Goal: Task Accomplishment & Management: Use online tool/utility

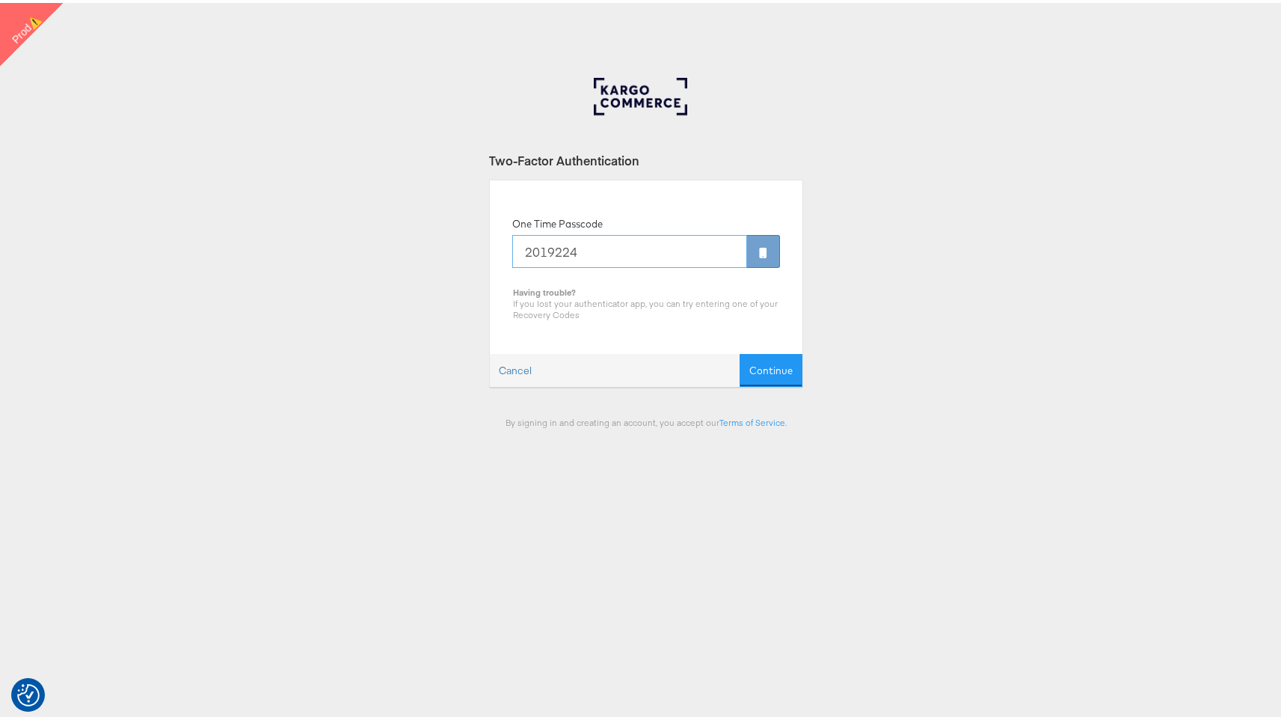
type input "2019224"
click at [740, 351] on button "Continue" at bounding box center [771, 368] width 63 height 34
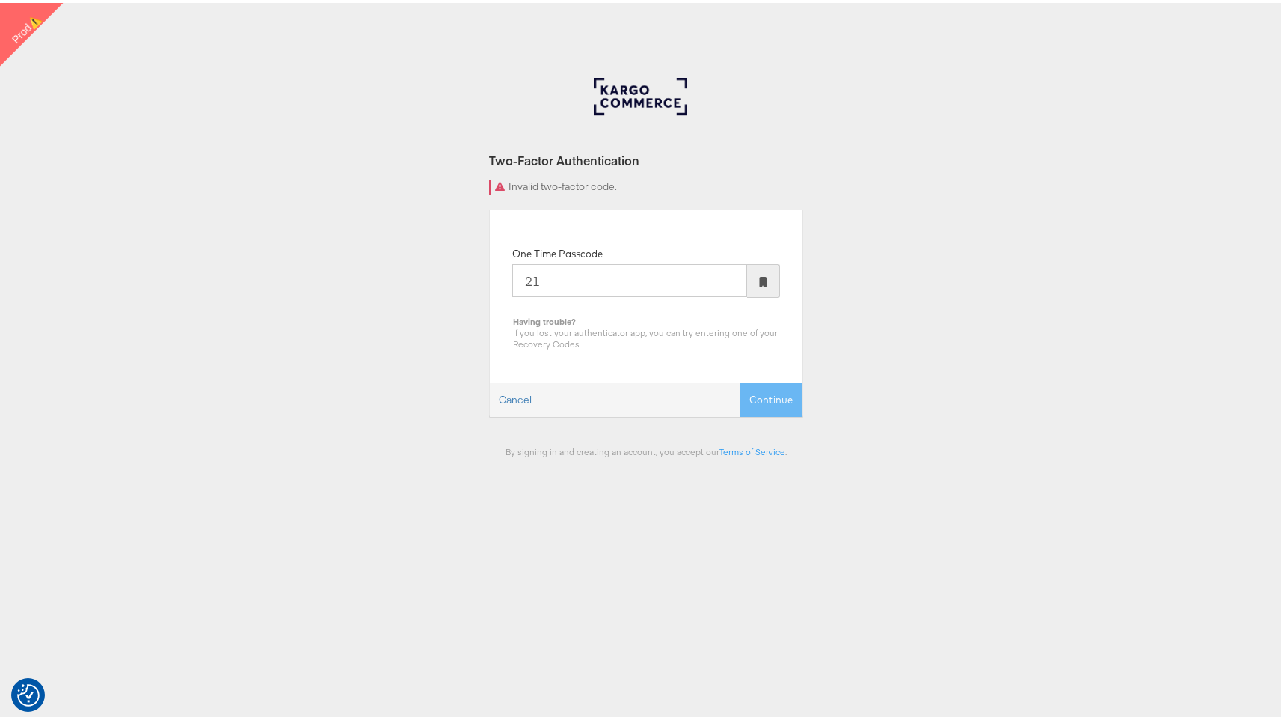
type input "2"
type input "463499"
click at [740, 380] on button "Continue" at bounding box center [771, 397] width 63 height 34
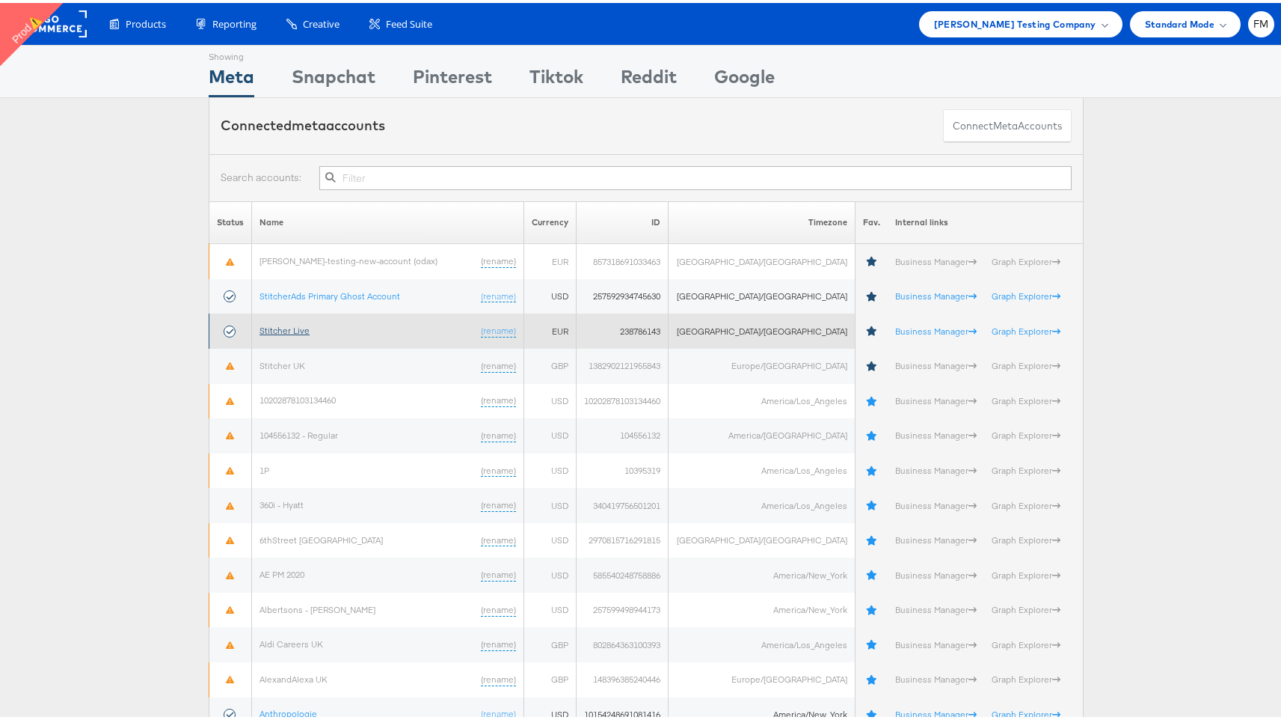
click at [294, 328] on link "Stitcher Live" at bounding box center [285, 327] width 50 height 11
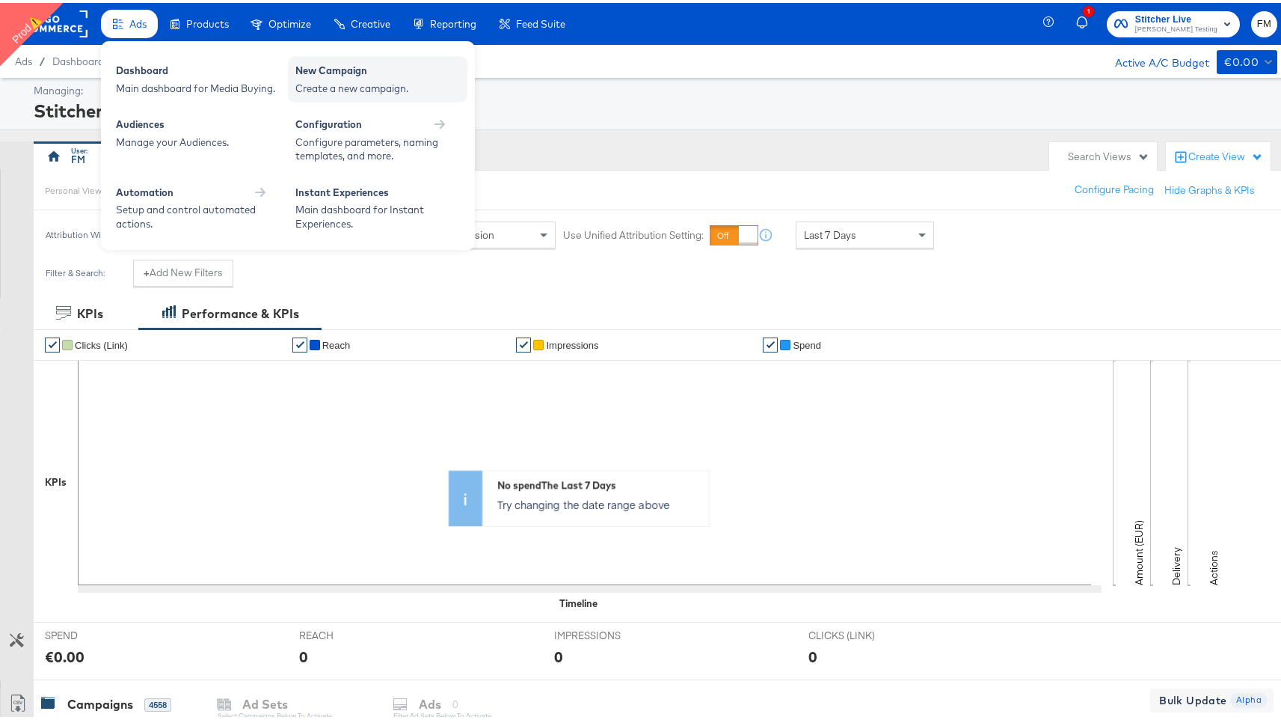
click at [399, 79] on div "Create a new campaign." at bounding box center [377, 86] width 165 height 14
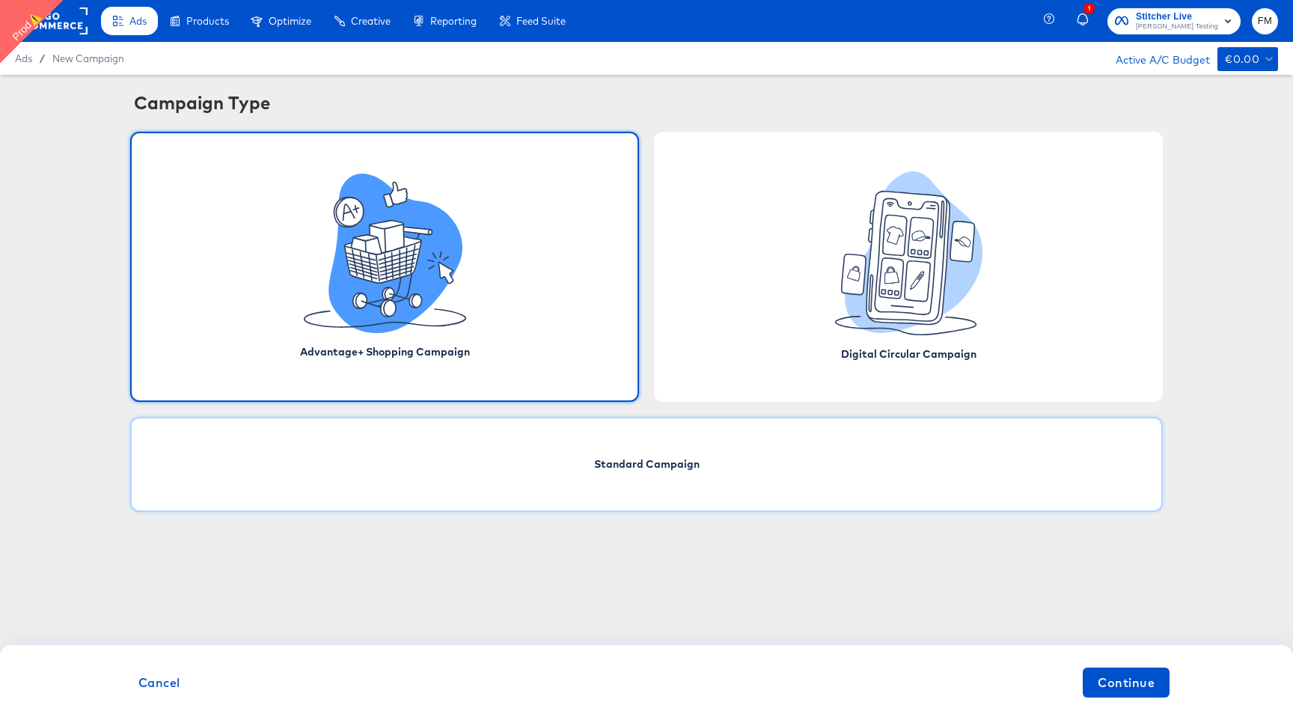
click at [753, 461] on div "Standard Campaign" at bounding box center [646, 464] width 1032 height 95
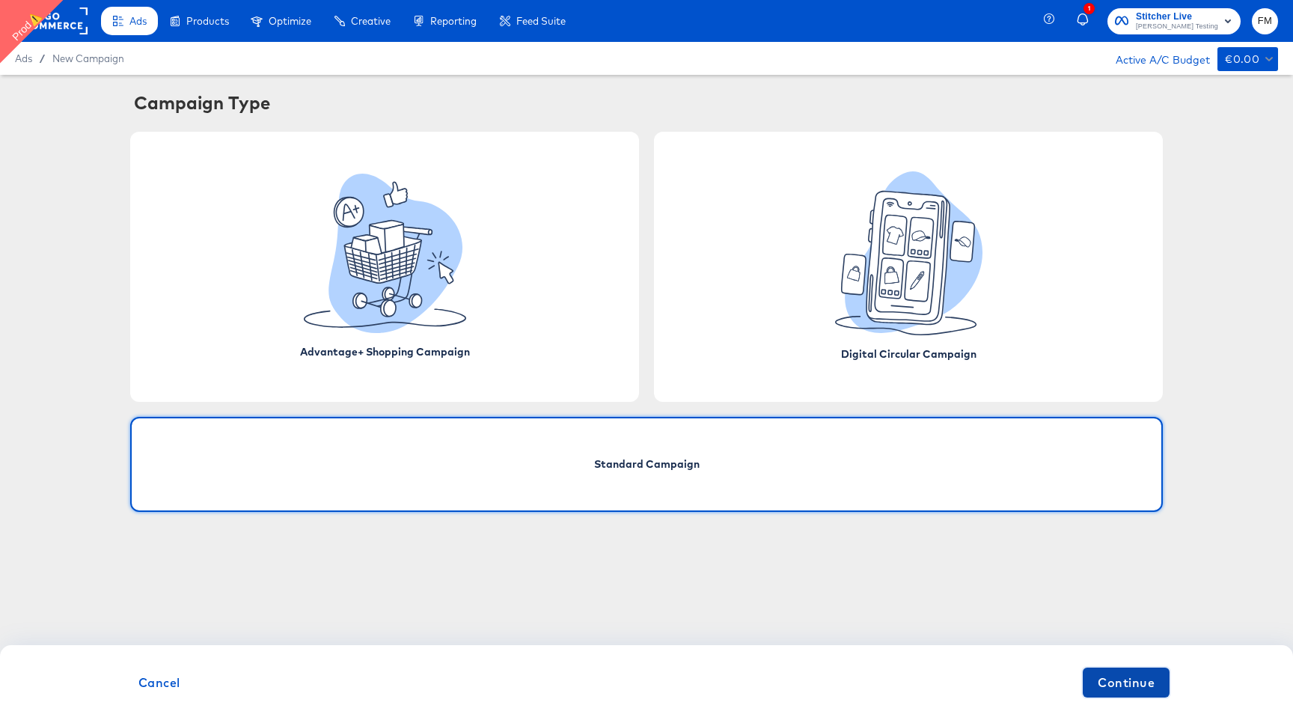
click at [1110, 678] on span "Continue" at bounding box center [1125, 682] width 57 height 21
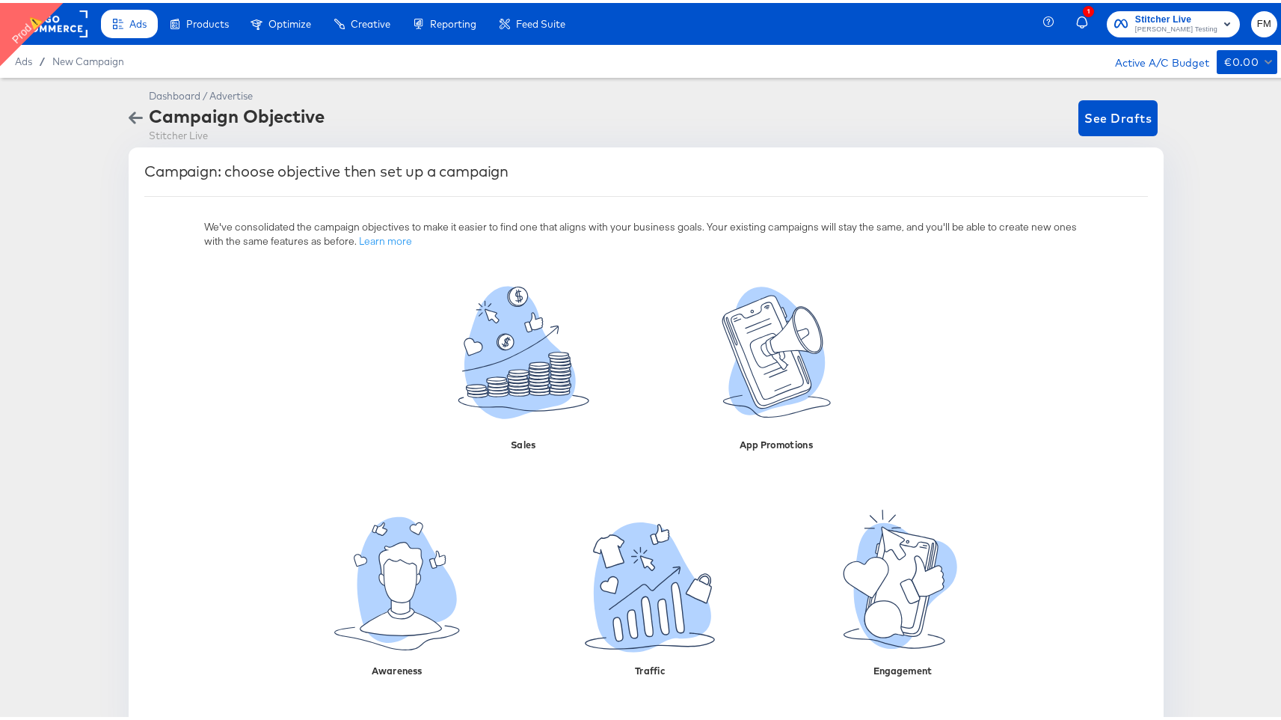
scroll to position [34, 0]
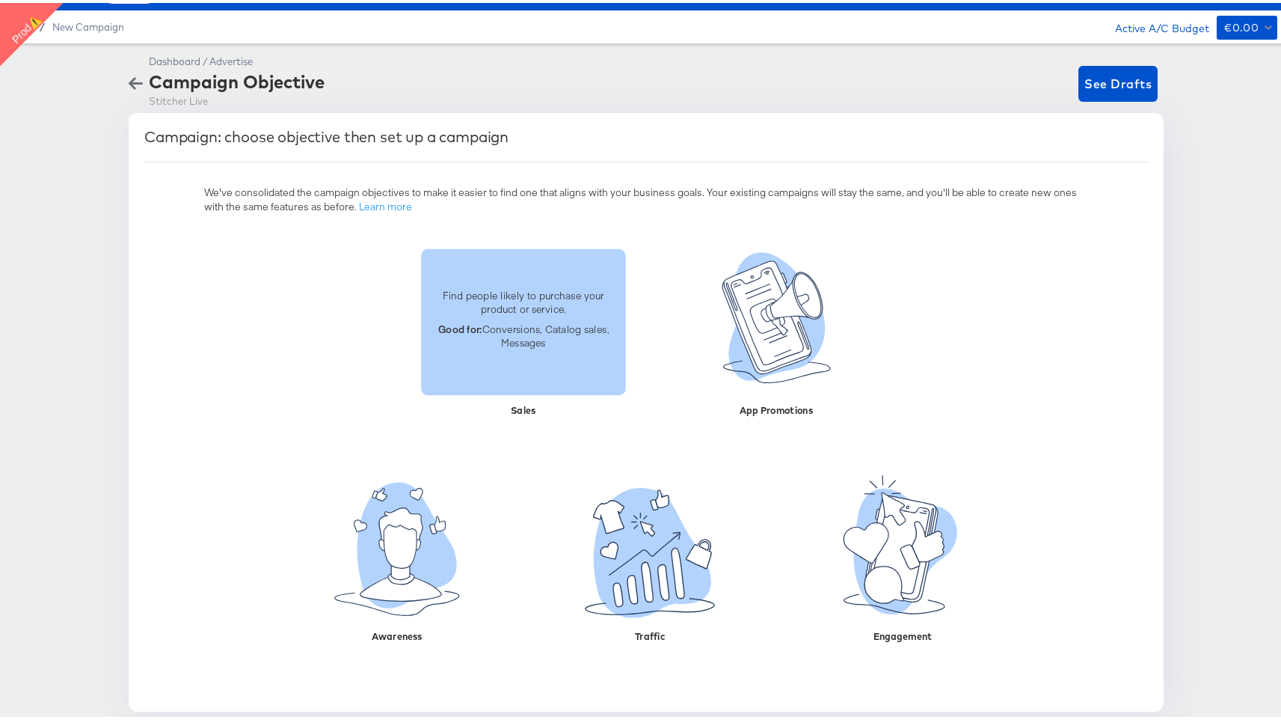
click at [538, 303] on p "Find people likely to purchase your product or service." at bounding box center [523, 299] width 187 height 28
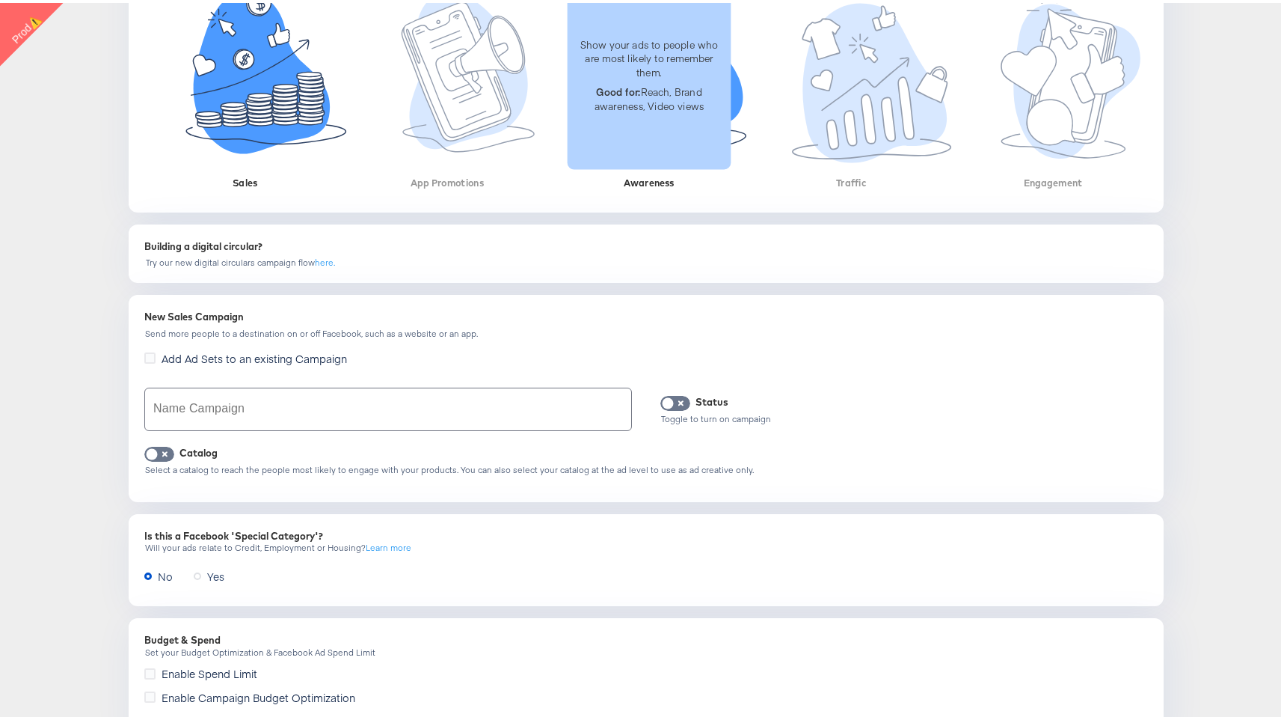
scroll to position [426, 0]
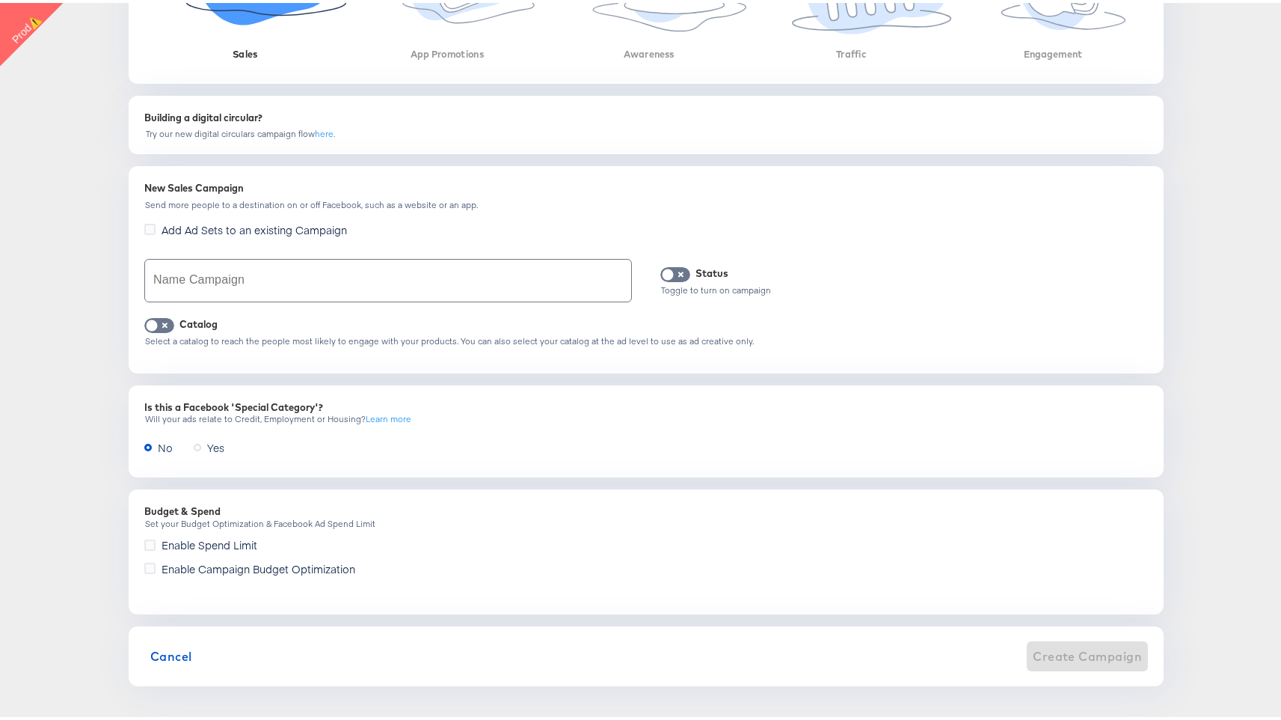
click at [506, 286] on input "text" at bounding box center [388, 278] width 486 height 42
type input "fran reg"
click at [1079, 646] on span "Create Campaign" at bounding box center [1087, 653] width 109 height 21
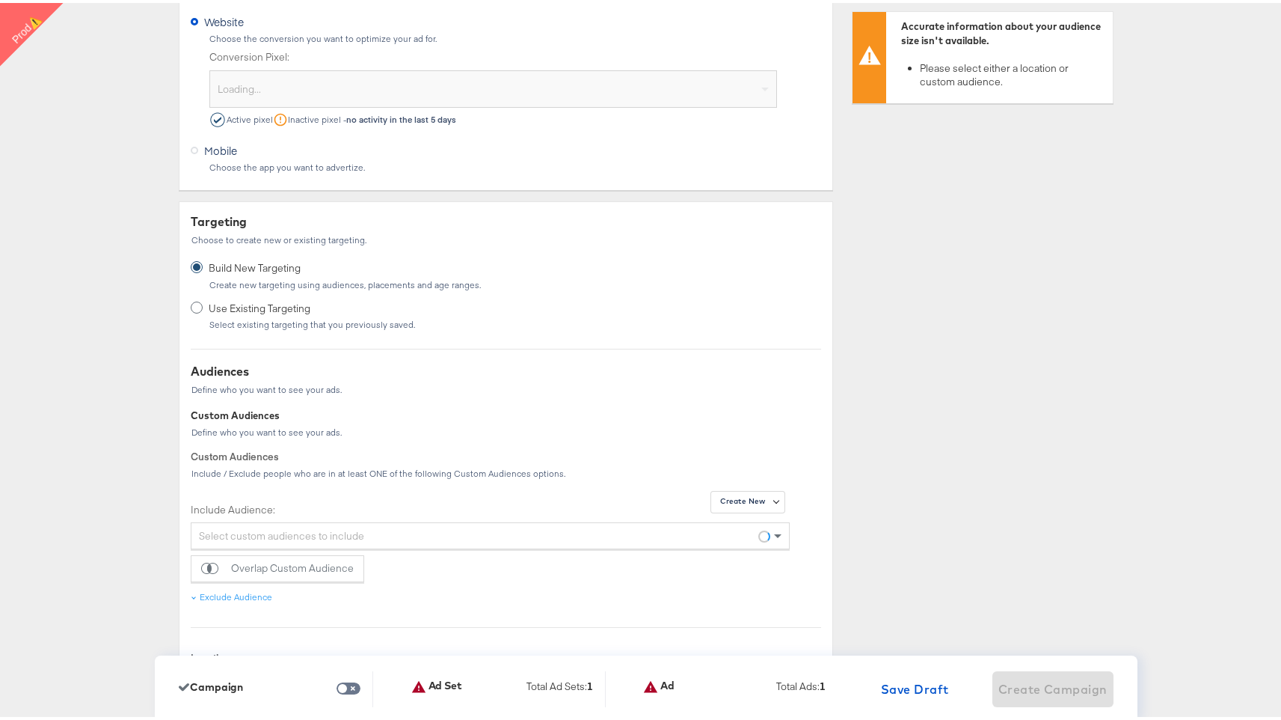
scroll to position [0, 0]
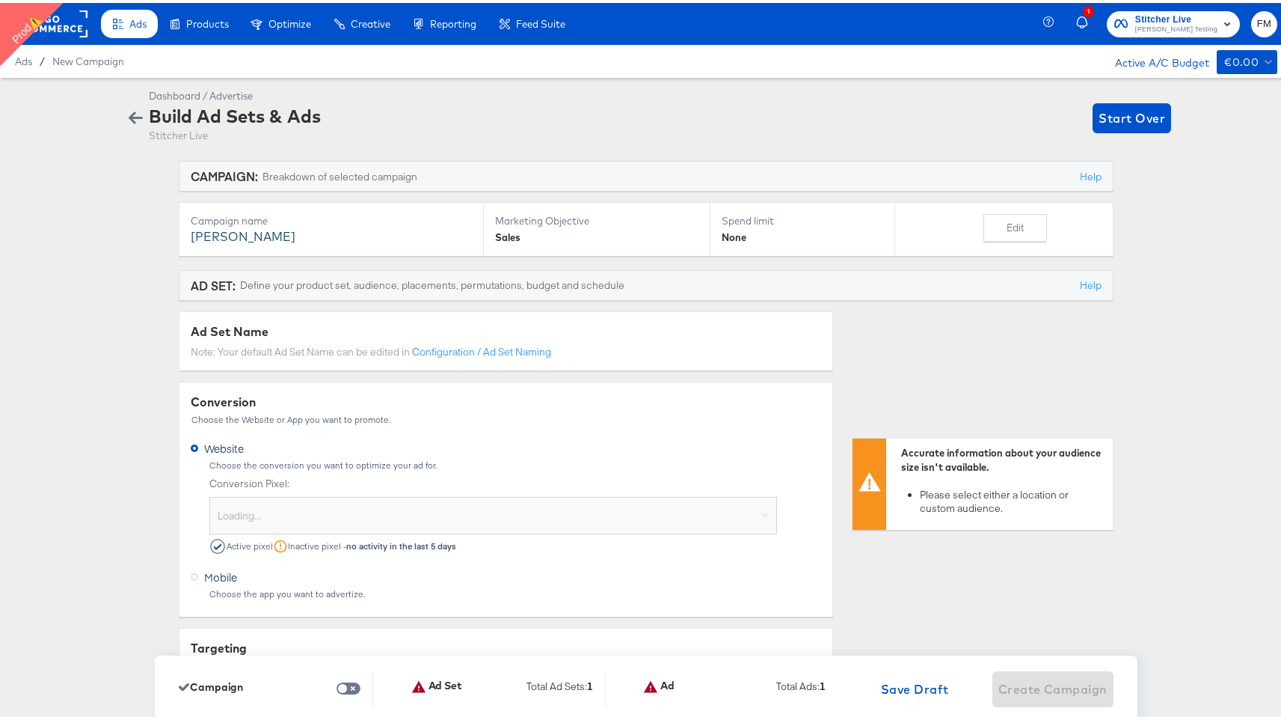
click at [614, 521] on div "Loading..." at bounding box center [493, 515] width 566 height 31
click at [621, 514] on div "Loading..." at bounding box center [493, 515] width 566 height 31
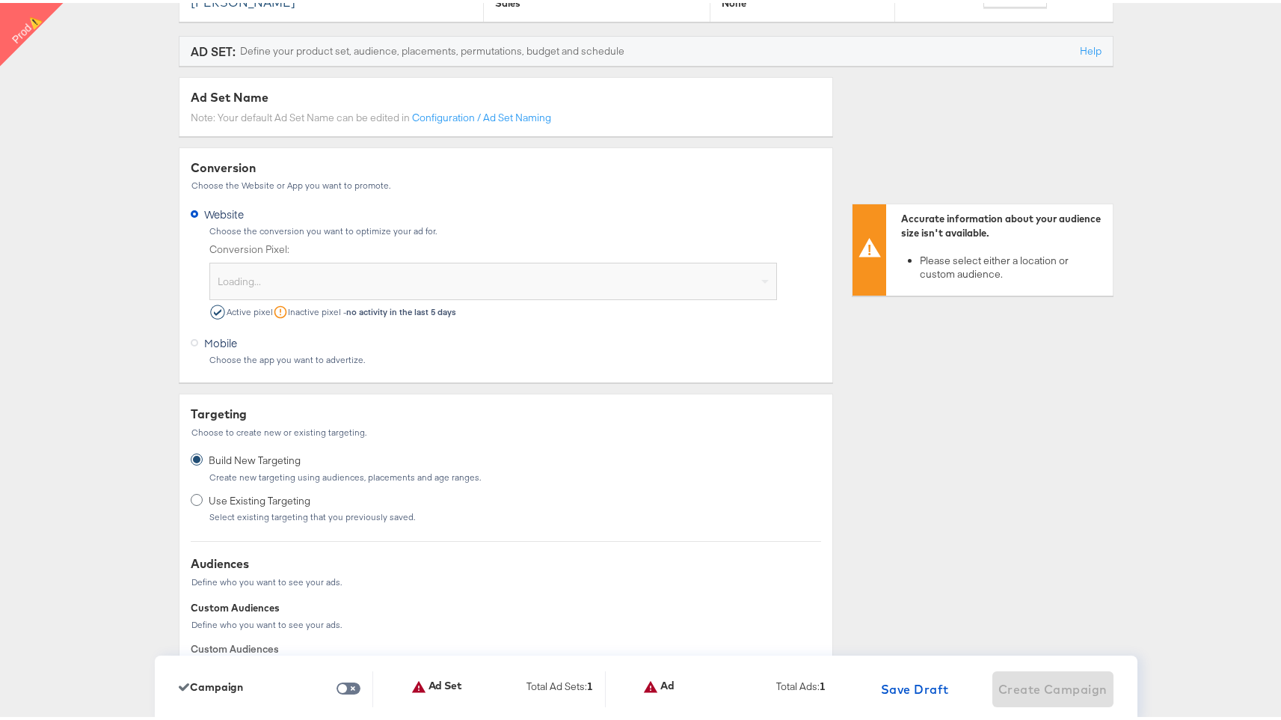
scroll to position [260, 0]
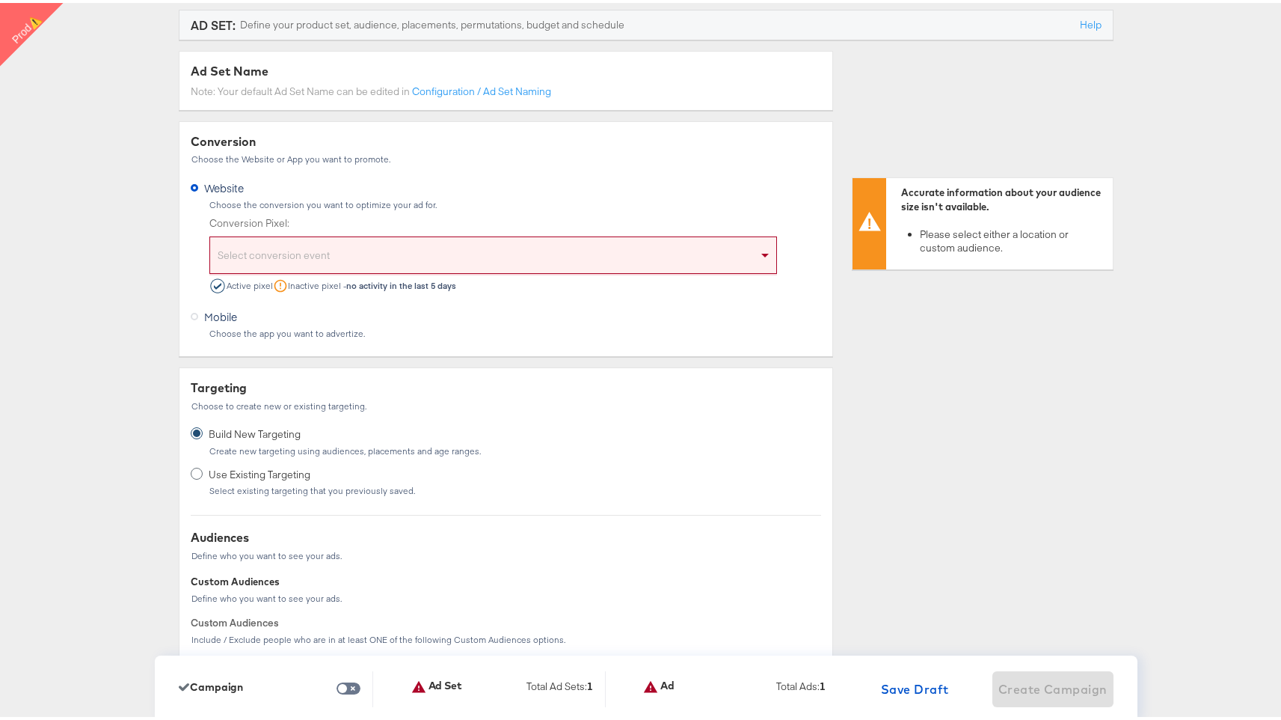
click at [730, 247] on div "Select conversion event" at bounding box center [493, 254] width 566 height 31
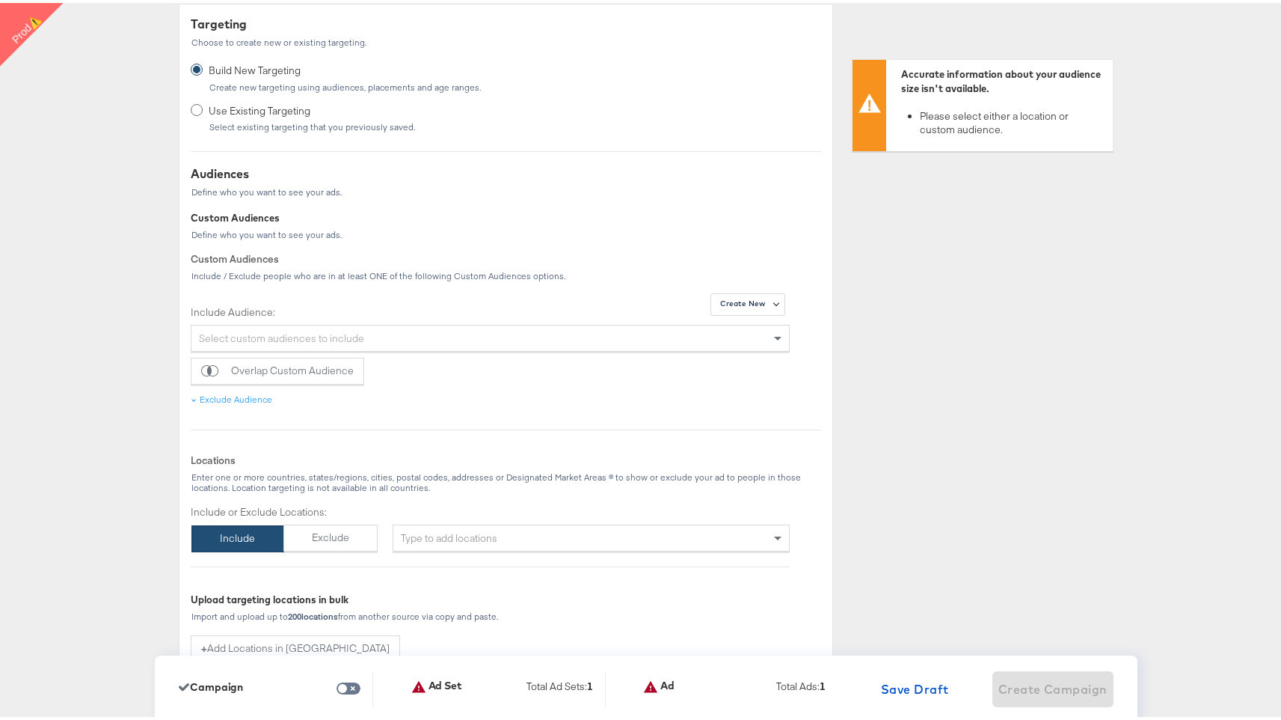
scroll to position [614, 0]
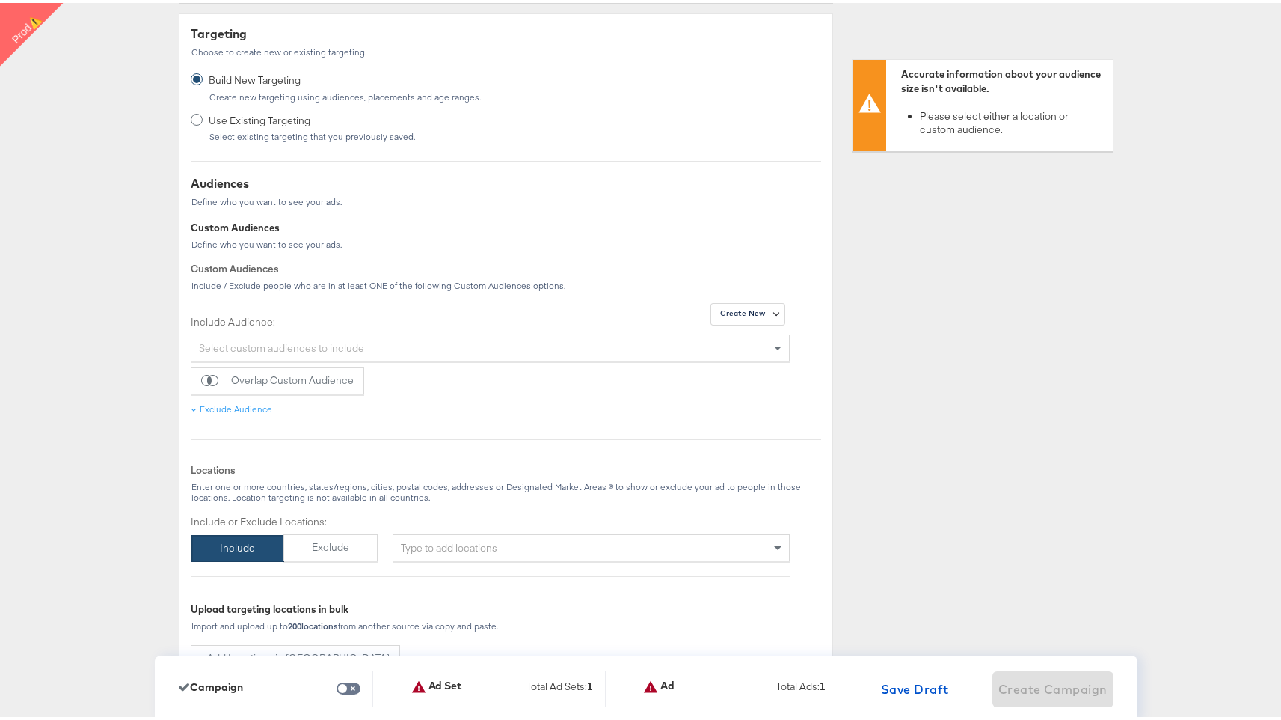
click at [579, 542] on div "Type to add locations" at bounding box center [591, 544] width 397 height 27
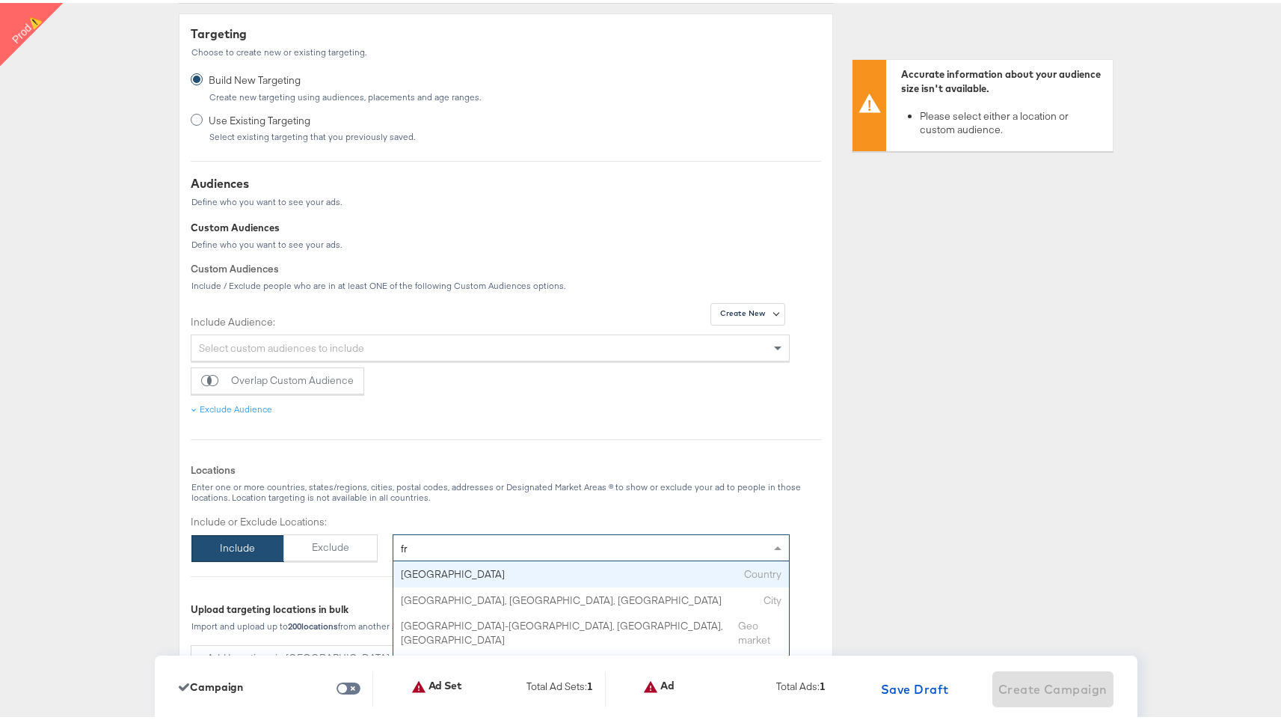
type input "f"
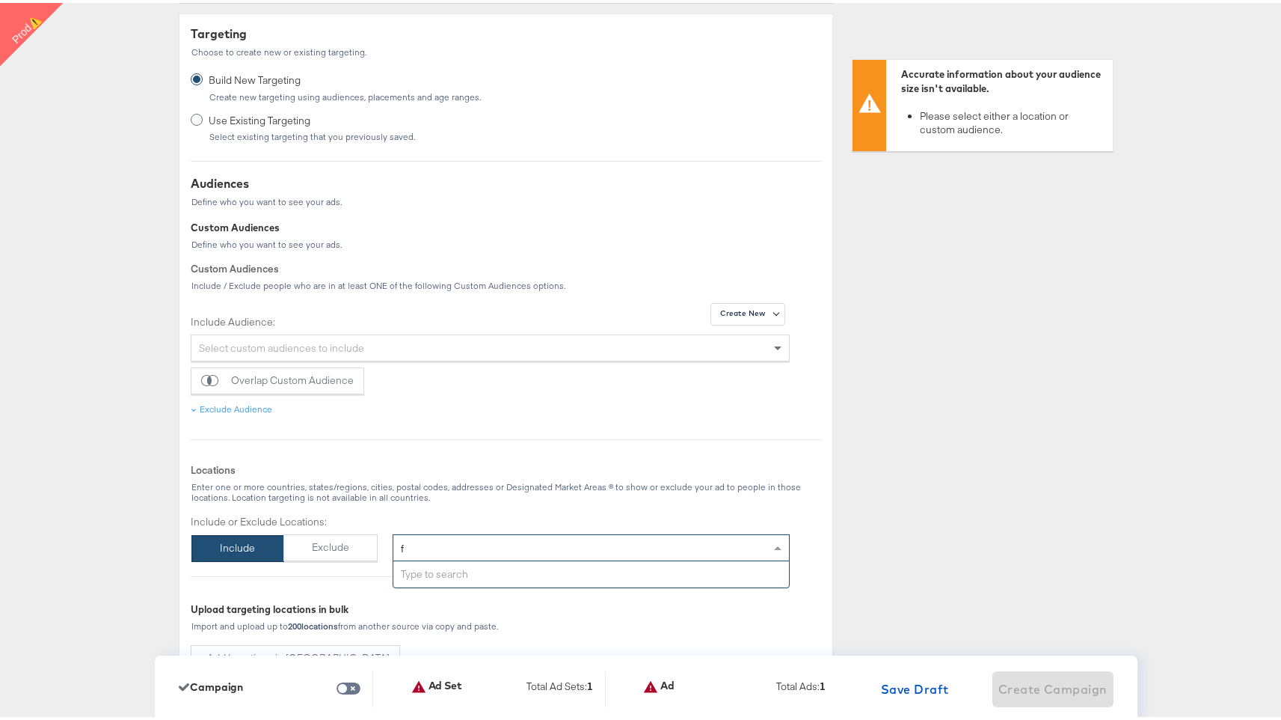
type input "fr"
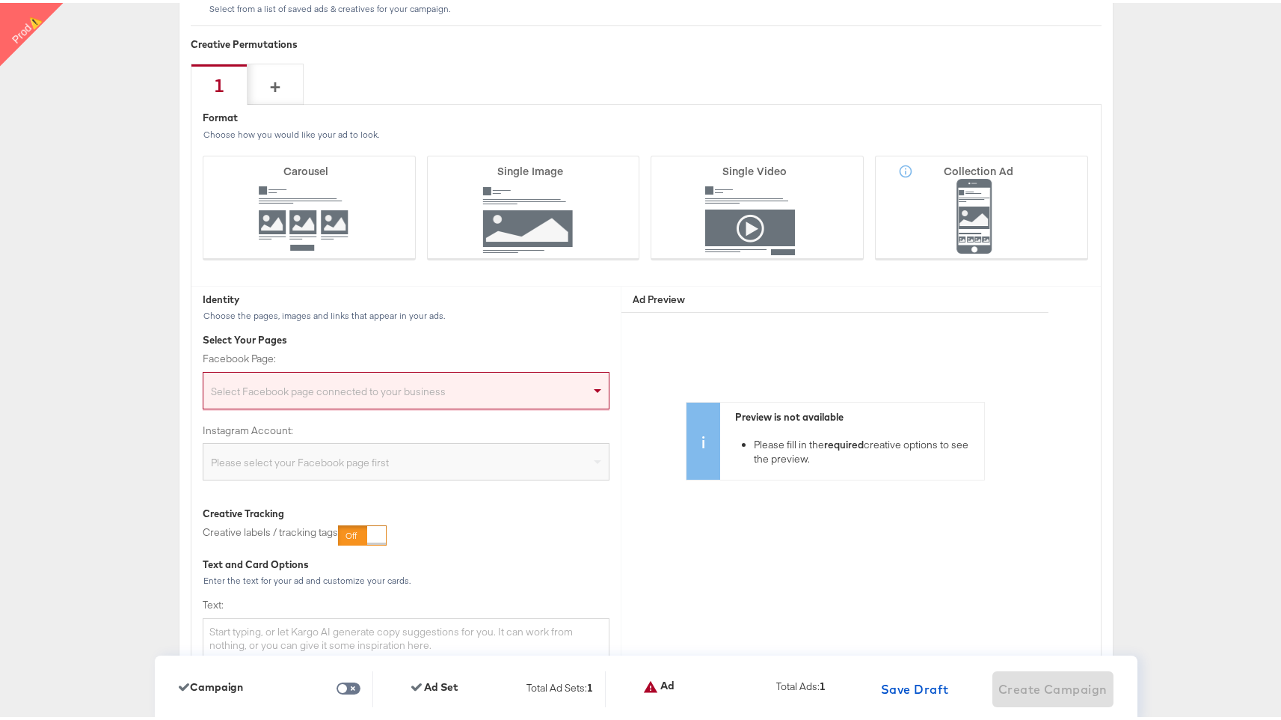
scroll to position [3719, 0]
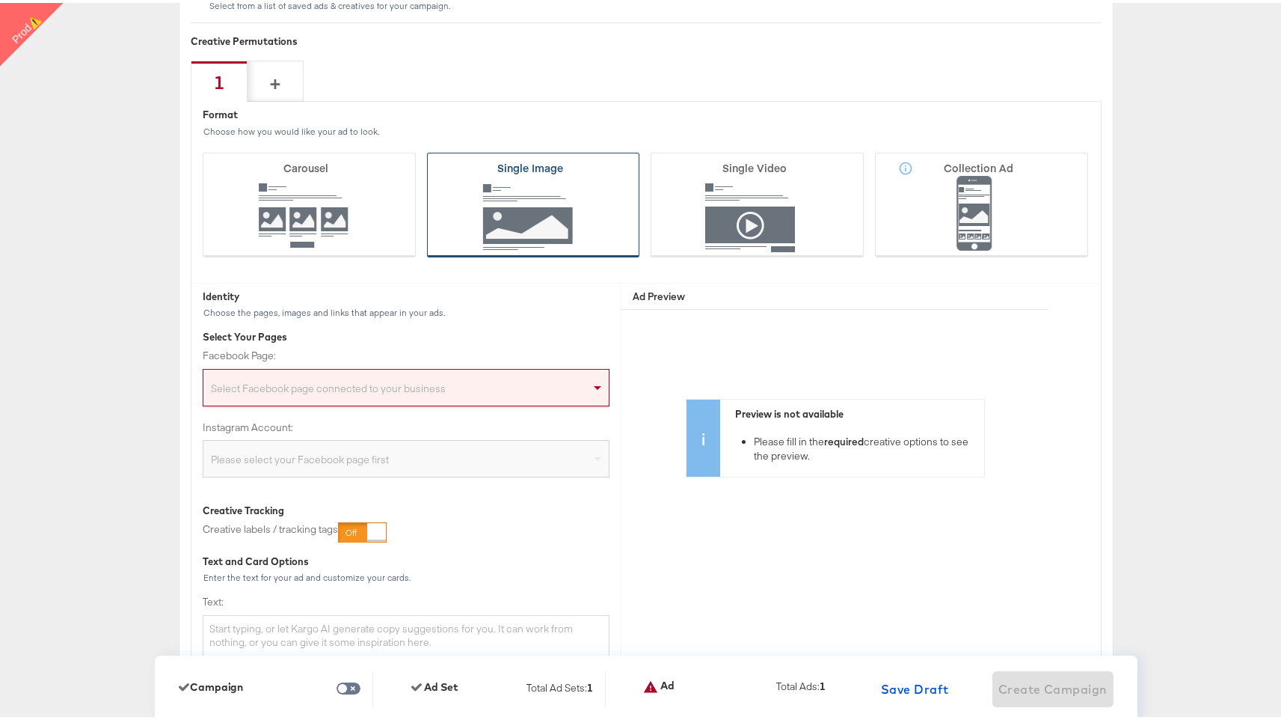
click at [569, 203] on icon at bounding box center [533, 202] width 213 height 105
click at [0, 0] on input "Single Image" at bounding box center [0, 0] width 0 height 0
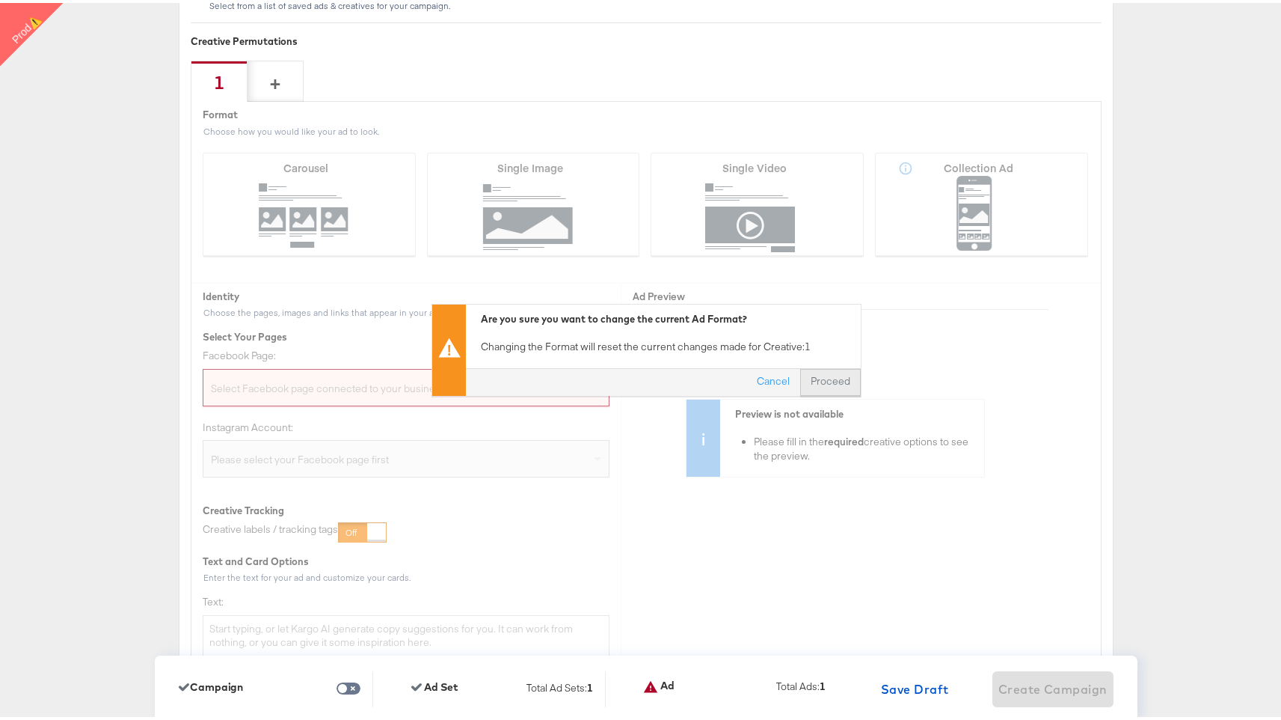
click at [822, 373] on button "Proceed" at bounding box center [830, 379] width 61 height 27
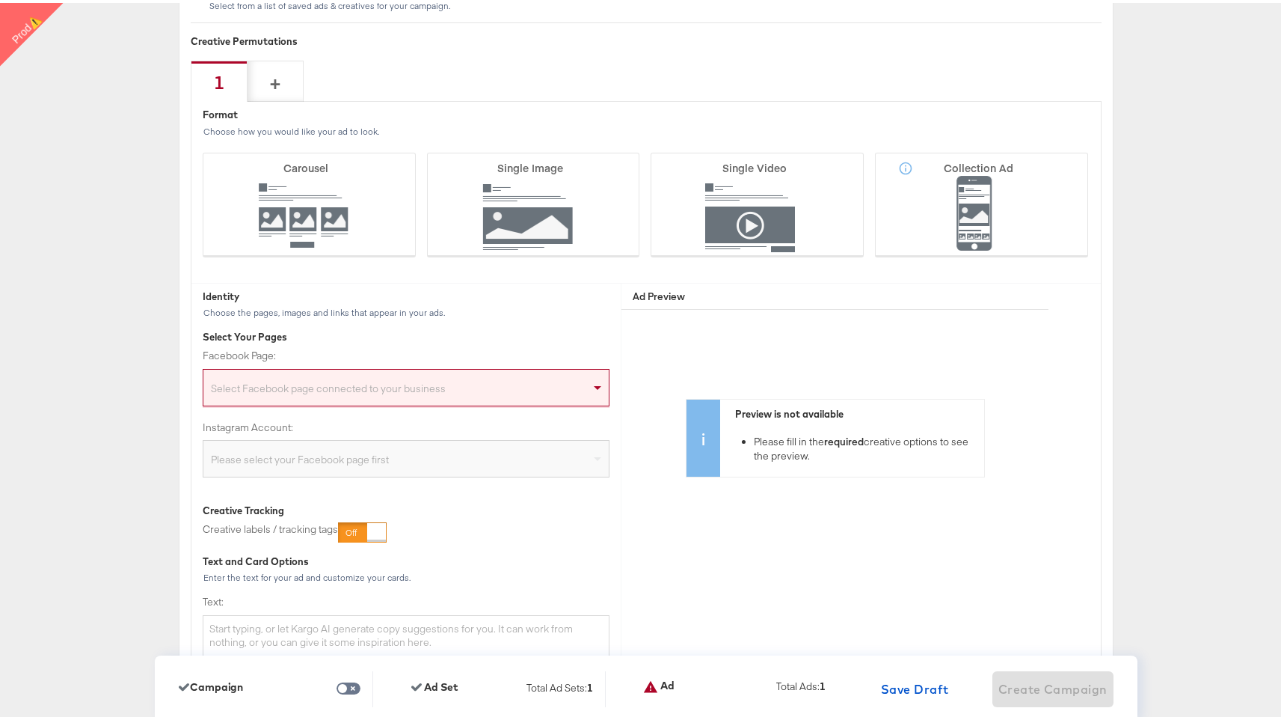
click at [536, 393] on div "Select Facebook page connected to your business" at bounding box center [405, 388] width 405 height 30
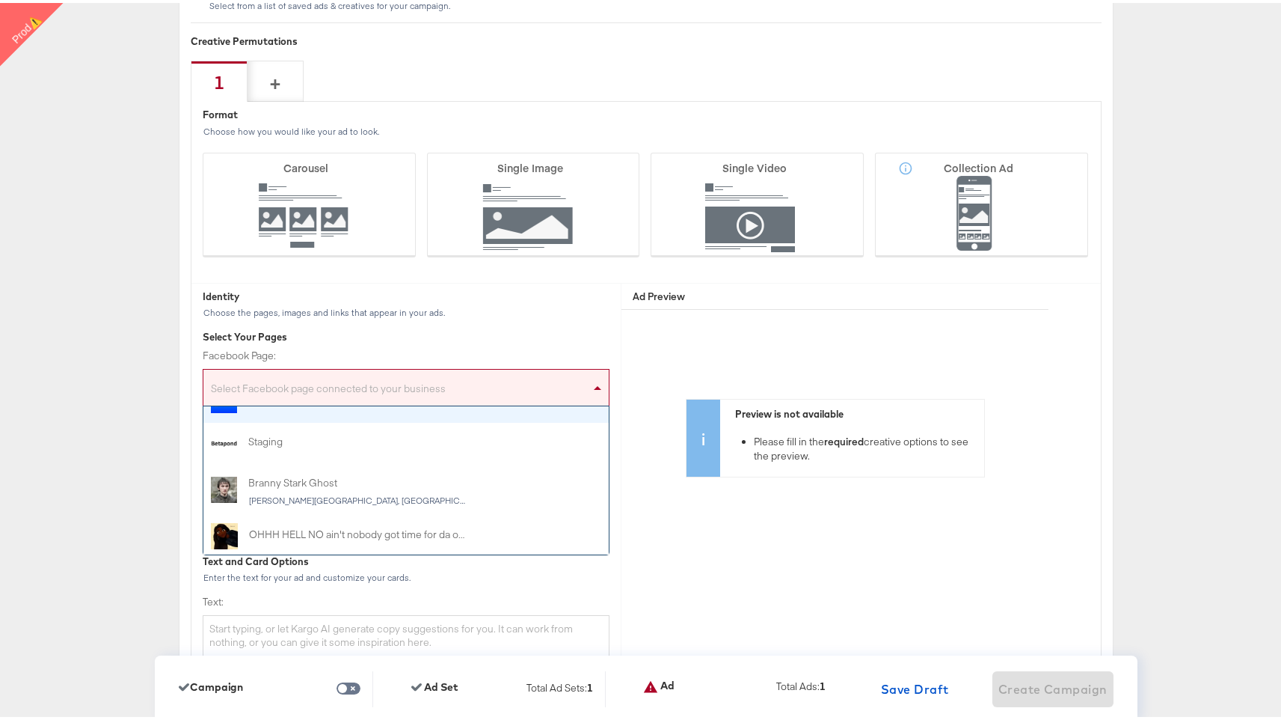
scroll to position [78, 0]
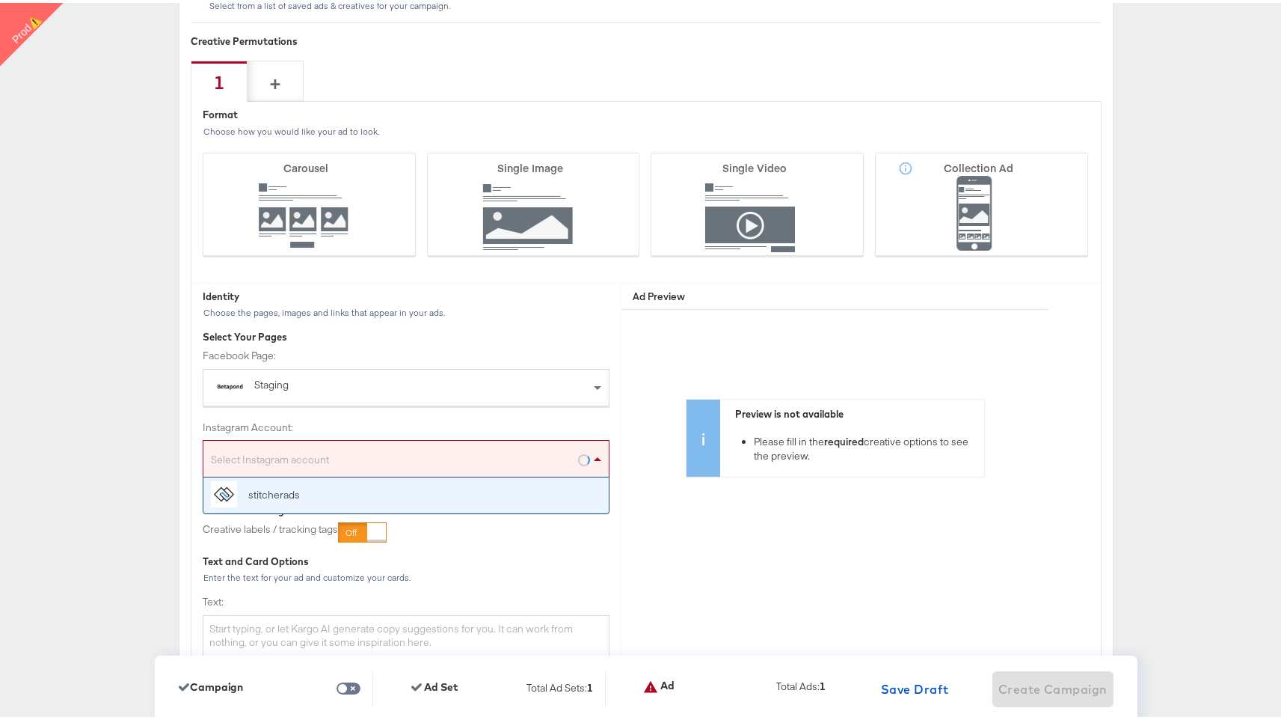
click at [483, 451] on div "Select Instagram account" at bounding box center [405, 459] width 405 height 30
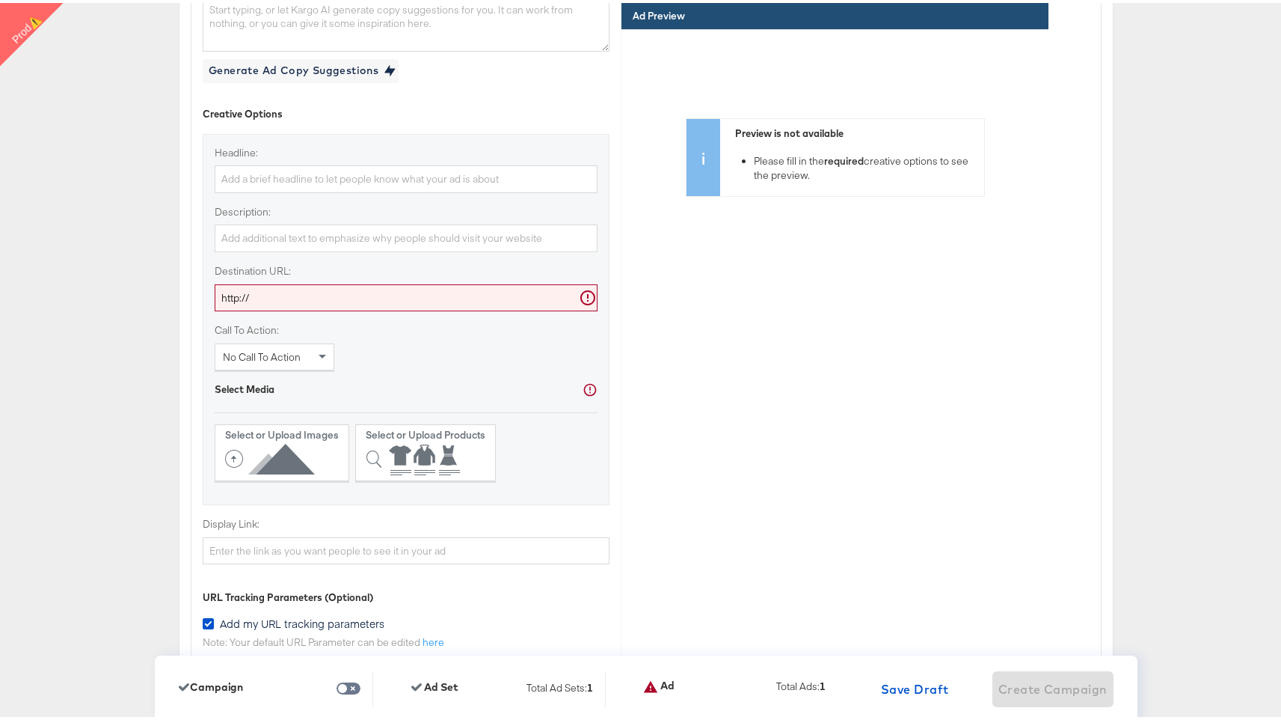
scroll to position [4345, 0]
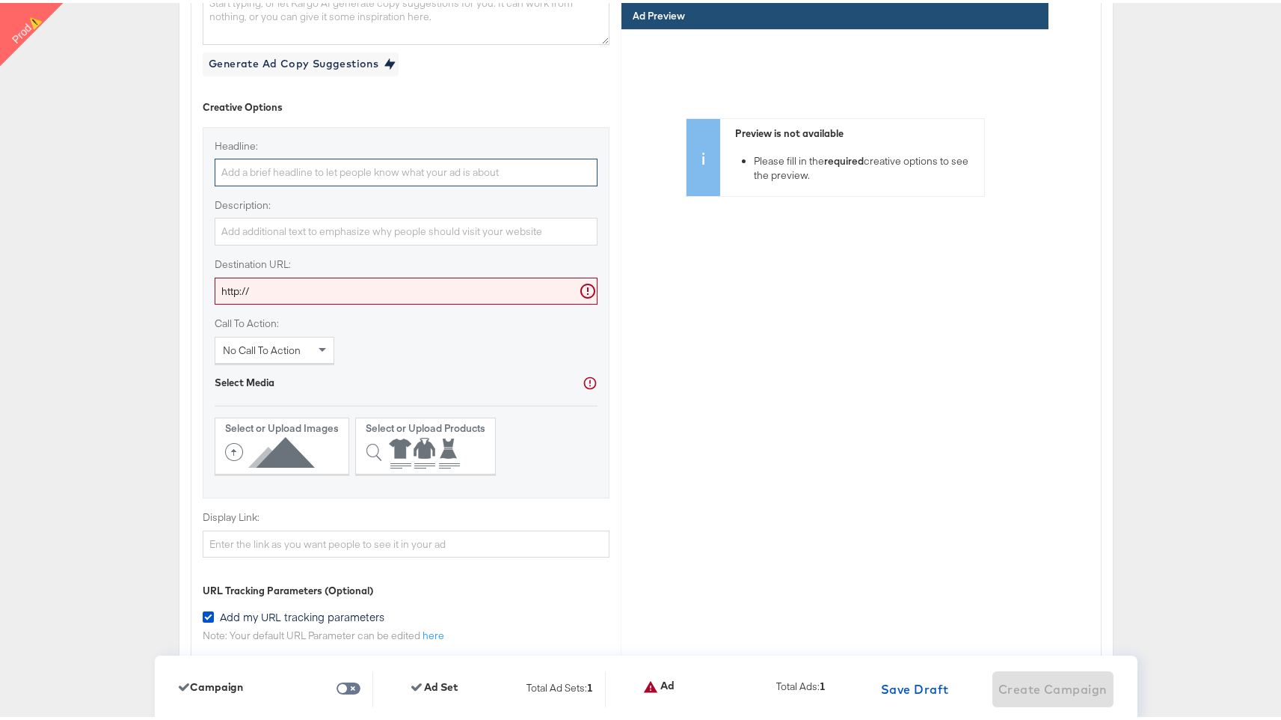
click at [471, 165] on input "Headline:" at bounding box center [406, 170] width 383 height 28
paste input "Winter is coming SOON"
type input "Winter is coming SOON"
click at [437, 216] on input "Description:" at bounding box center [406, 229] width 383 height 28
paste input "Winter is coming SOON"
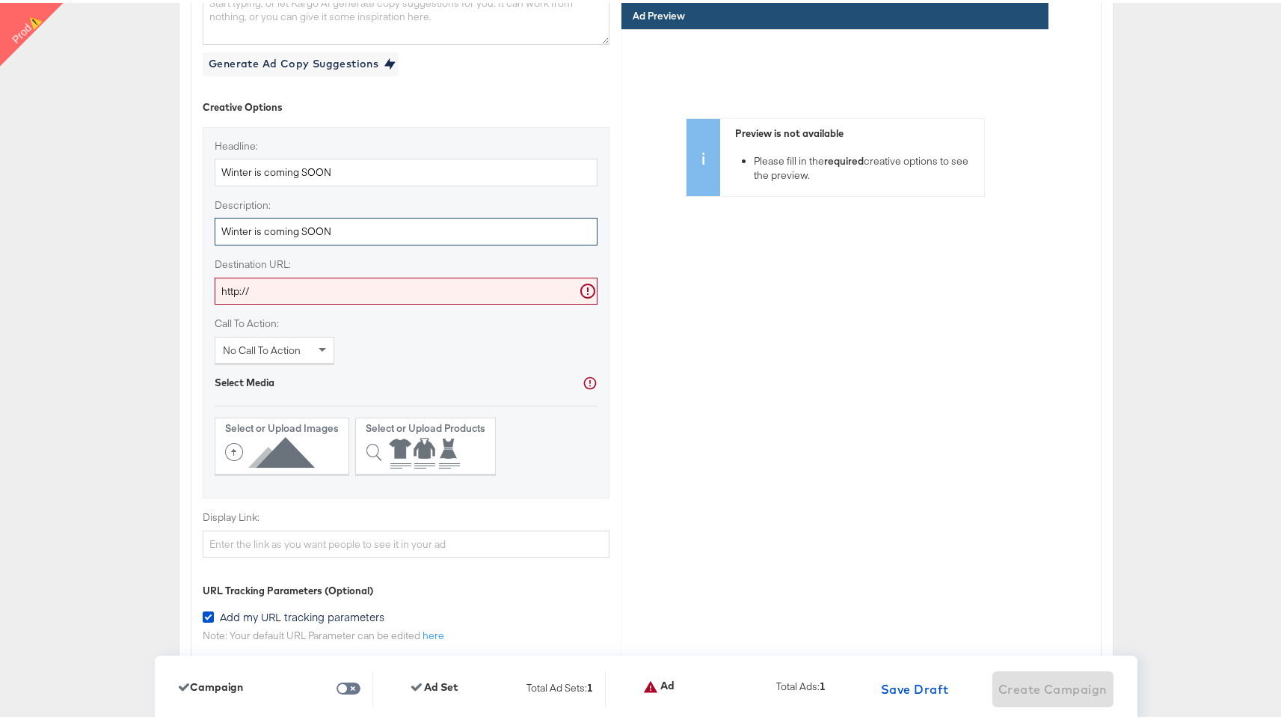
type input "Winter is coming SOON"
click at [405, 289] on input "http://" at bounding box center [406, 289] width 383 height 28
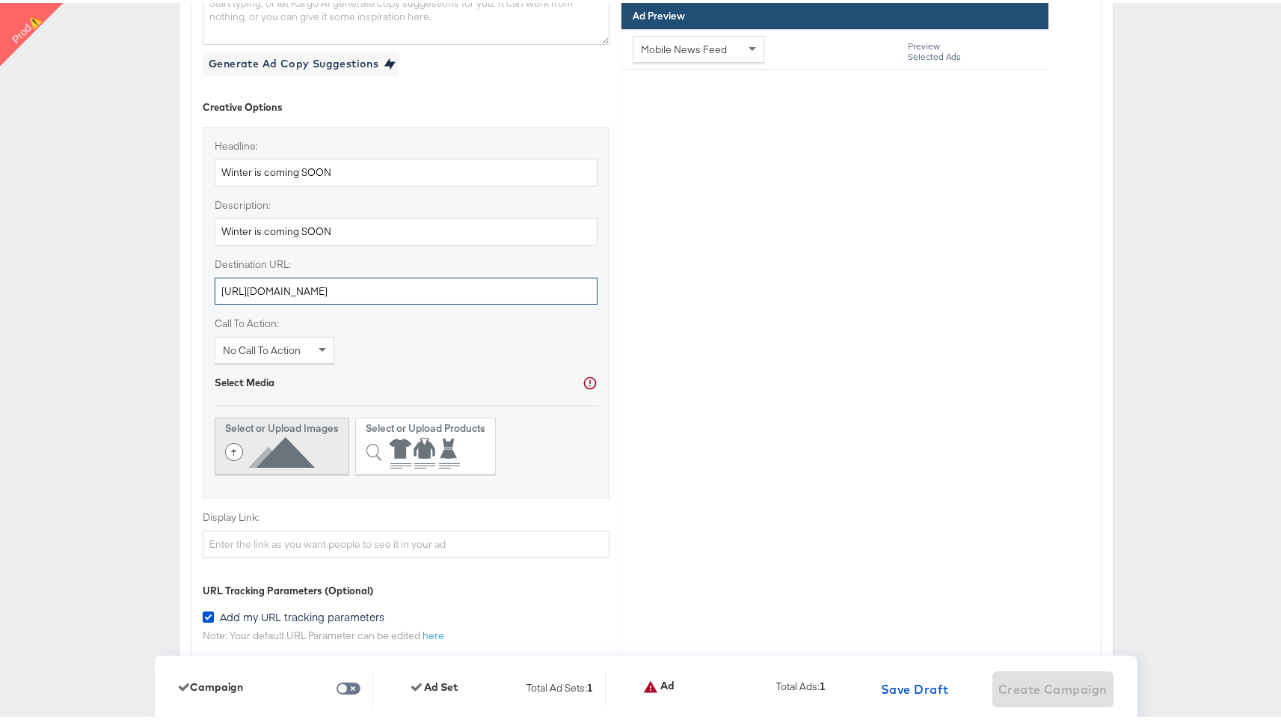
type input "http://www.kargo.com"
click at [312, 444] on icon at bounding box center [273, 449] width 96 height 34
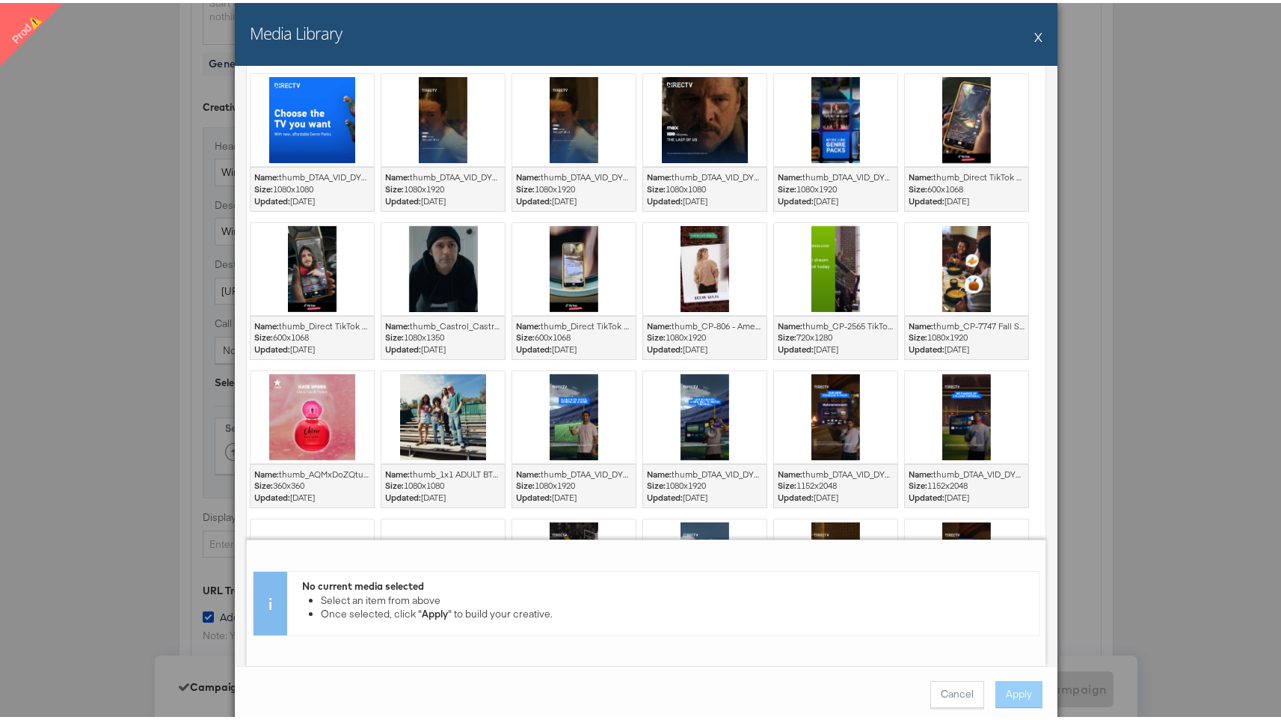
scroll to position [1702, 0]
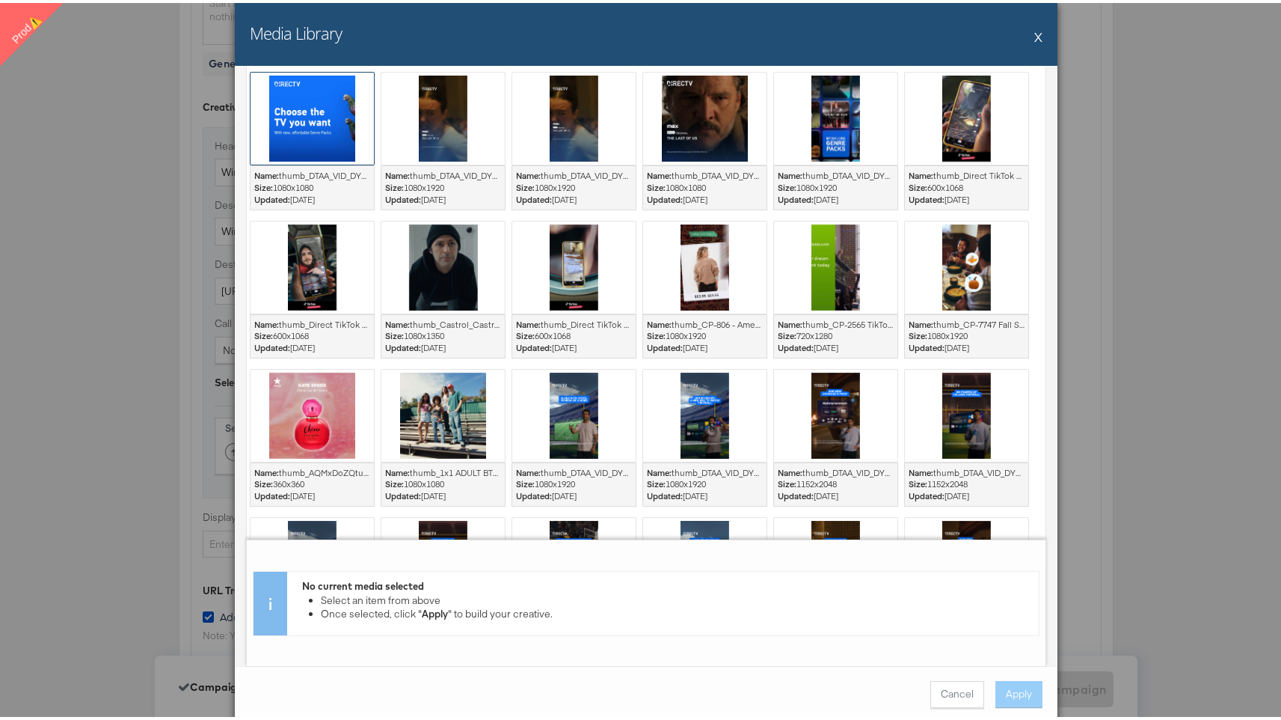
click at [300, 135] on div at bounding box center [312, 116] width 123 height 92
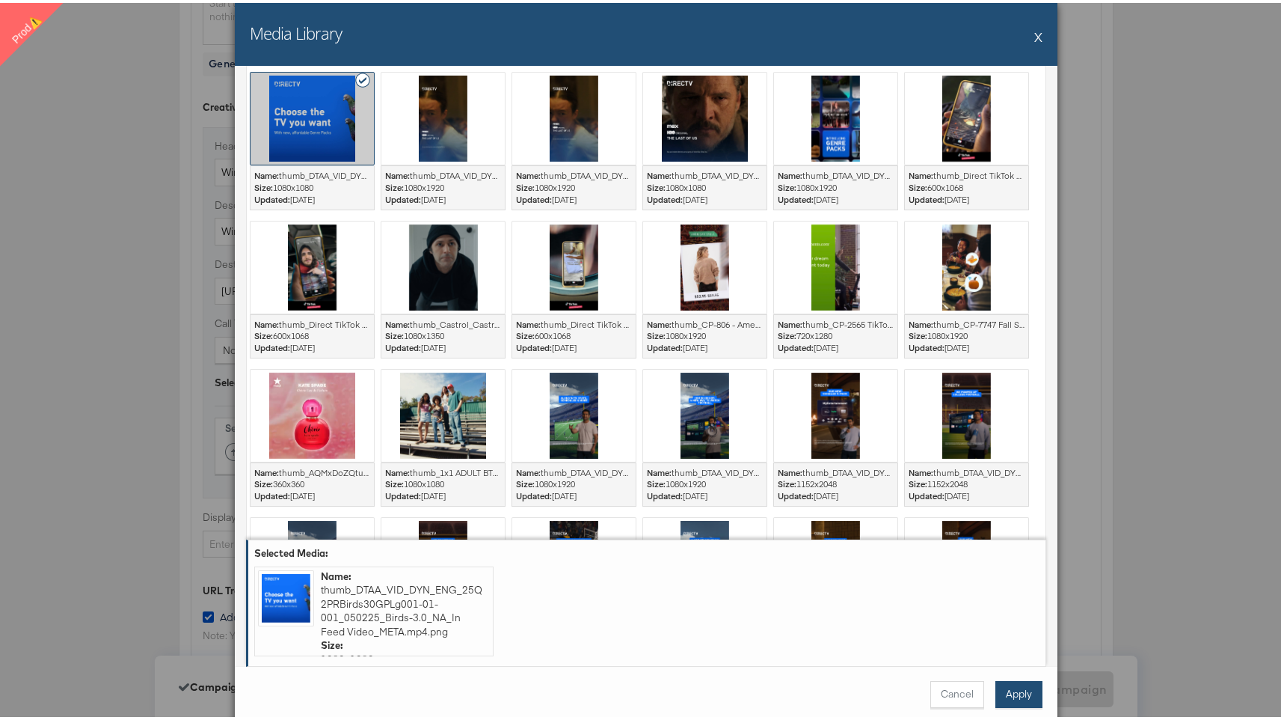
click at [1013, 694] on button "Apply" at bounding box center [1019, 691] width 47 height 27
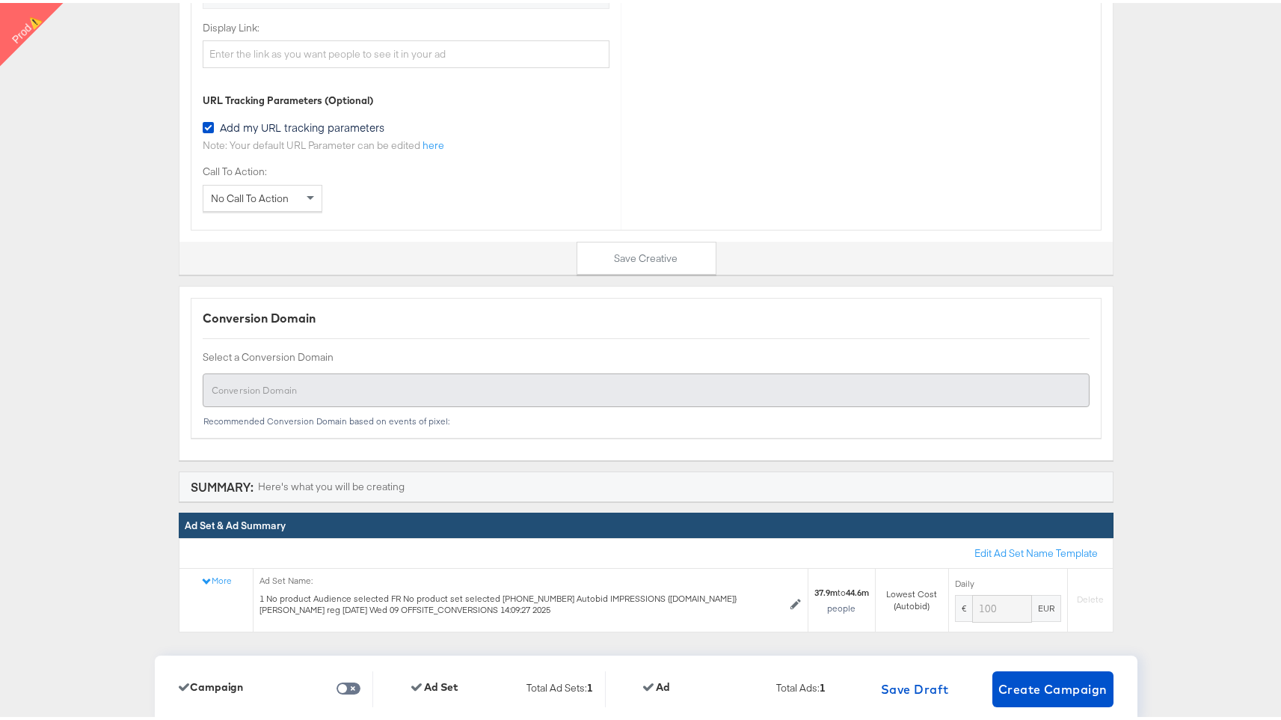
scroll to position [4968, 0]
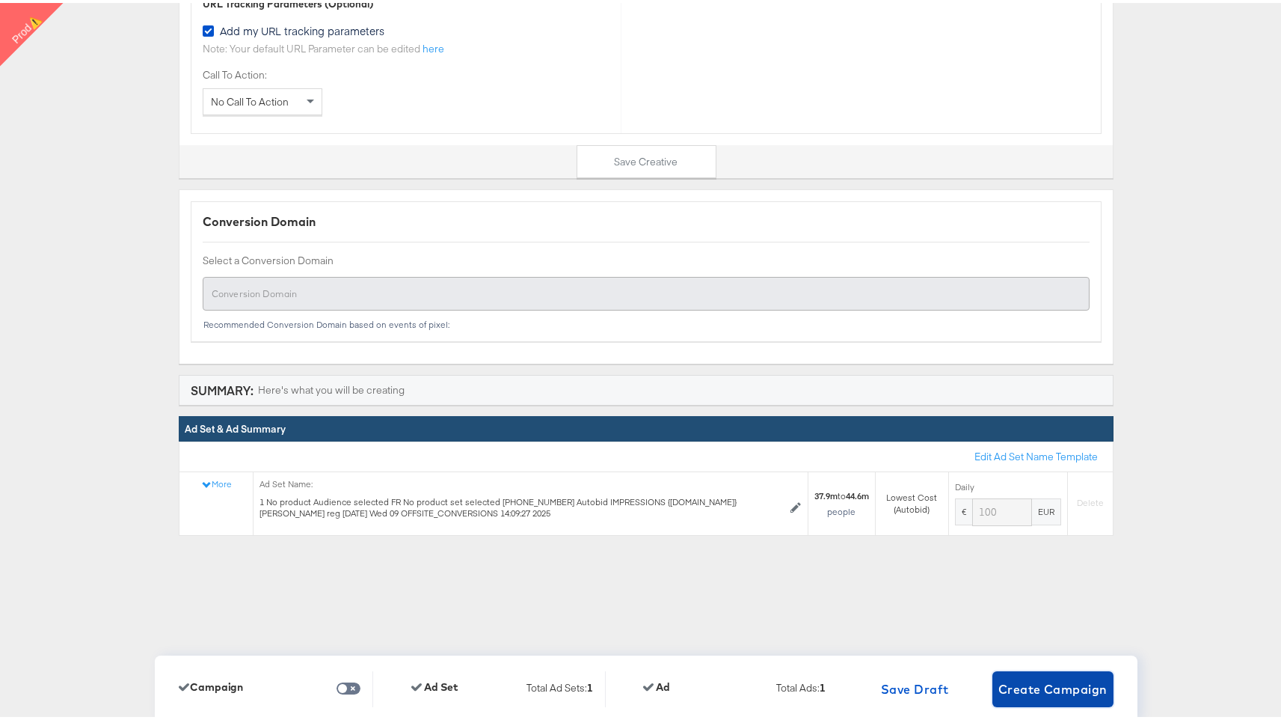
click at [1038, 696] on button "Create Campaign" at bounding box center [1053, 686] width 121 height 36
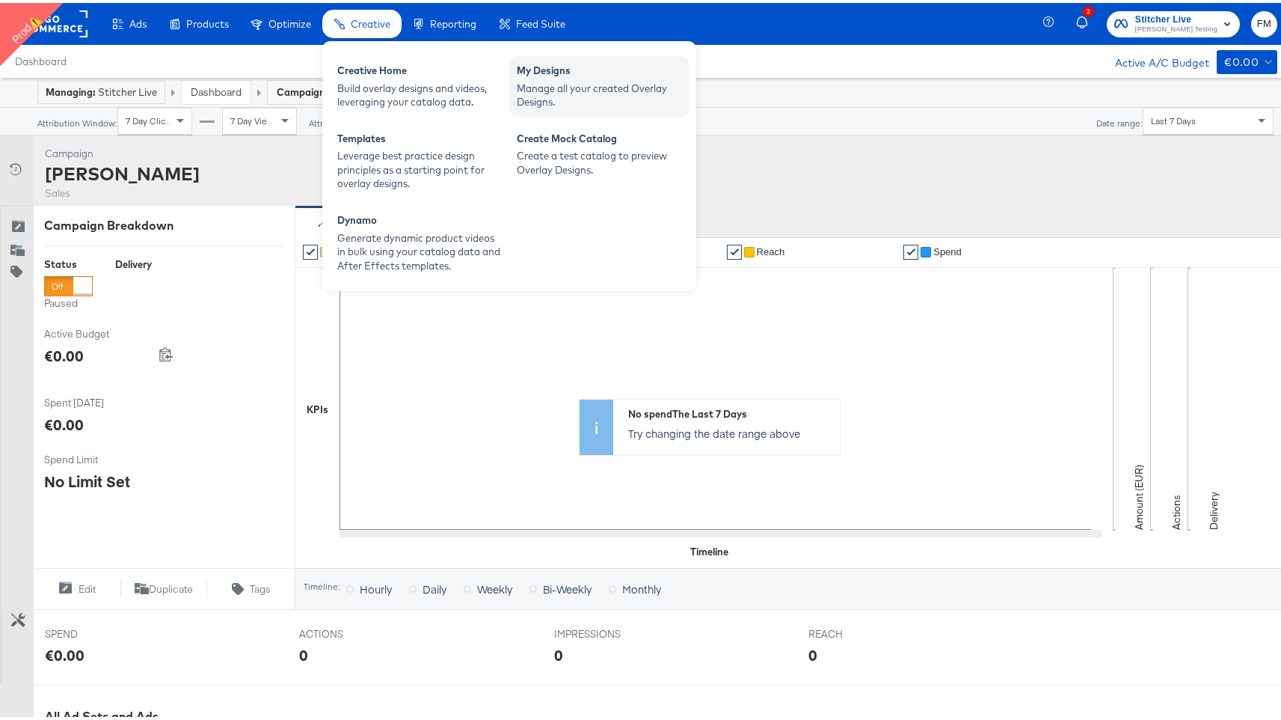
click at [563, 76] on div "My Designs" at bounding box center [599, 70] width 165 height 18
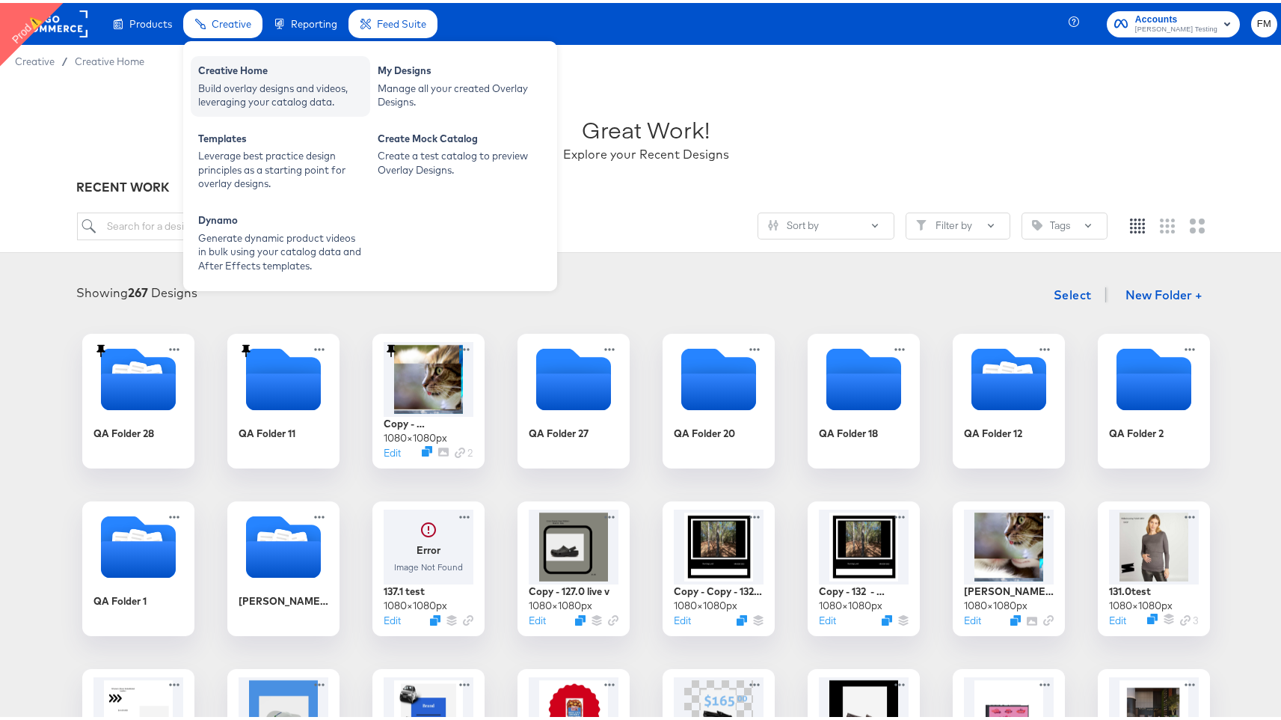
click at [263, 81] on div "Build overlay designs and videos, leveraging your catalog data." at bounding box center [280, 93] width 165 height 28
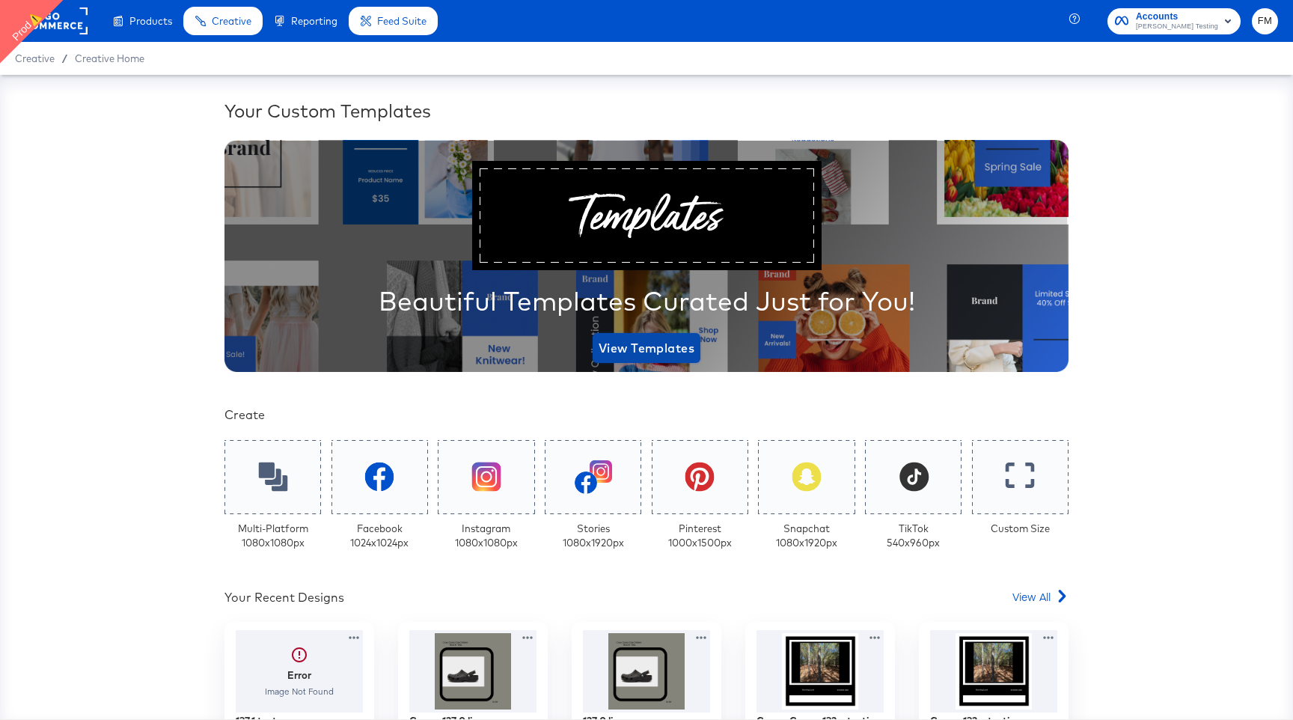
click at [670, 338] on span "View Templates" at bounding box center [646, 347] width 96 height 21
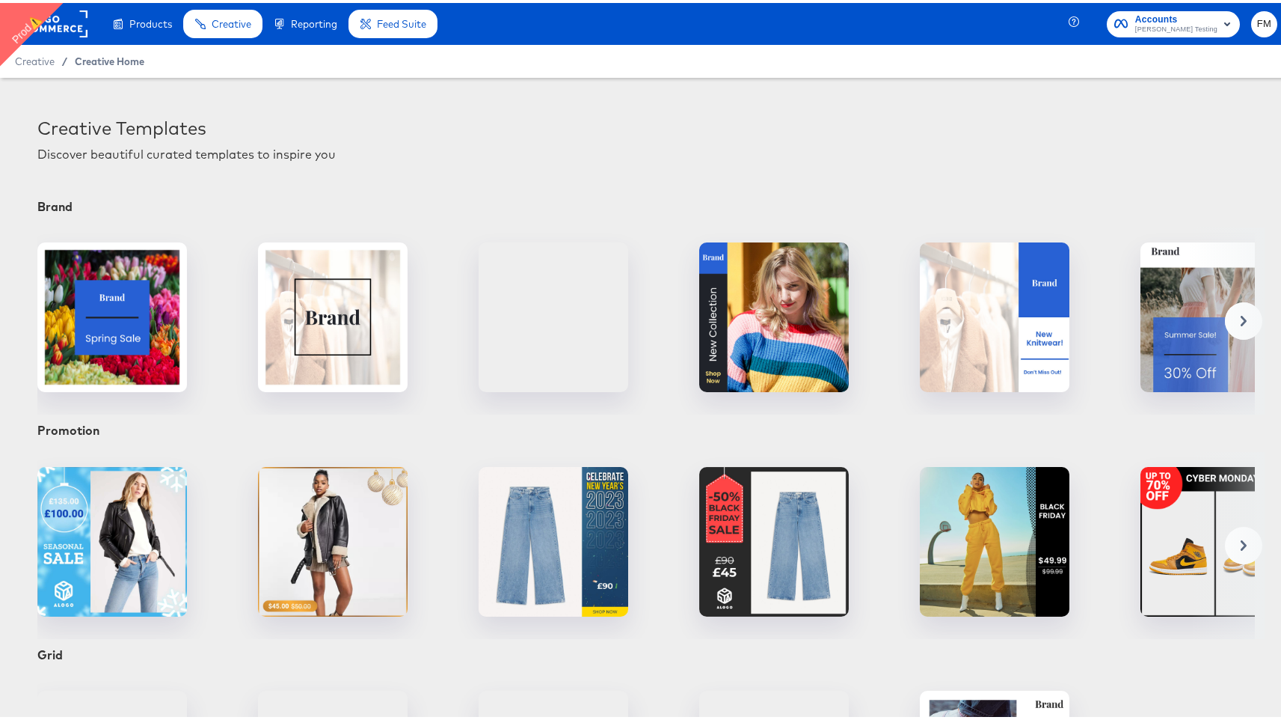
click at [113, 52] on span "Creative Home" at bounding box center [110, 58] width 70 height 12
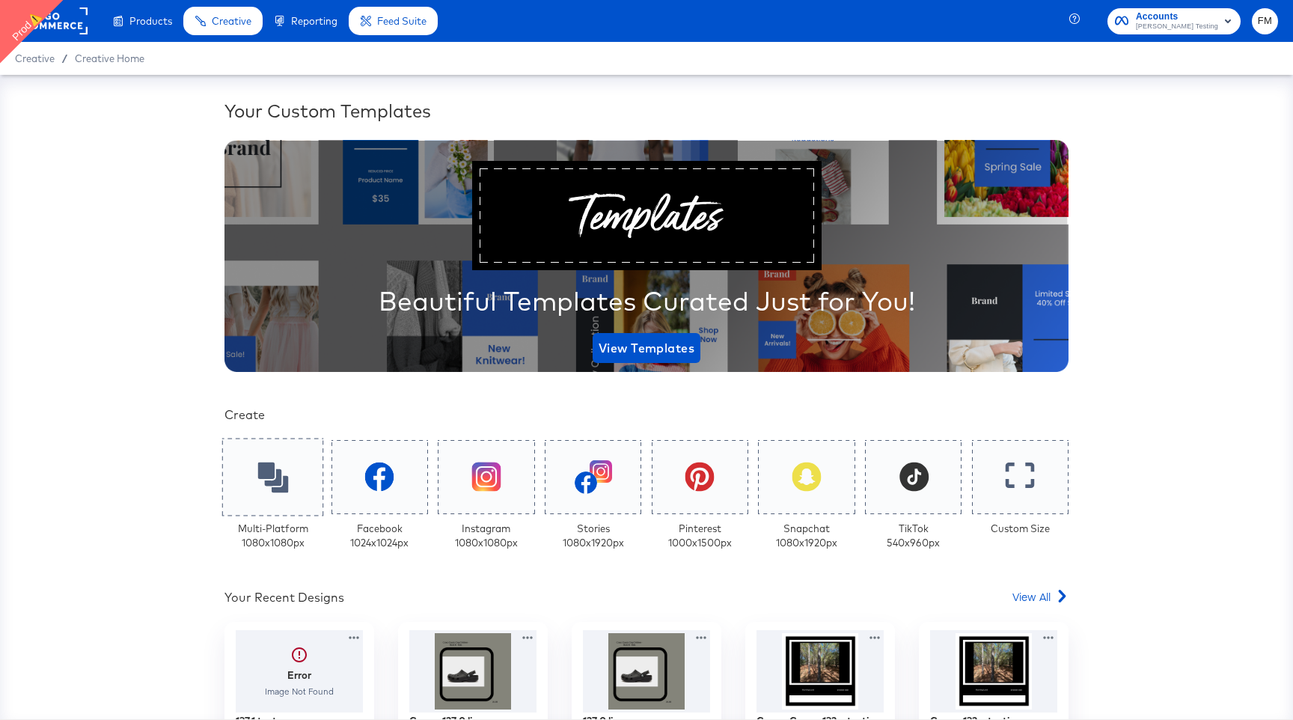
click at [265, 483] on icon at bounding box center [272, 477] width 31 height 31
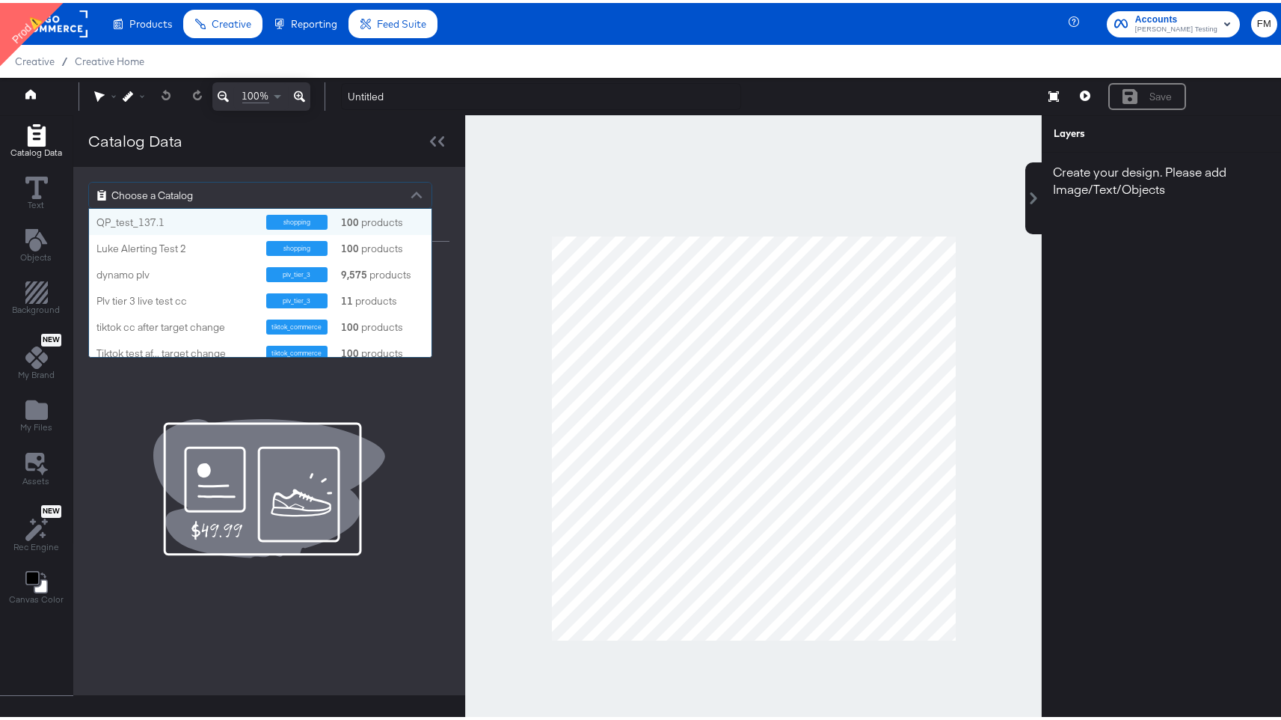
scroll to position [137, 331]
click at [402, 190] on div "Choose a Catalog" at bounding box center [260, 192] width 343 height 25
click at [368, 269] on div "9,575 products" at bounding box center [361, 272] width 45 height 14
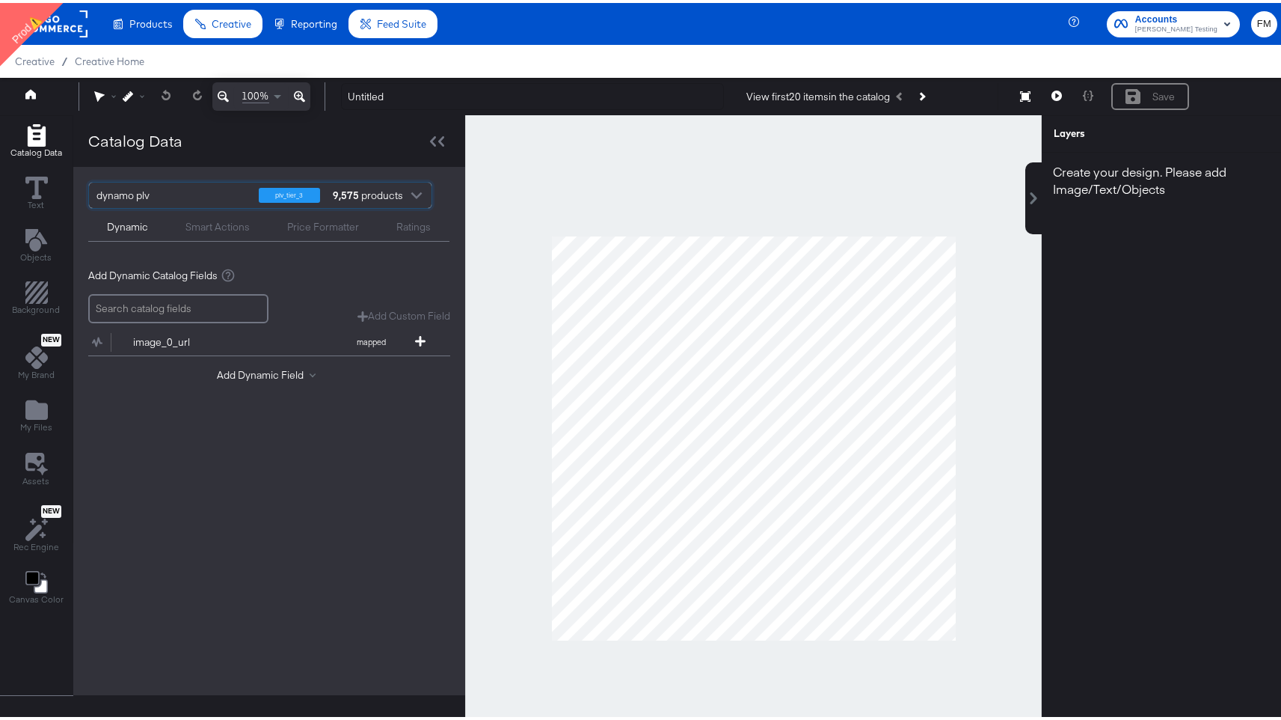
click at [416, 187] on div at bounding box center [416, 194] width 22 height 26
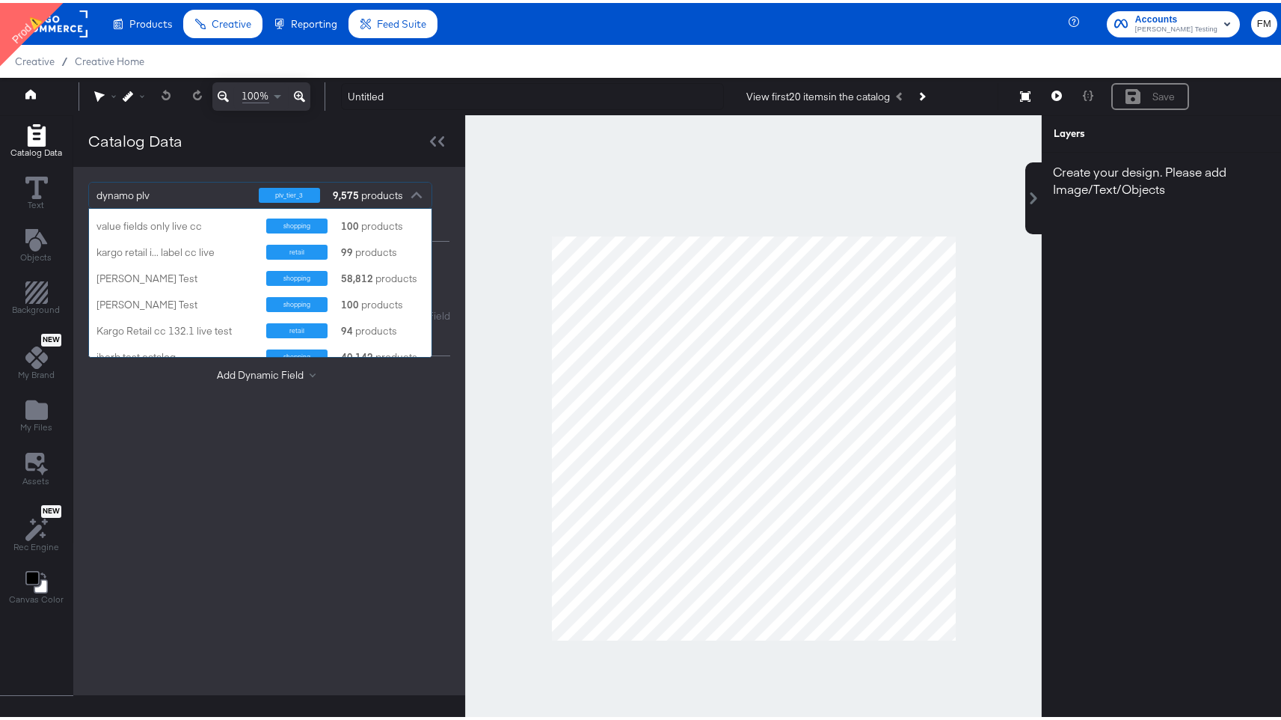
scroll to position [160, 0]
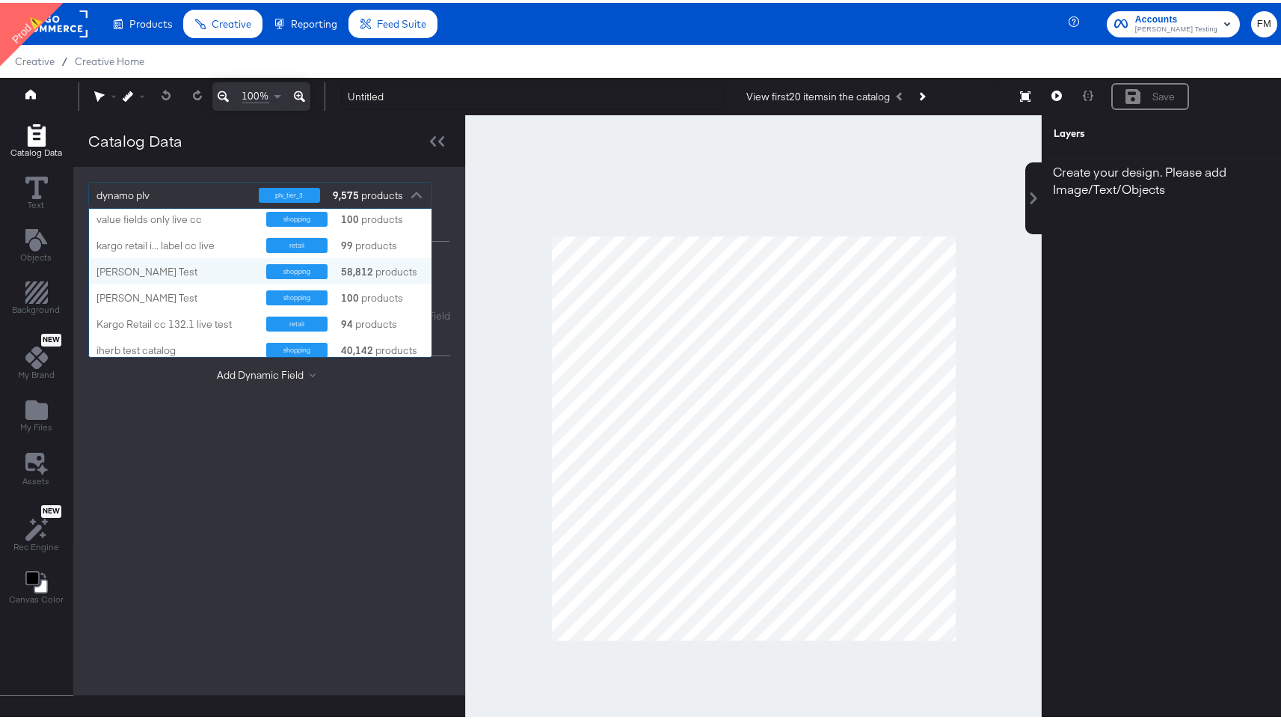
click at [360, 275] on strong "58,812" at bounding box center [357, 269] width 37 height 14
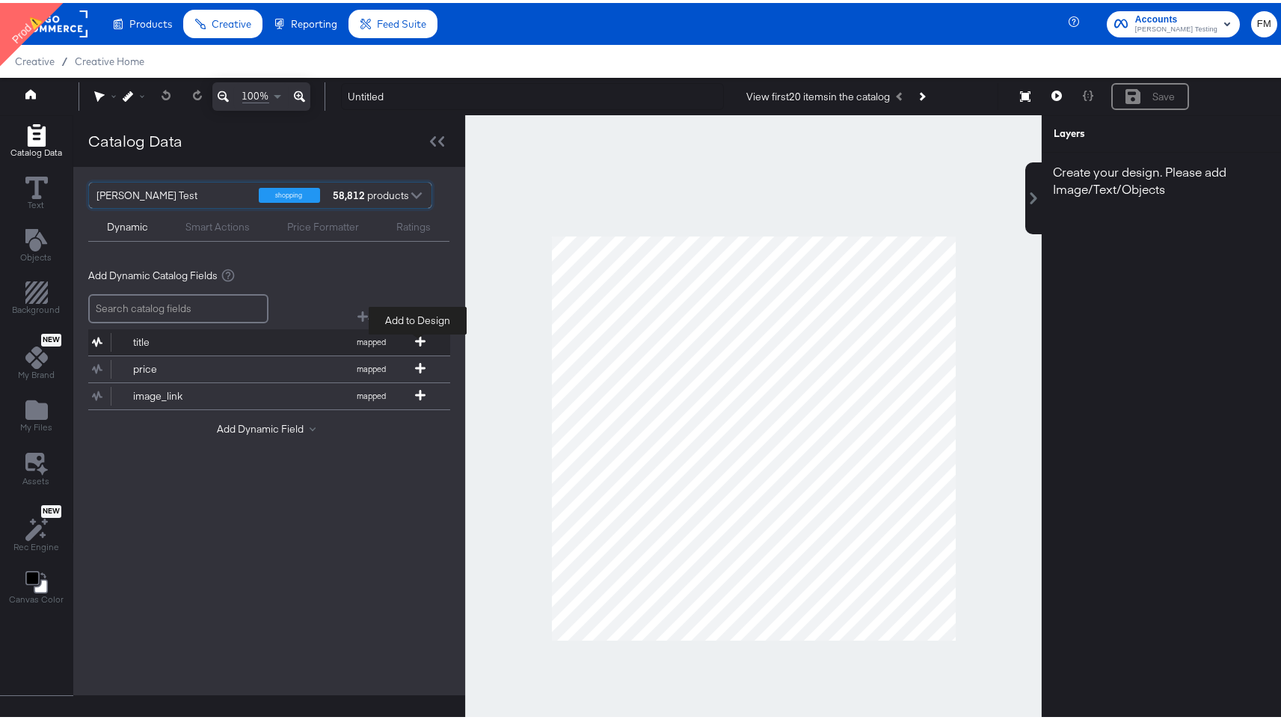
click at [419, 336] on icon at bounding box center [420, 338] width 10 height 10
click at [419, 355] on button "price mapped" at bounding box center [259, 366] width 343 height 26
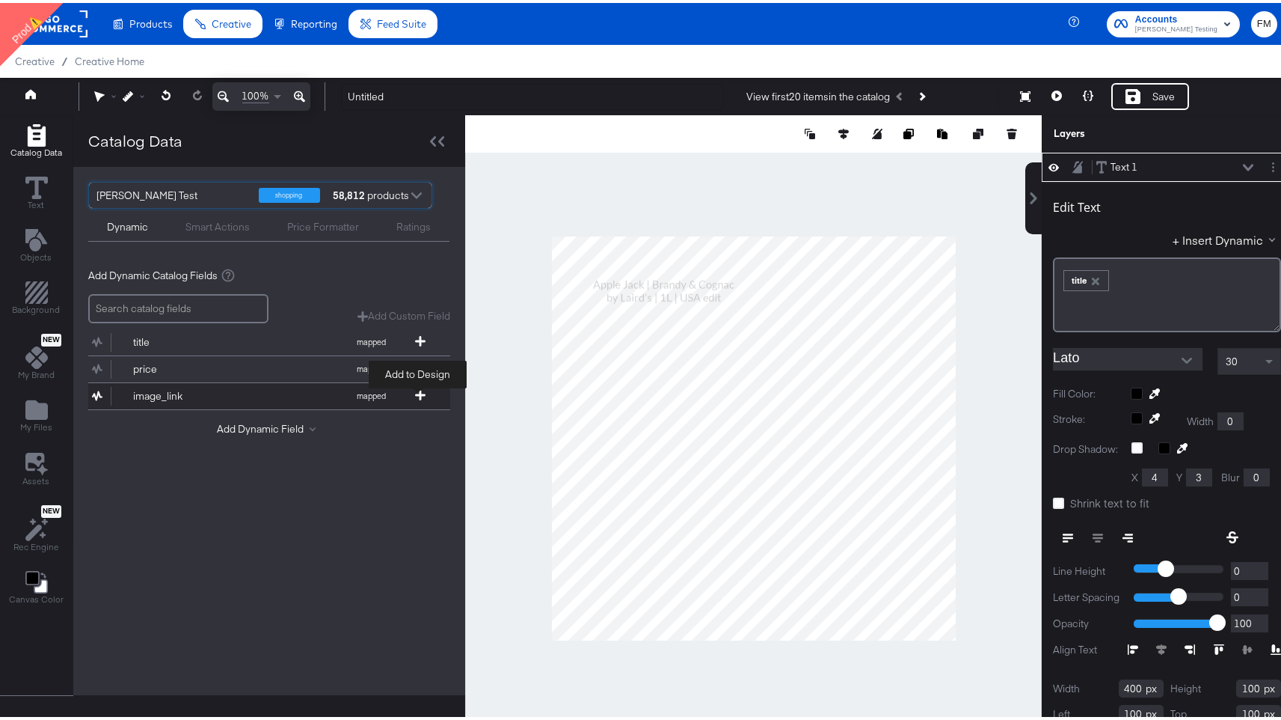
click at [417, 387] on icon at bounding box center [420, 392] width 10 height 10
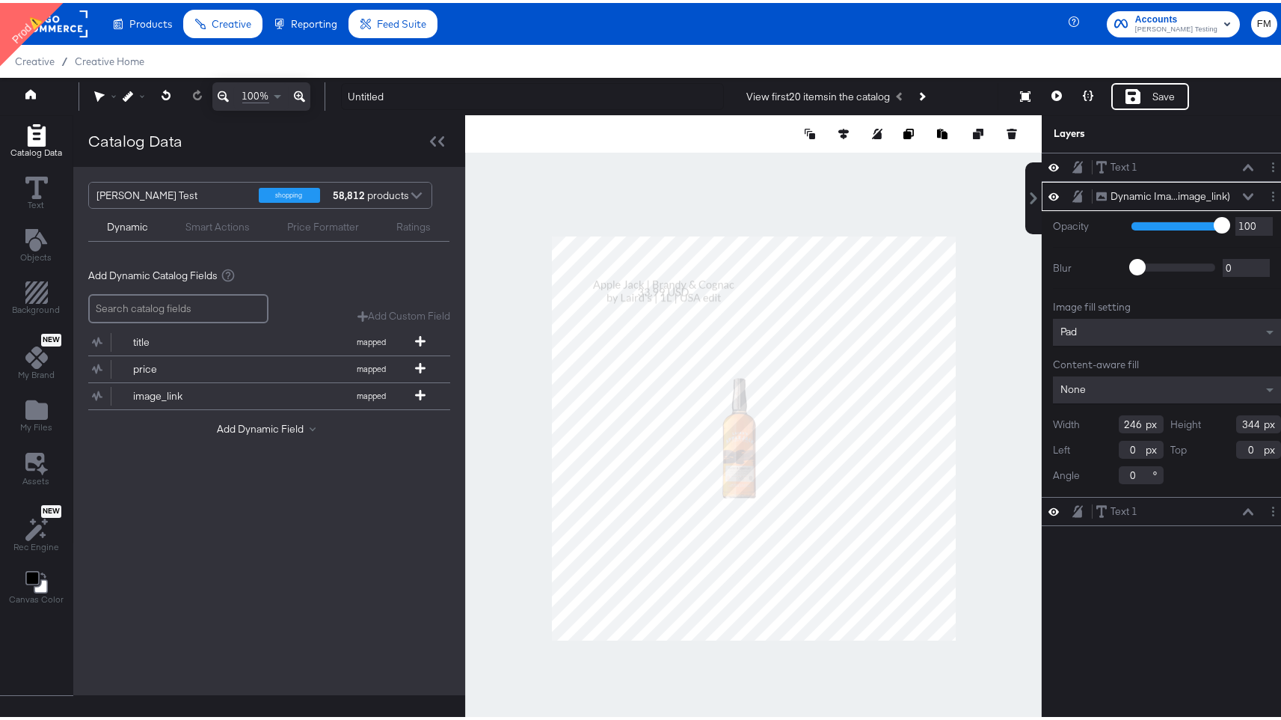
type input "378"
type input "366"
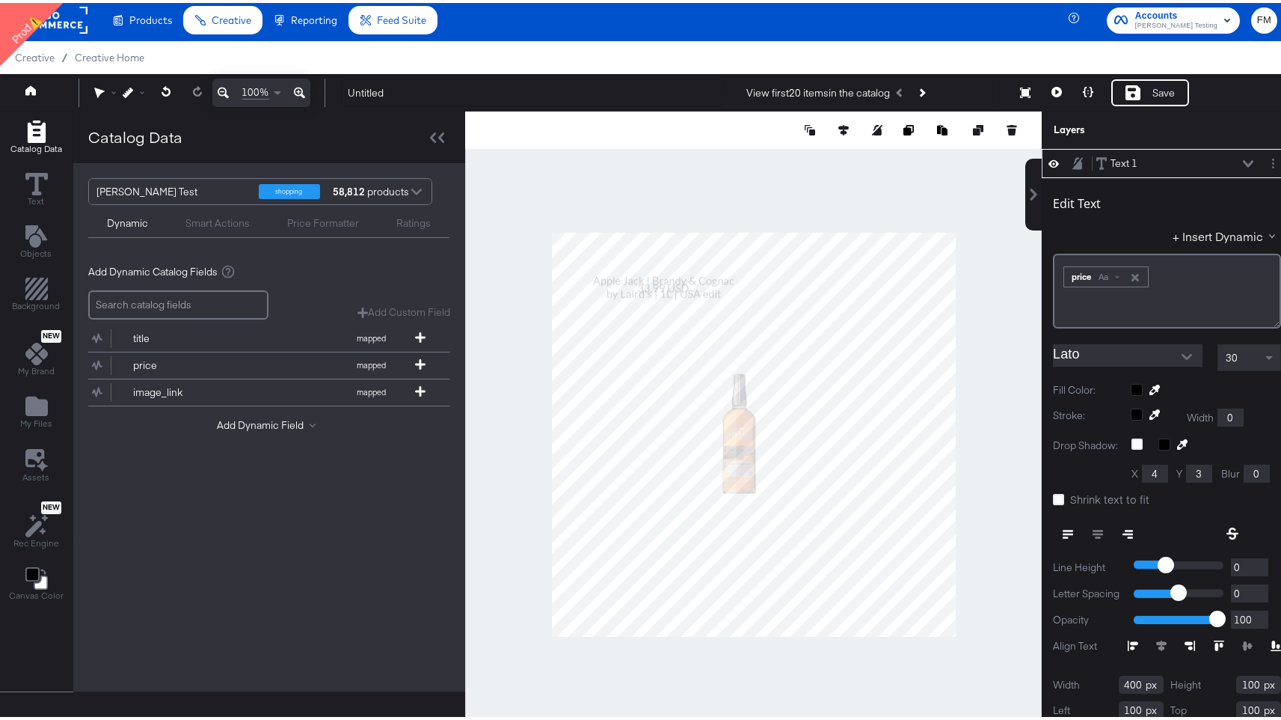
type input "624"
type input "836"
click at [42, 402] on icon "Add Files" at bounding box center [36, 402] width 22 height 19
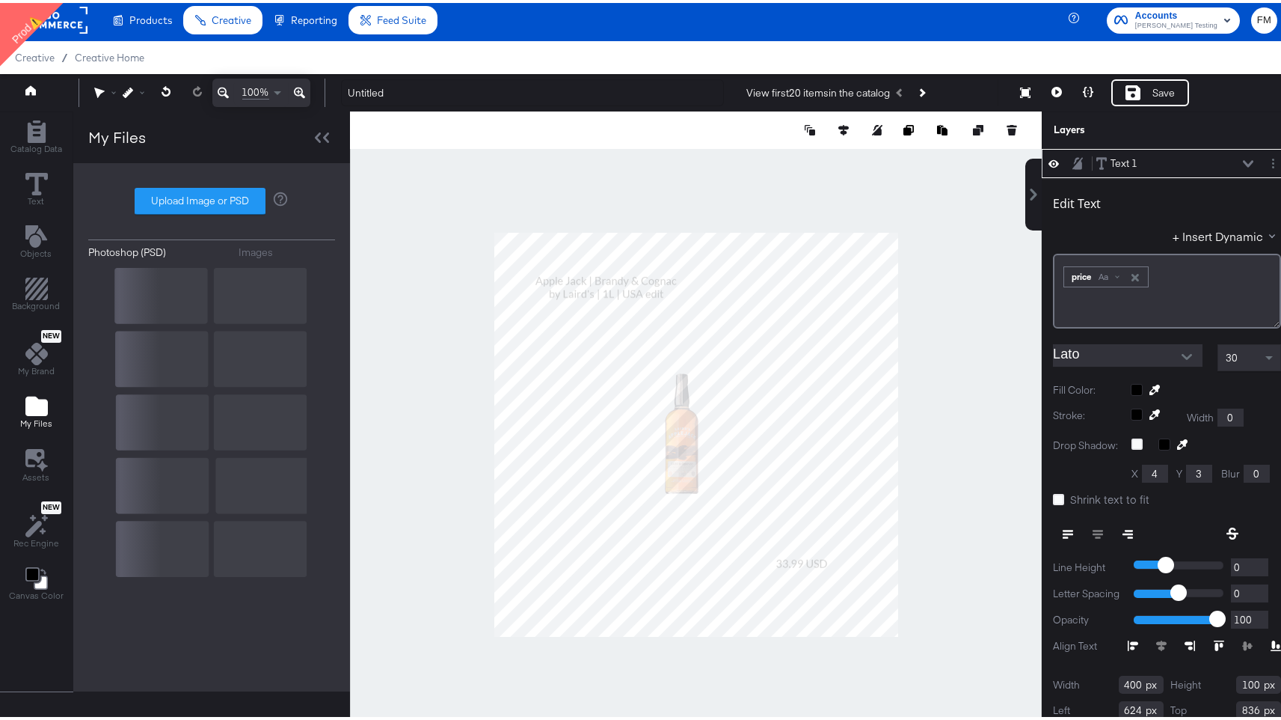
click at [247, 246] on div "Images" at bounding box center [256, 249] width 34 height 14
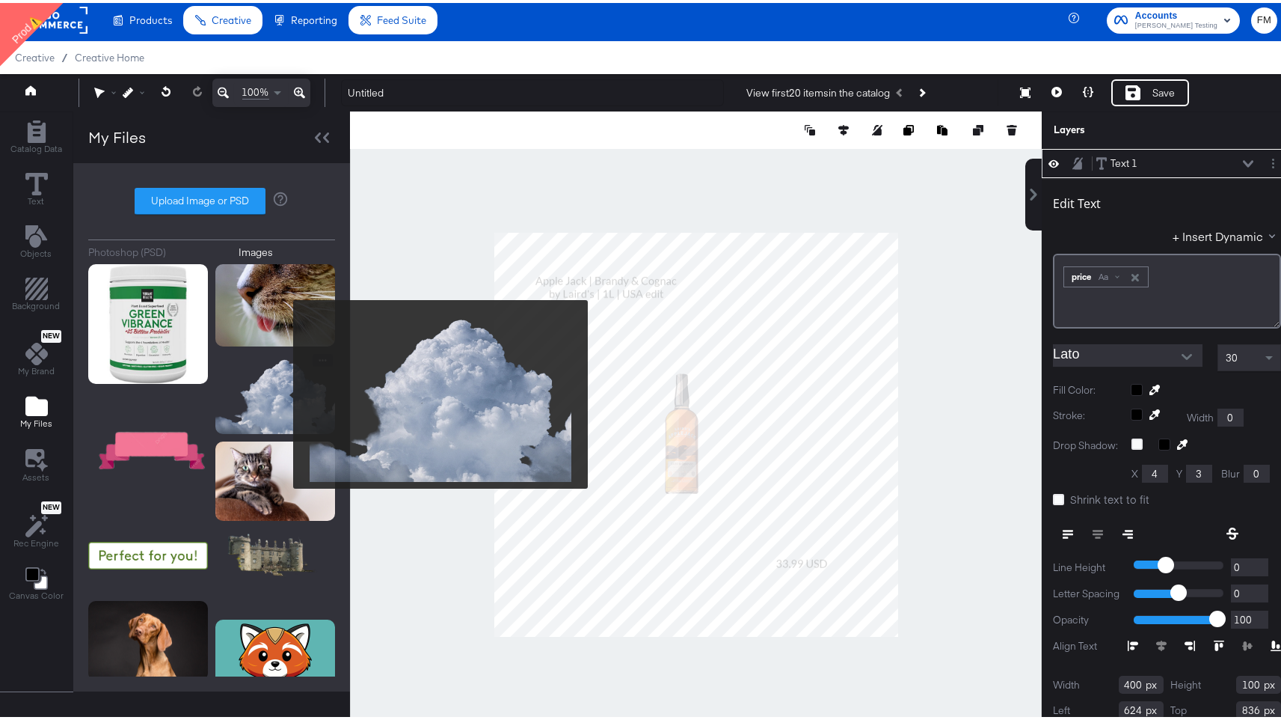
click at [284, 391] on img at bounding box center [275, 391] width 120 height 80
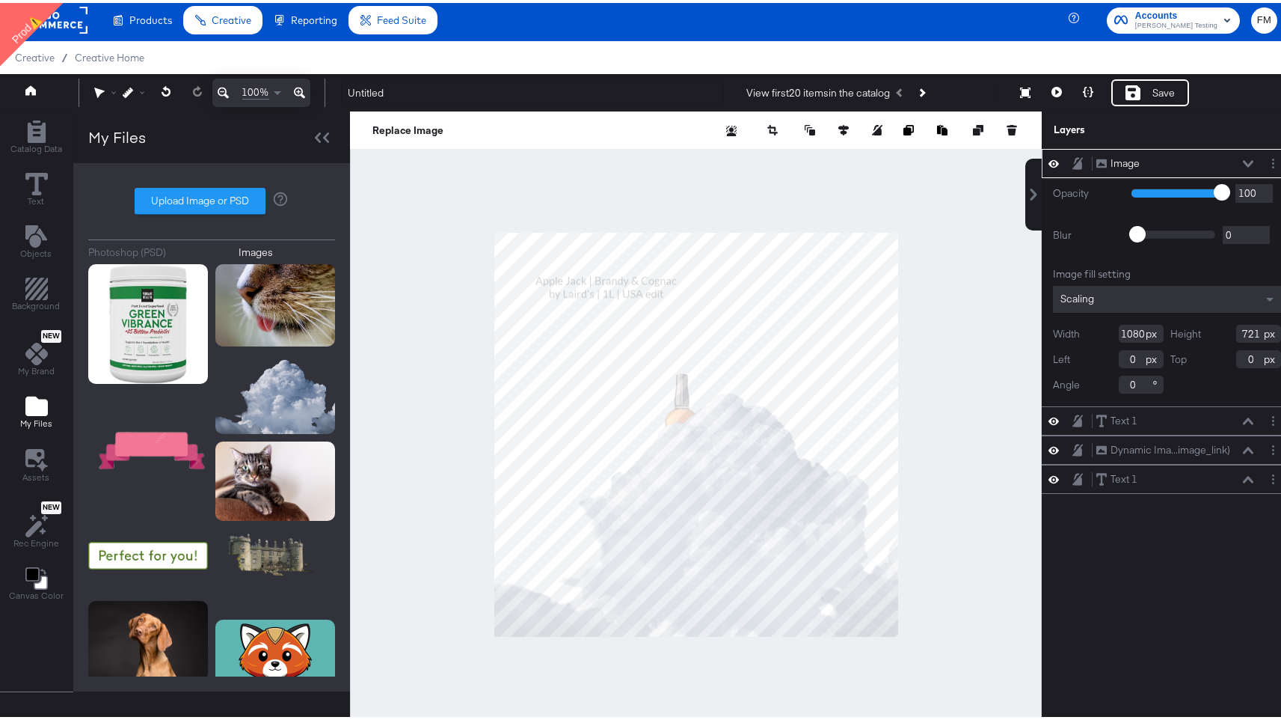
type input "376"
click at [1128, 537] on div "Image Image Opacity 1 100 100 Blur 0 2000 0 Image fill setting Scaling Width 10…" at bounding box center [1167, 438] width 251 height 585
drag, startPoint x: 1125, startPoint y: 160, endPoint x: 1126, endPoint y: 203, distance: 42.6
click at [1126, 203] on div "Image Image Opacity 1 100 100 Blur 0 2000 0 Image fill setting Scaling Width 10…" at bounding box center [1167, 274] width 251 height 257
click at [1243, 158] on icon at bounding box center [1248, 160] width 10 height 7
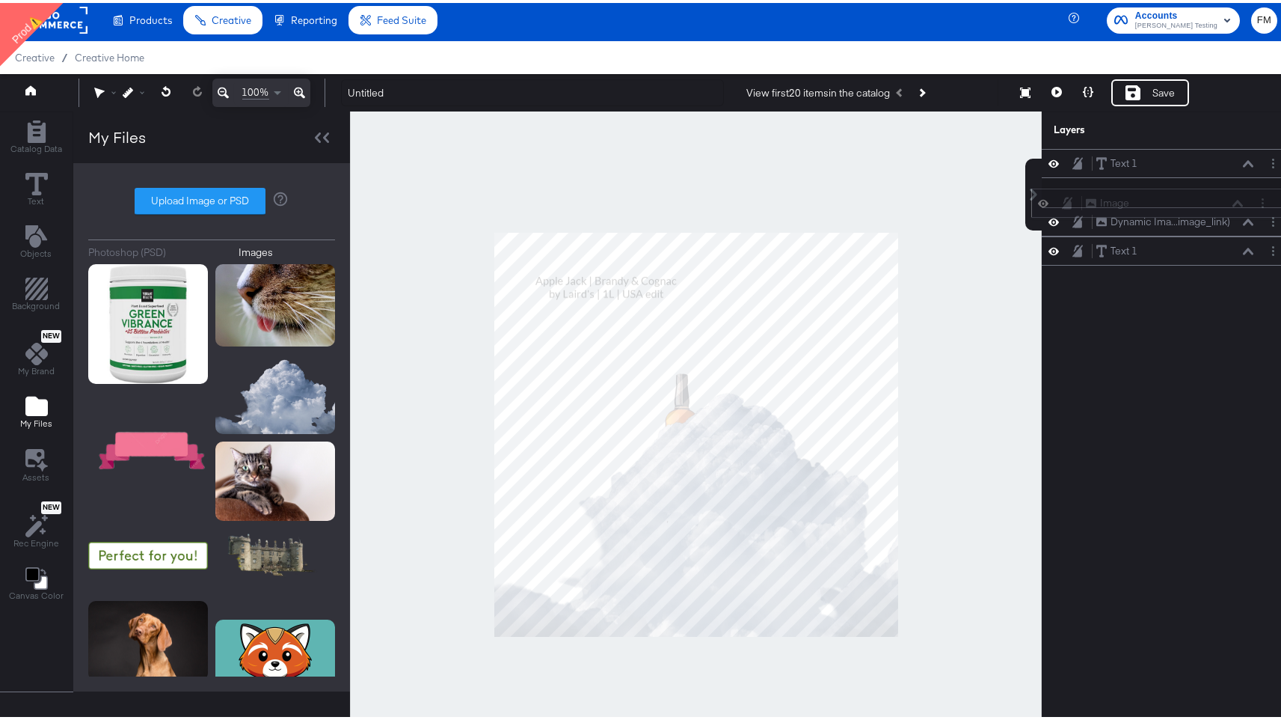
scroll to position [1, 0]
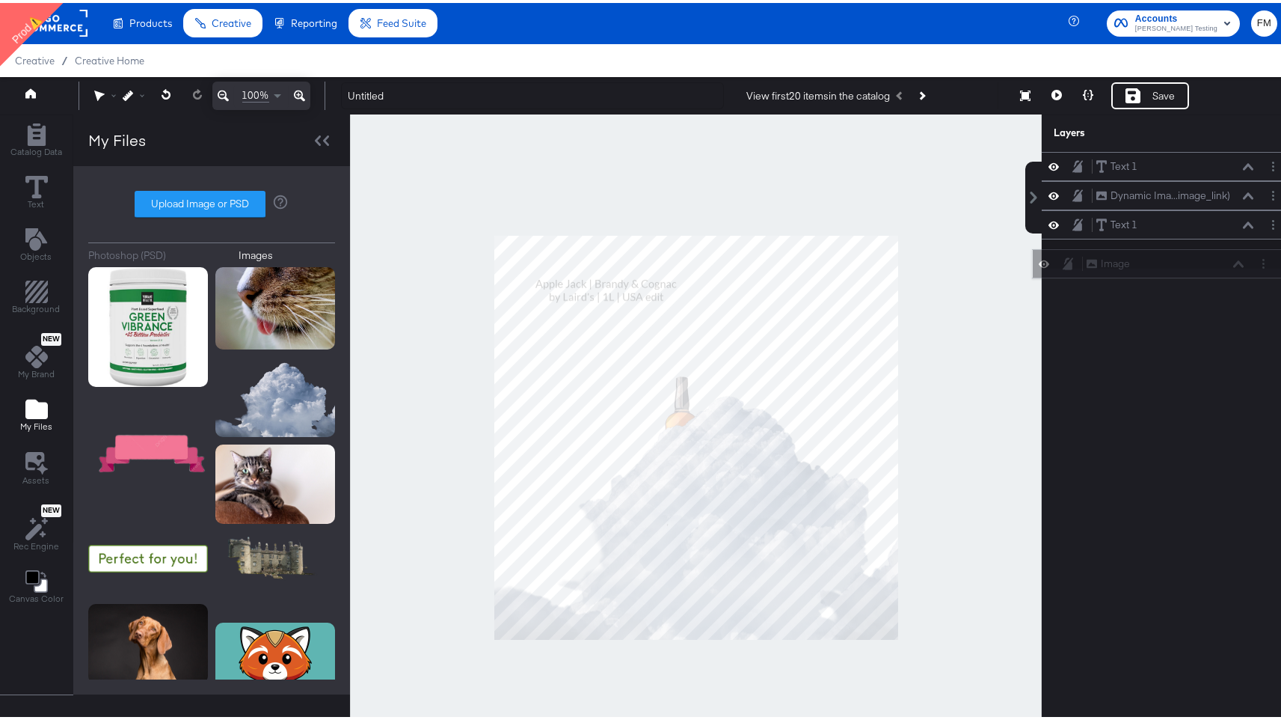
drag, startPoint x: 1167, startPoint y: 159, endPoint x: 1168, endPoint y: 264, distance: 105.5
click at [1168, 264] on div "Image Image" at bounding box center [1165, 261] width 159 height 16
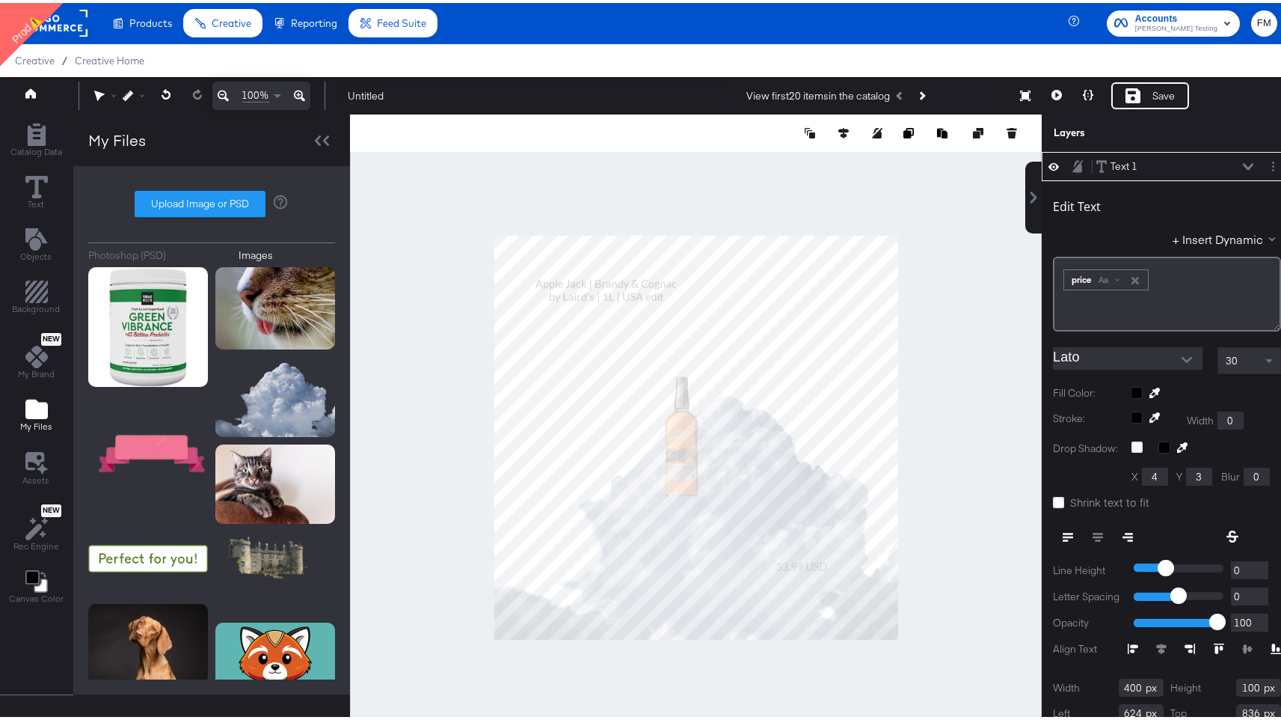
scroll to position [4, 0]
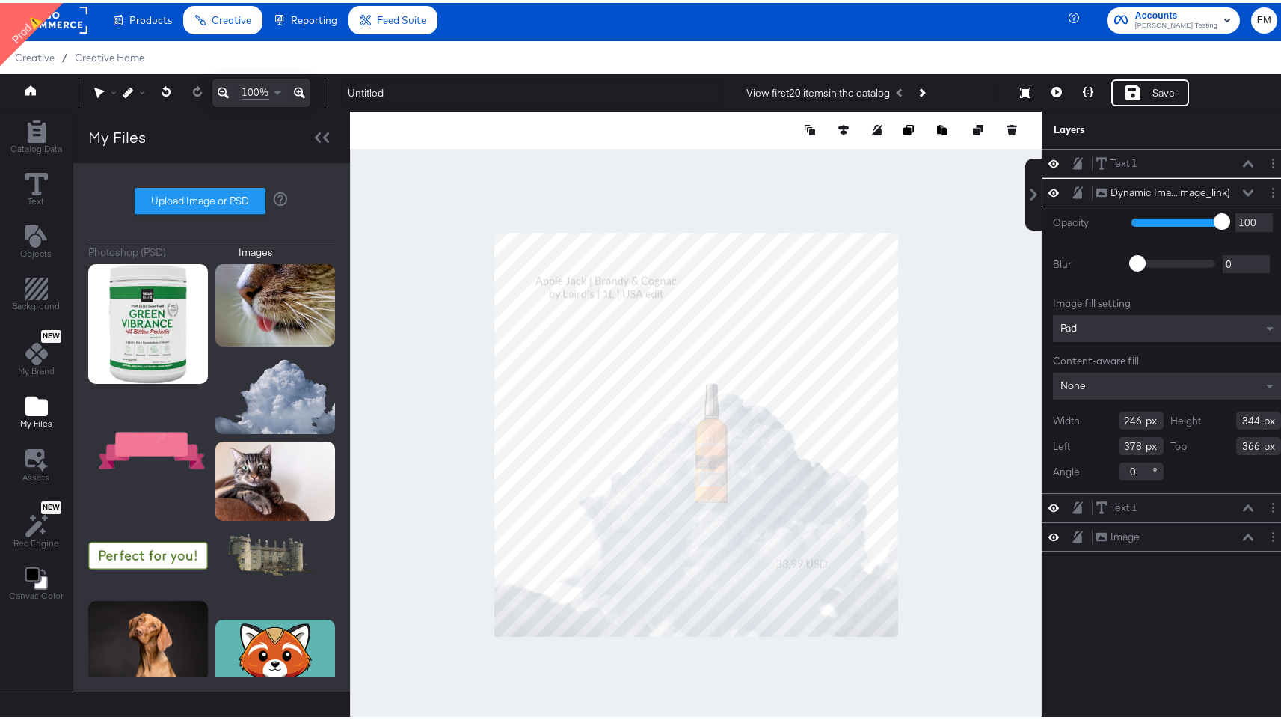
type input "392"
type input "364"
click at [38, 153] on button "Catalog Data" at bounding box center [36, 135] width 70 height 43
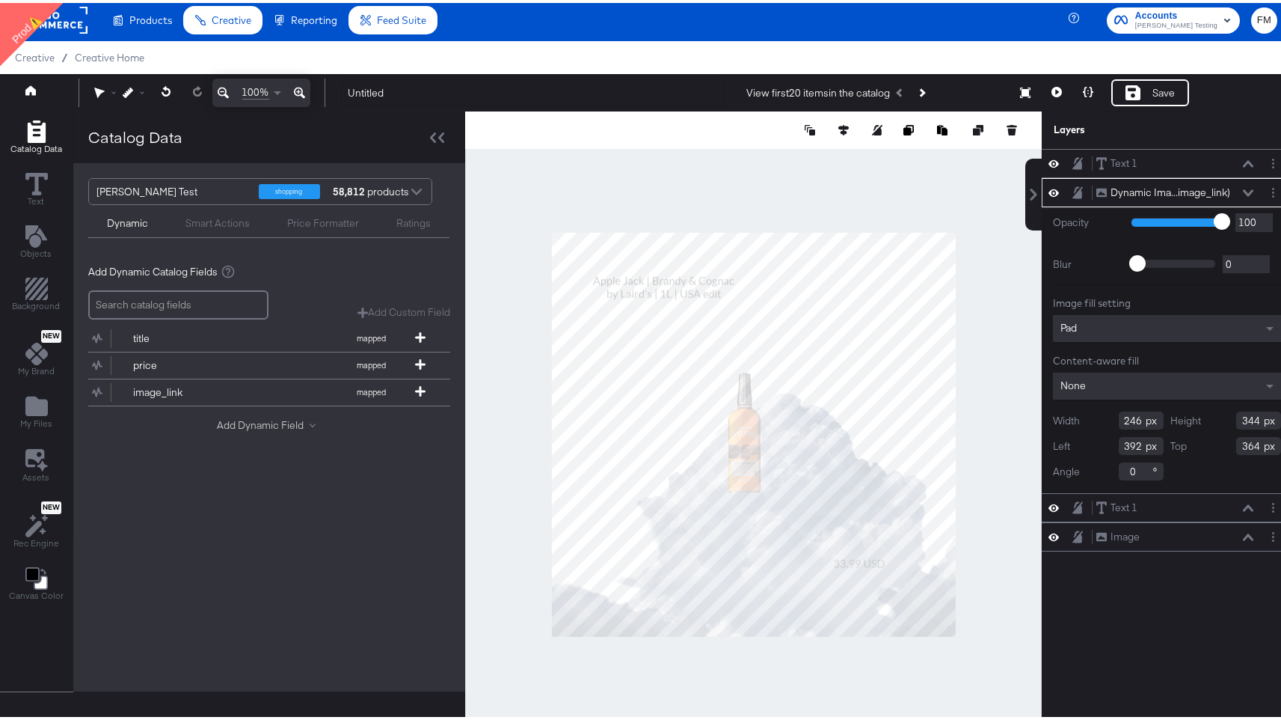
click at [280, 420] on button "Add Dynamic Field" at bounding box center [269, 422] width 105 height 14
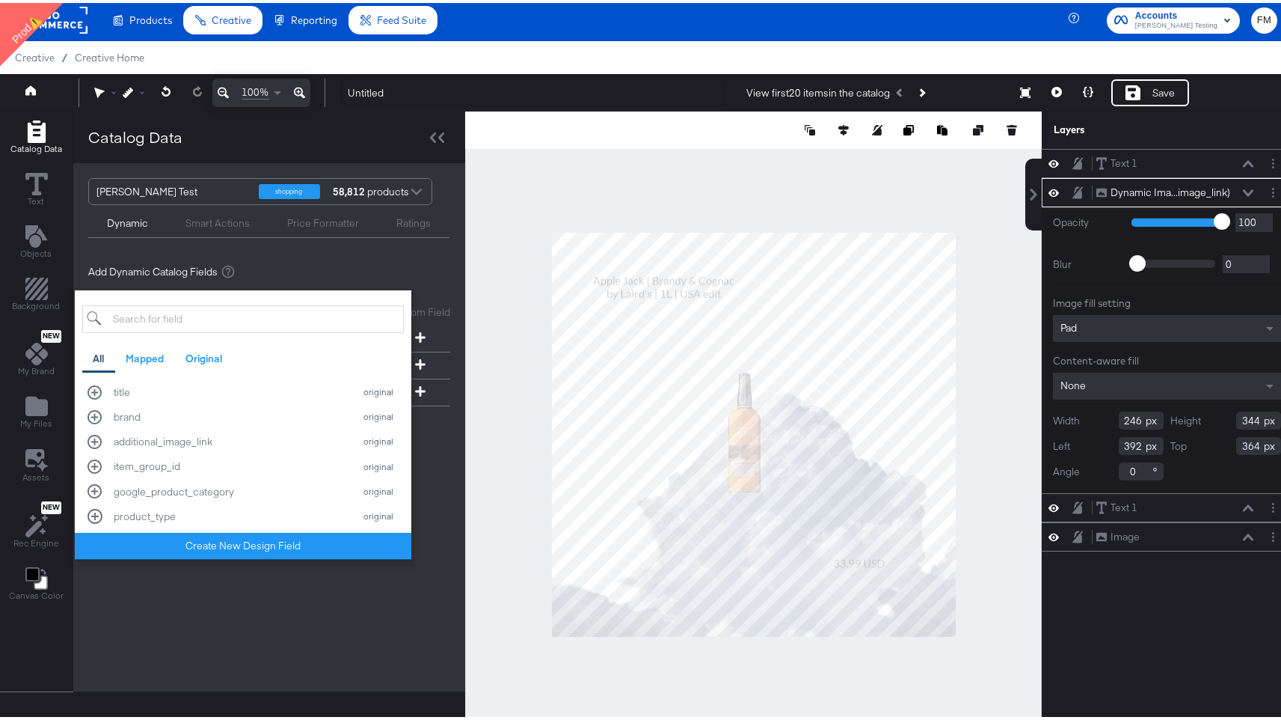
scroll to position [453, 0]
click at [96, 411] on div "brand original" at bounding box center [243, 411] width 311 height 14
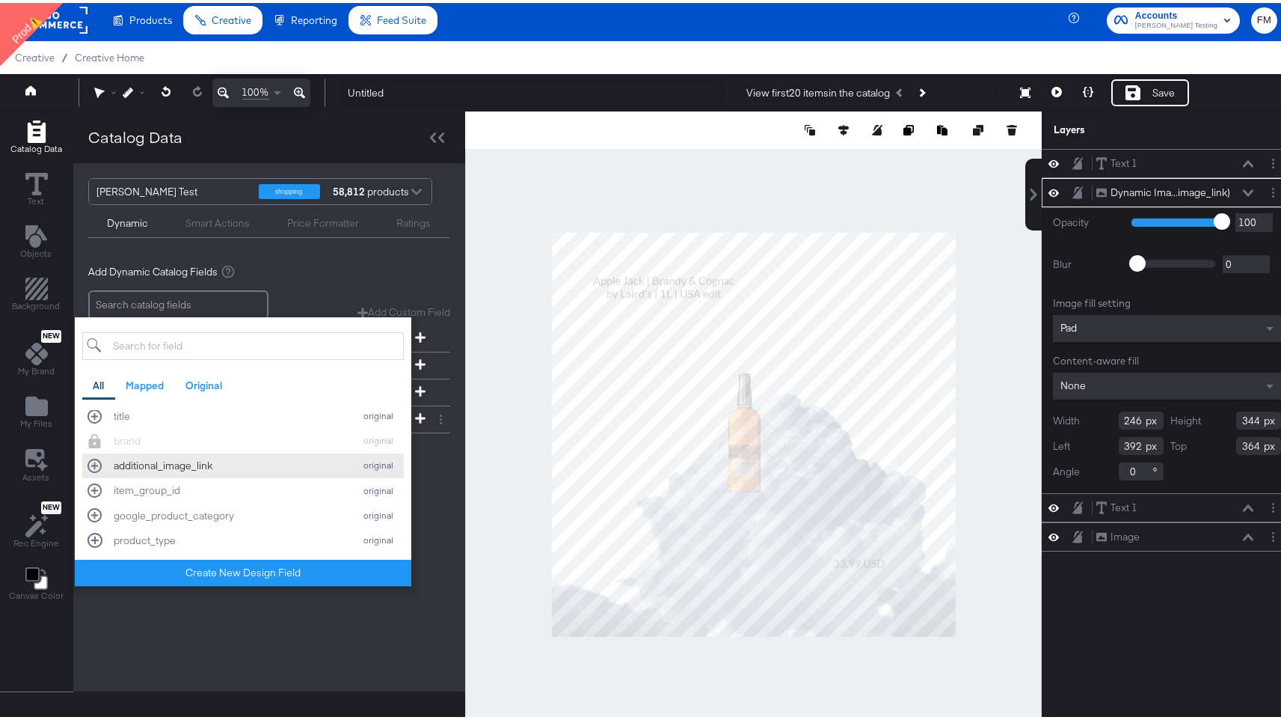
click at [99, 467] on div "additional_image_link original" at bounding box center [243, 463] width 311 height 14
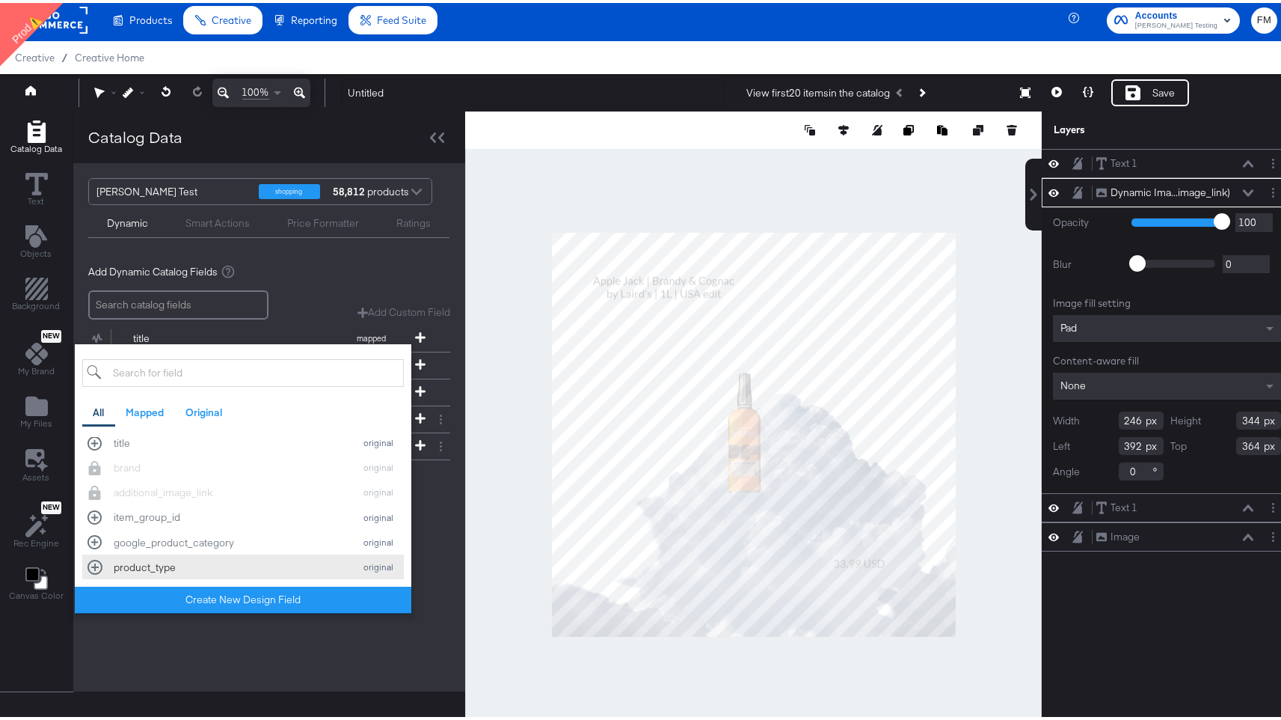
click at [96, 560] on div "product_type original" at bounding box center [243, 564] width 311 height 14
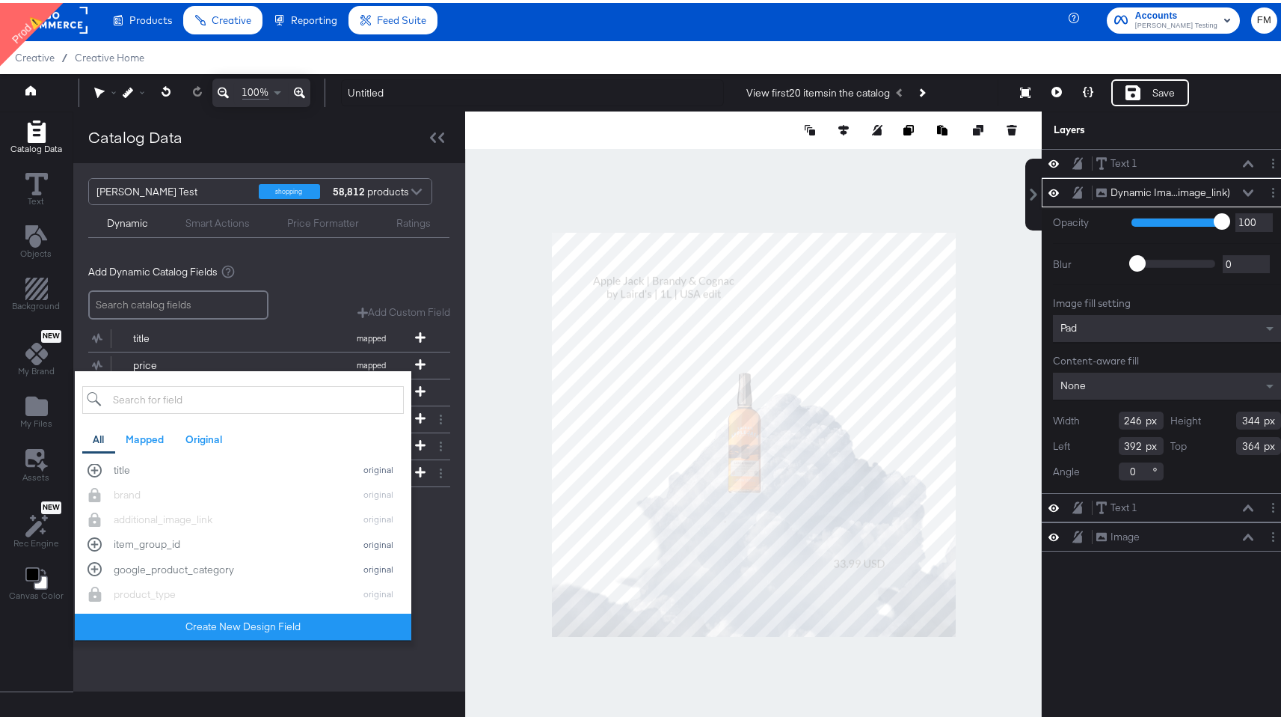
click at [196, 691] on div "Catalog Data Luke LI Test shopping 58,812 products Dynamic Smart Actions Price …" at bounding box center [269, 430] width 392 height 645
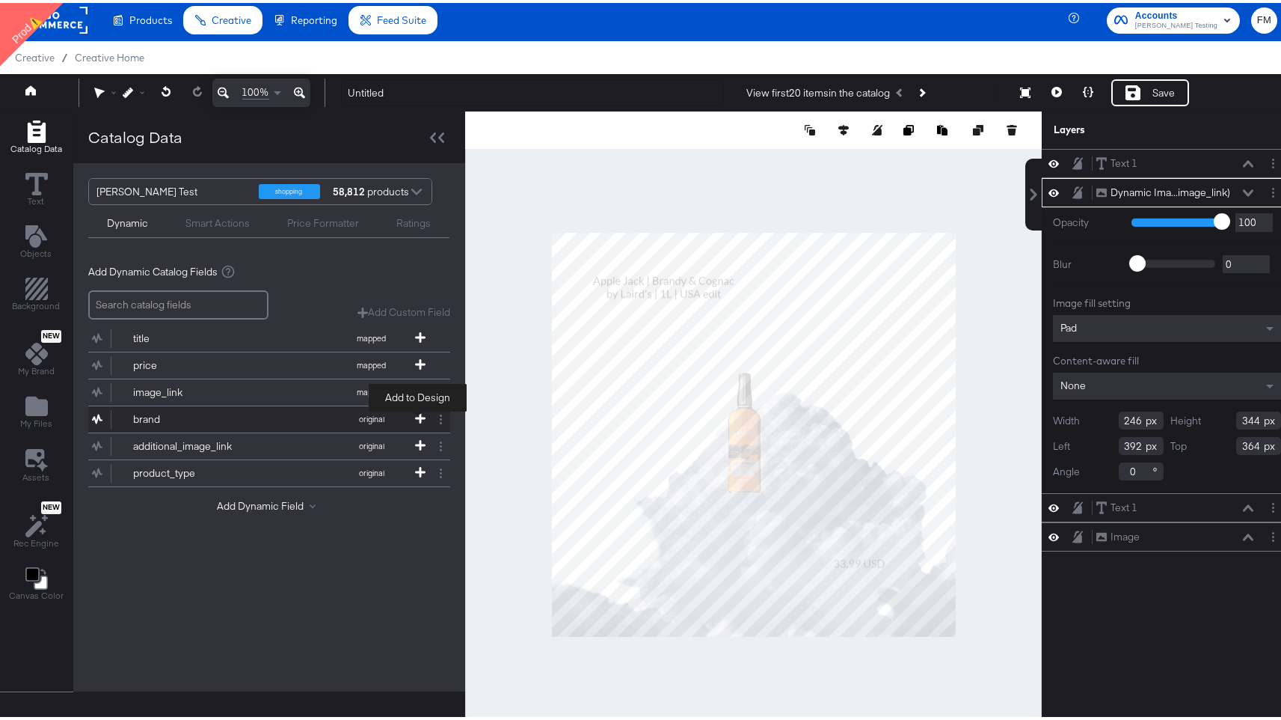
click at [415, 411] on icon at bounding box center [420, 415] width 10 height 10
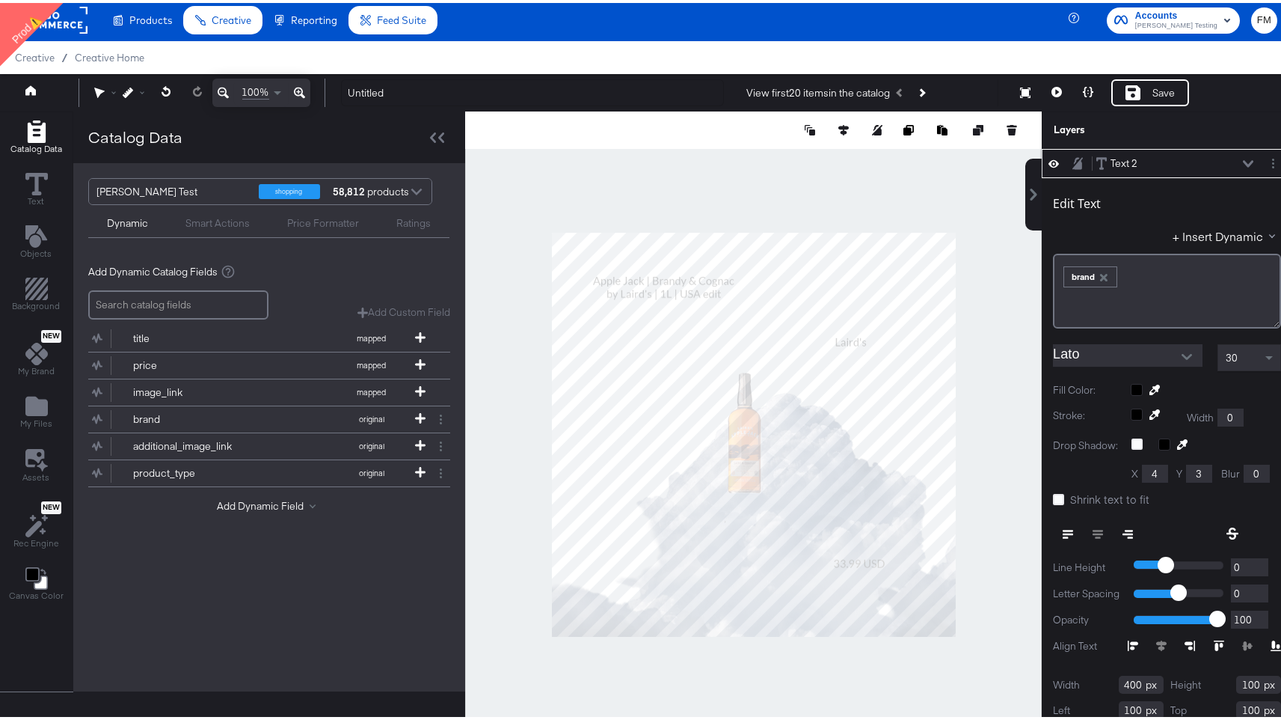
type input "78"
type input "410"
click at [31, 245] on div "Objects" at bounding box center [36, 239] width 31 height 34
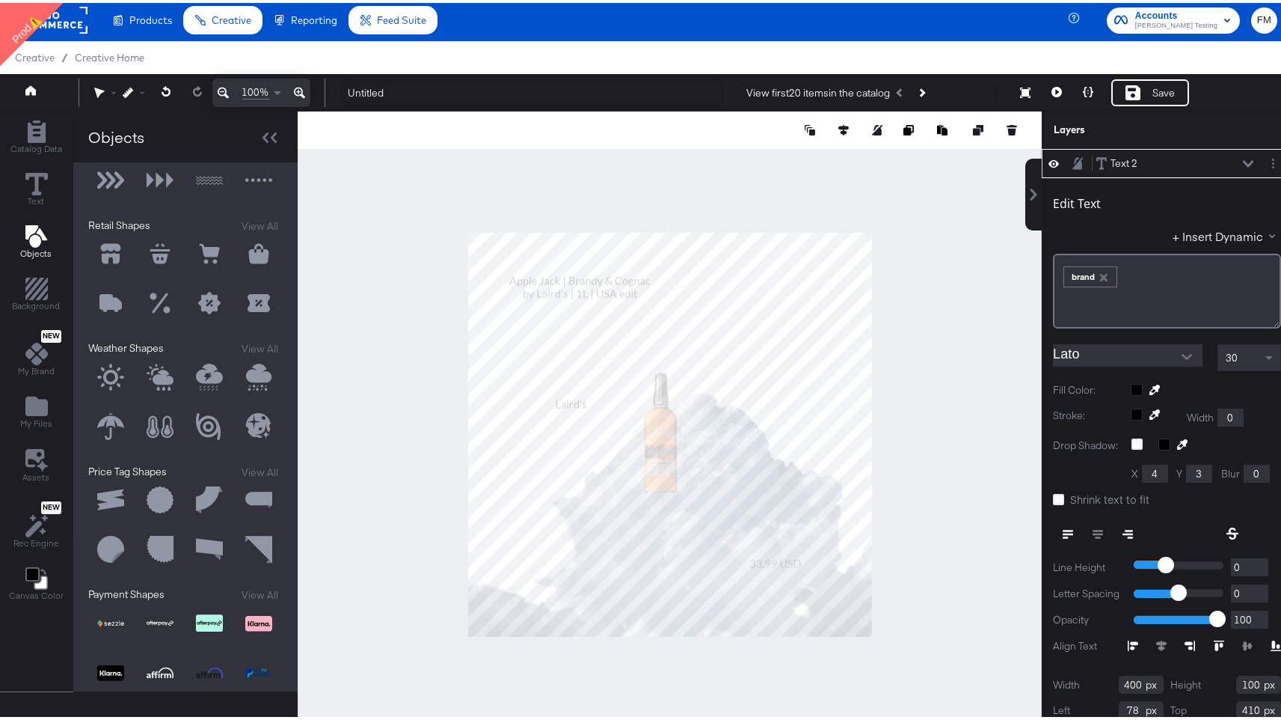
scroll to position [262, 0]
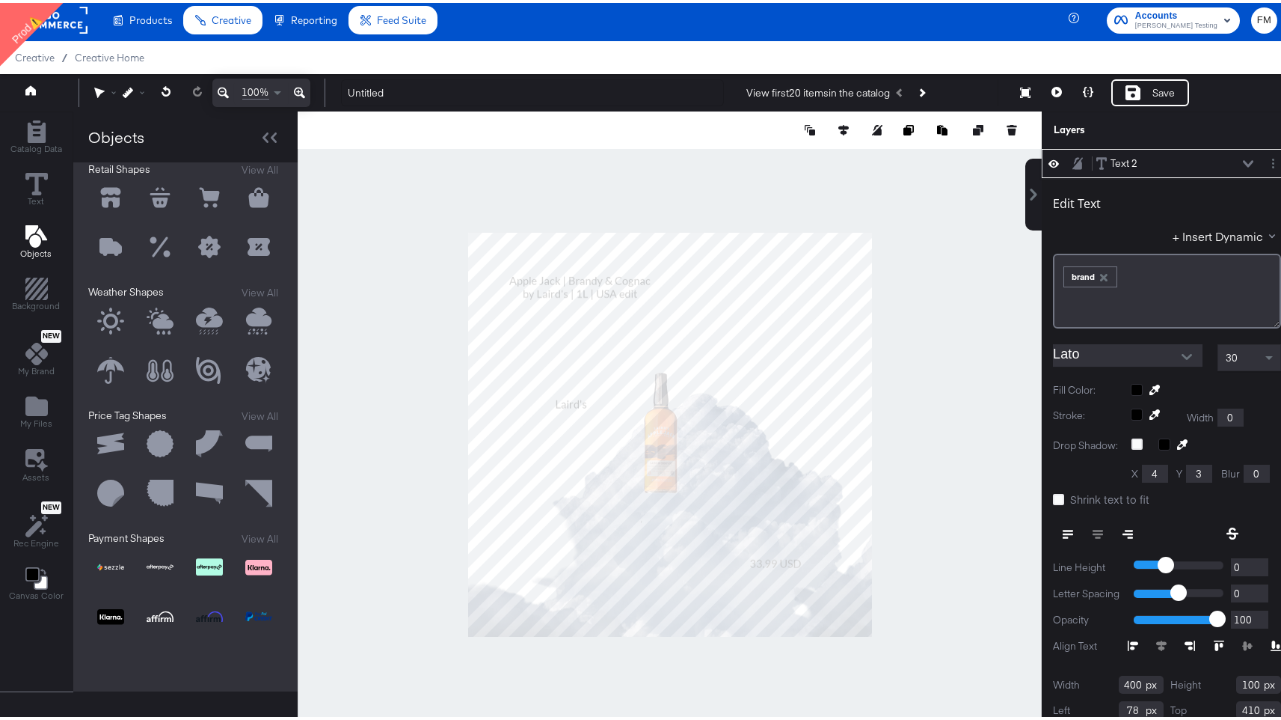
click at [155, 568] on button at bounding box center [160, 564] width 45 height 45
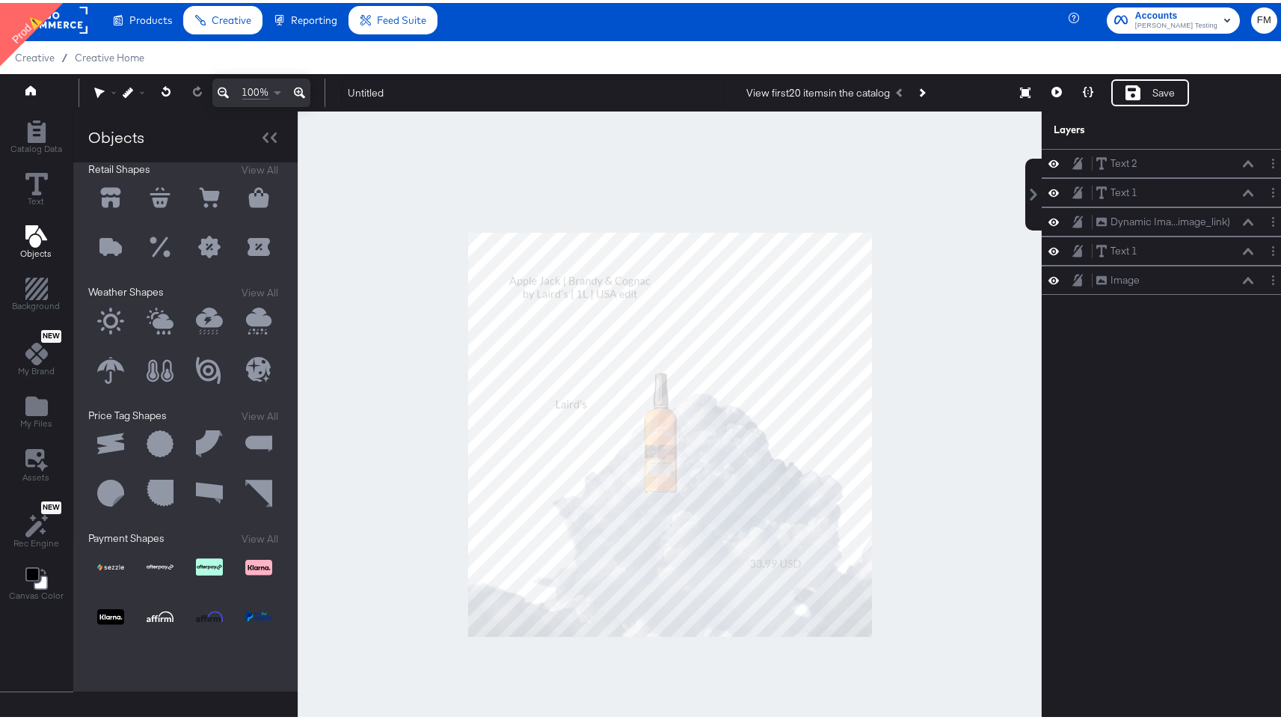
click at [104, 610] on button at bounding box center [110, 614] width 45 height 45
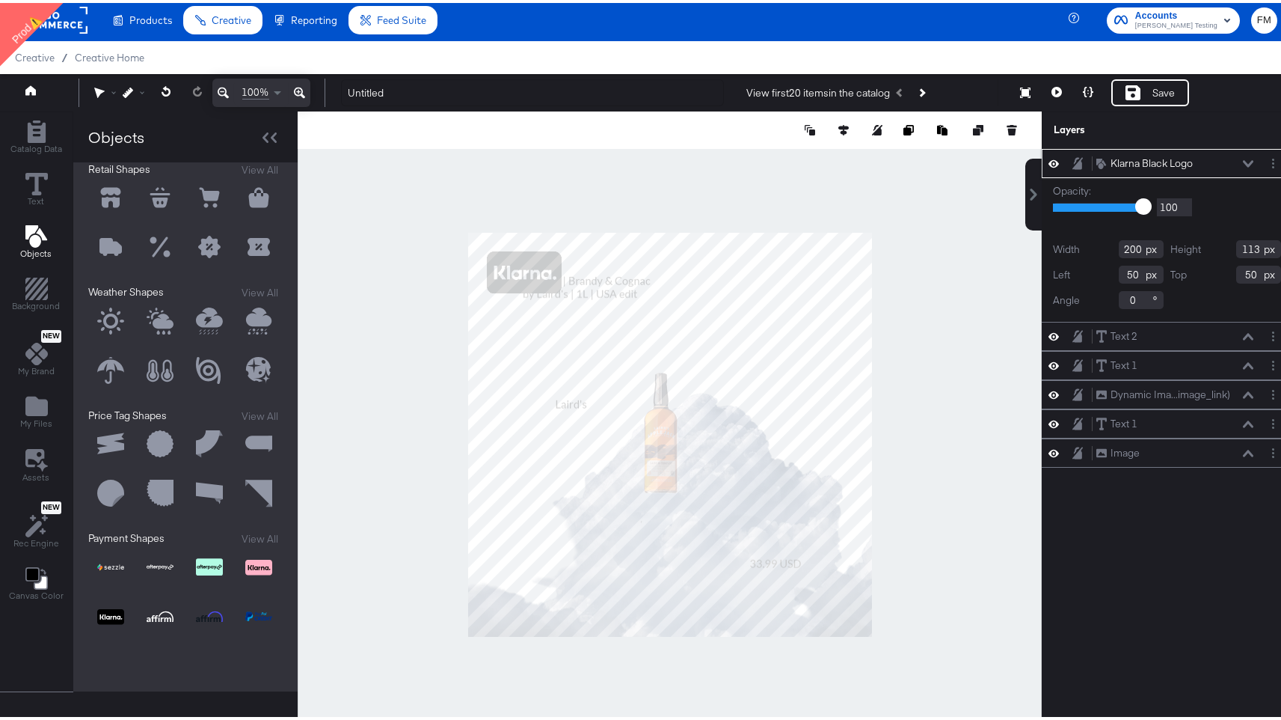
type input "824"
type input "38"
type input "138"
type input "62"
type input "914"
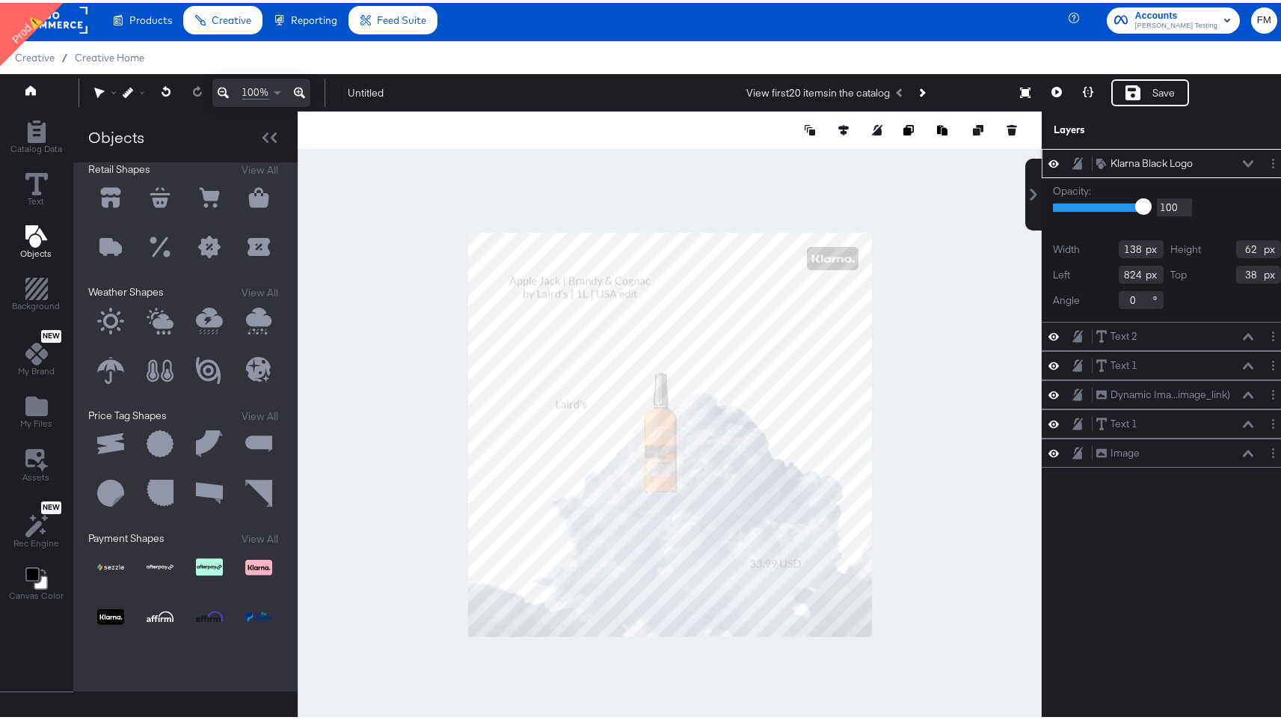
type input "22"
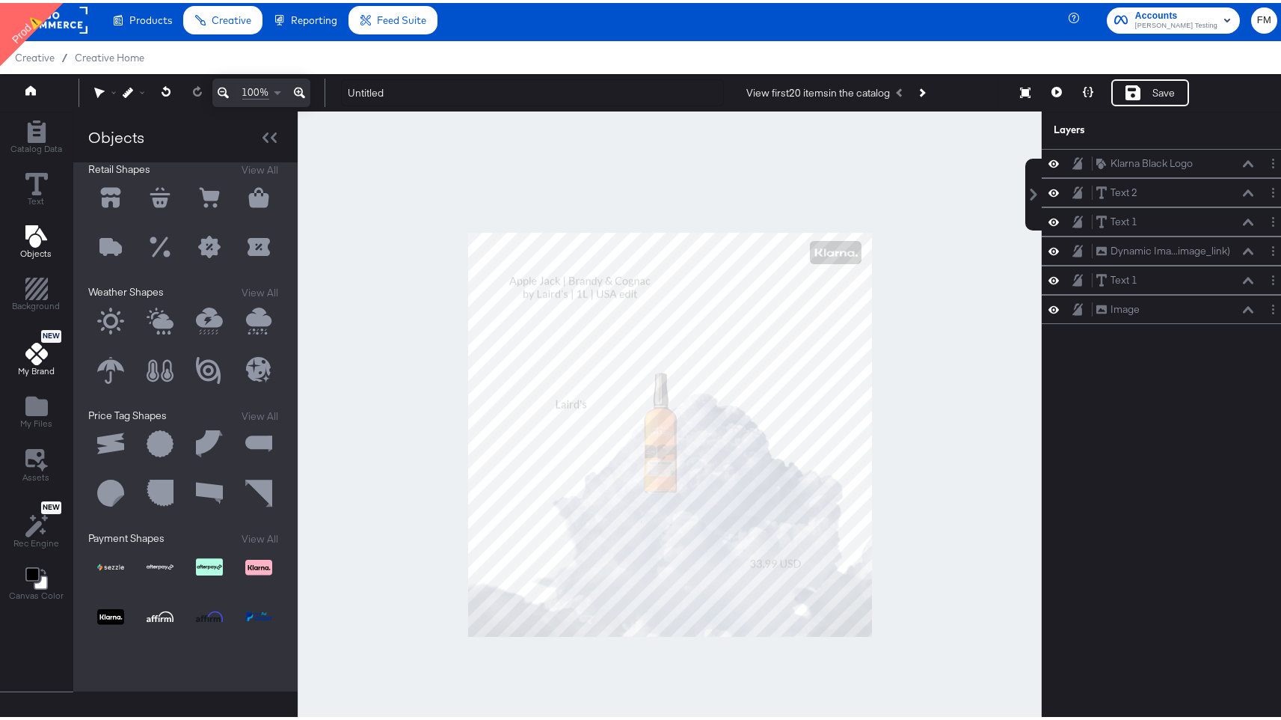
click at [32, 354] on icon at bounding box center [36, 351] width 22 height 22
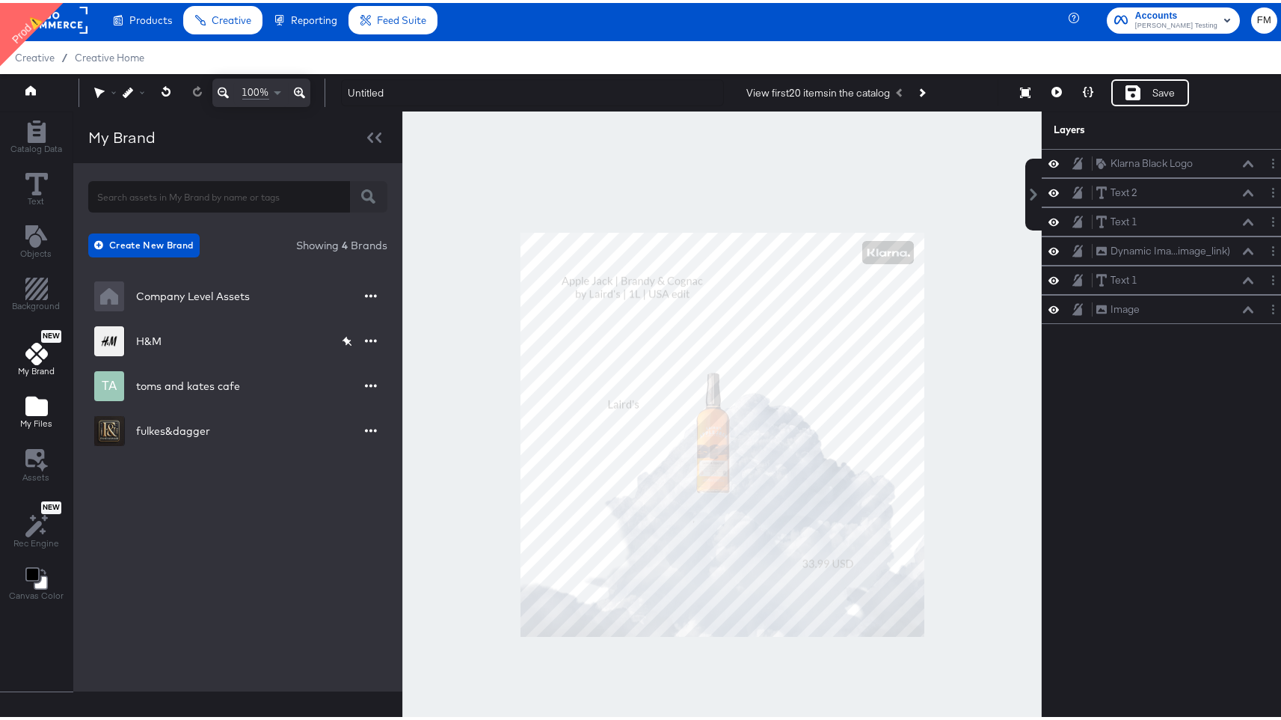
click at [31, 411] on icon "Add Files" at bounding box center [36, 402] width 22 height 19
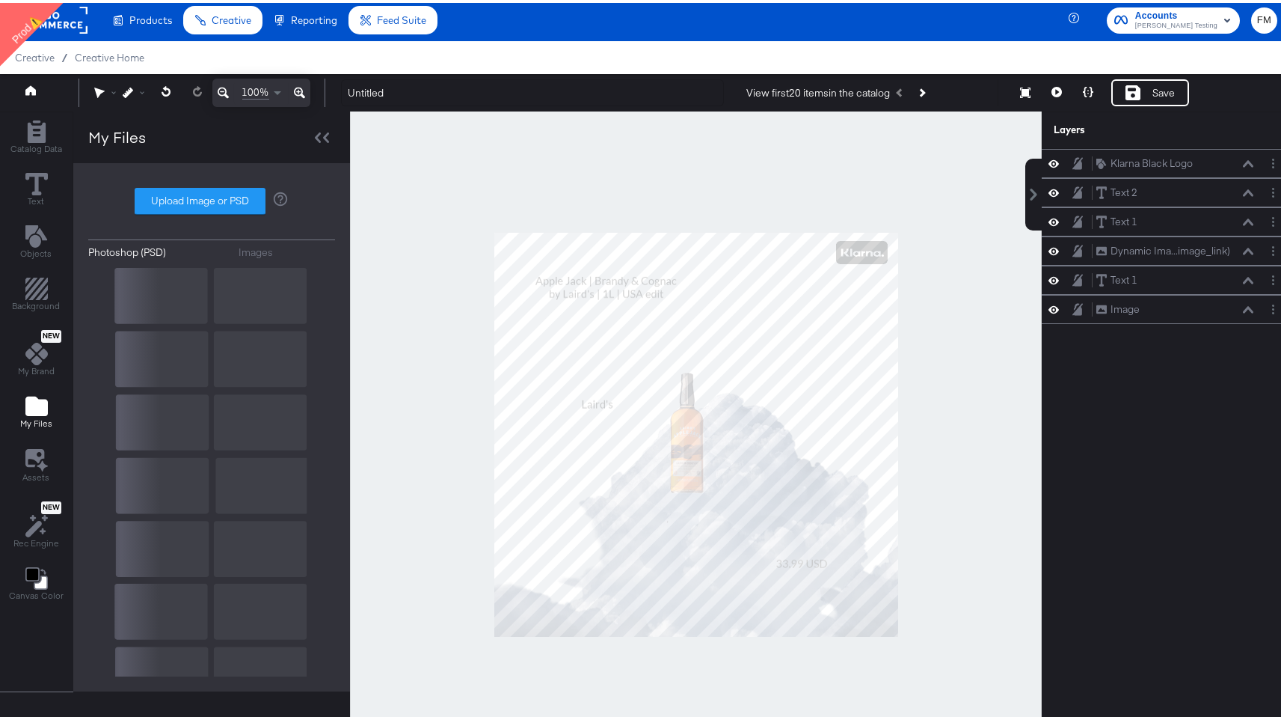
click at [274, 243] on button "Images" at bounding box center [287, 249] width 96 height 14
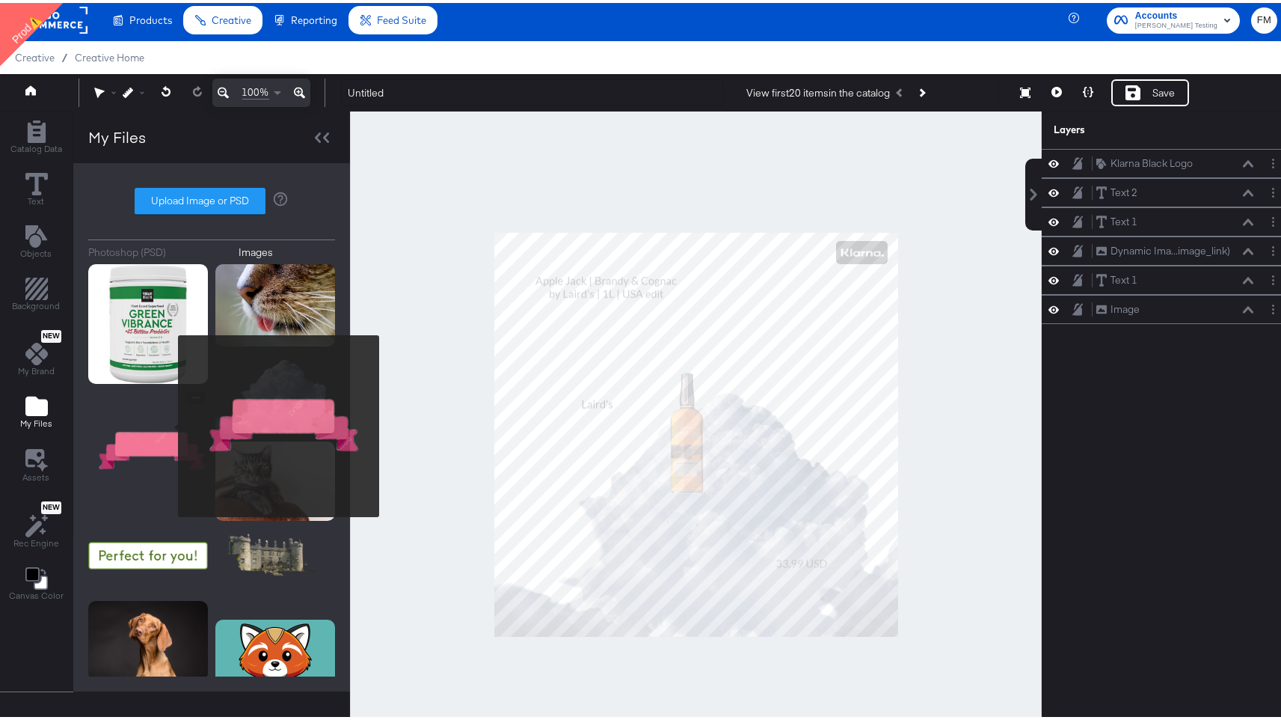
click at [168, 423] on img at bounding box center [148, 448] width 120 height 120
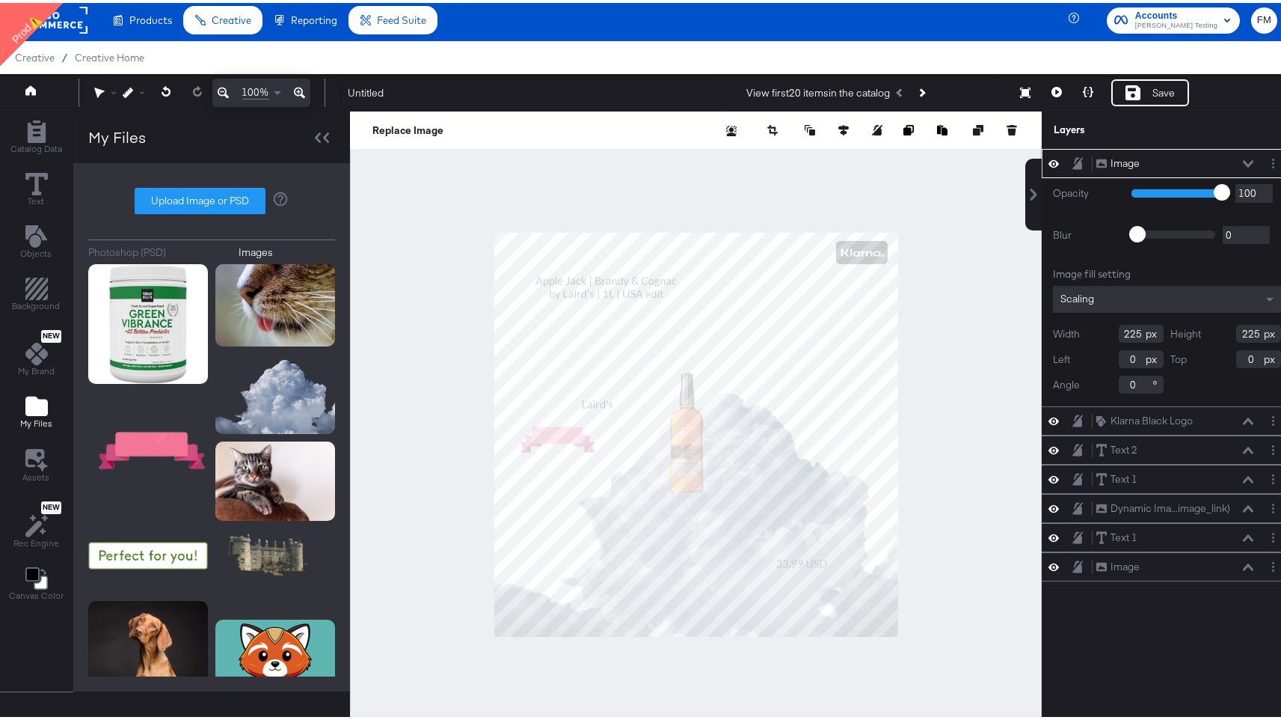
type input "348"
type input "212"
click at [898, 444] on div at bounding box center [696, 431] width 692 height 646
type input "566"
type input "557"
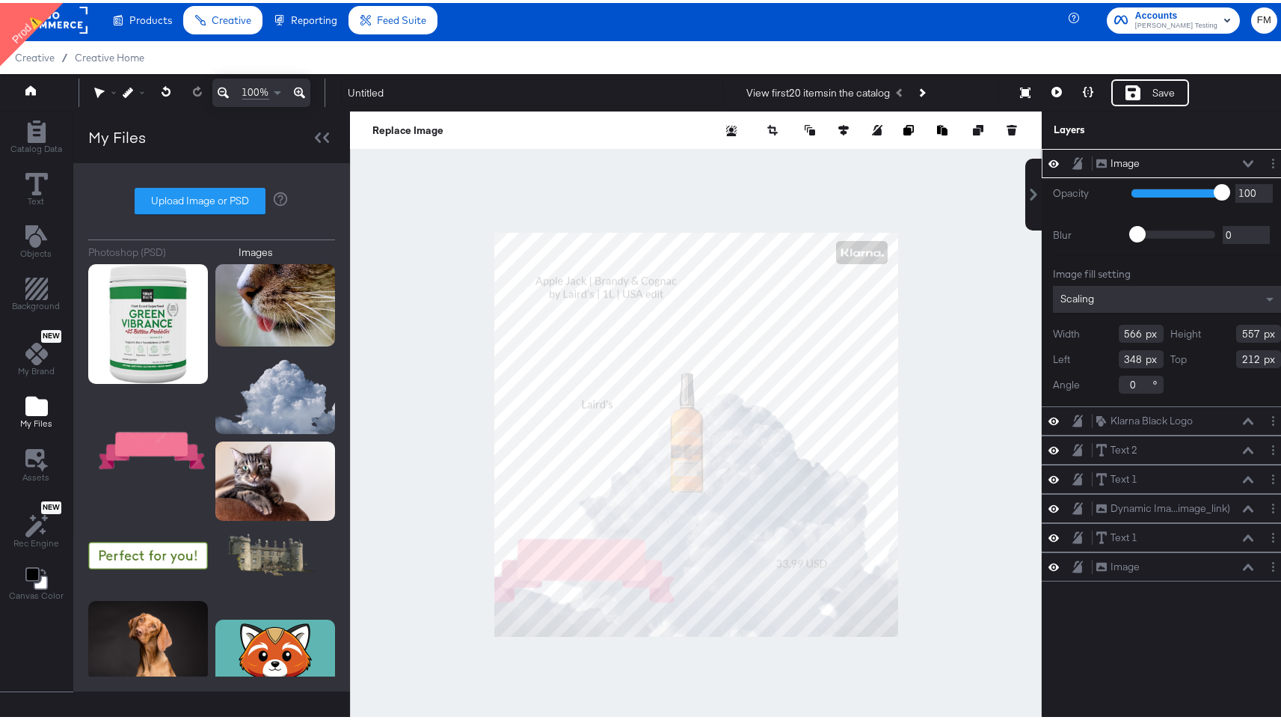
type input "-32"
type input "624"
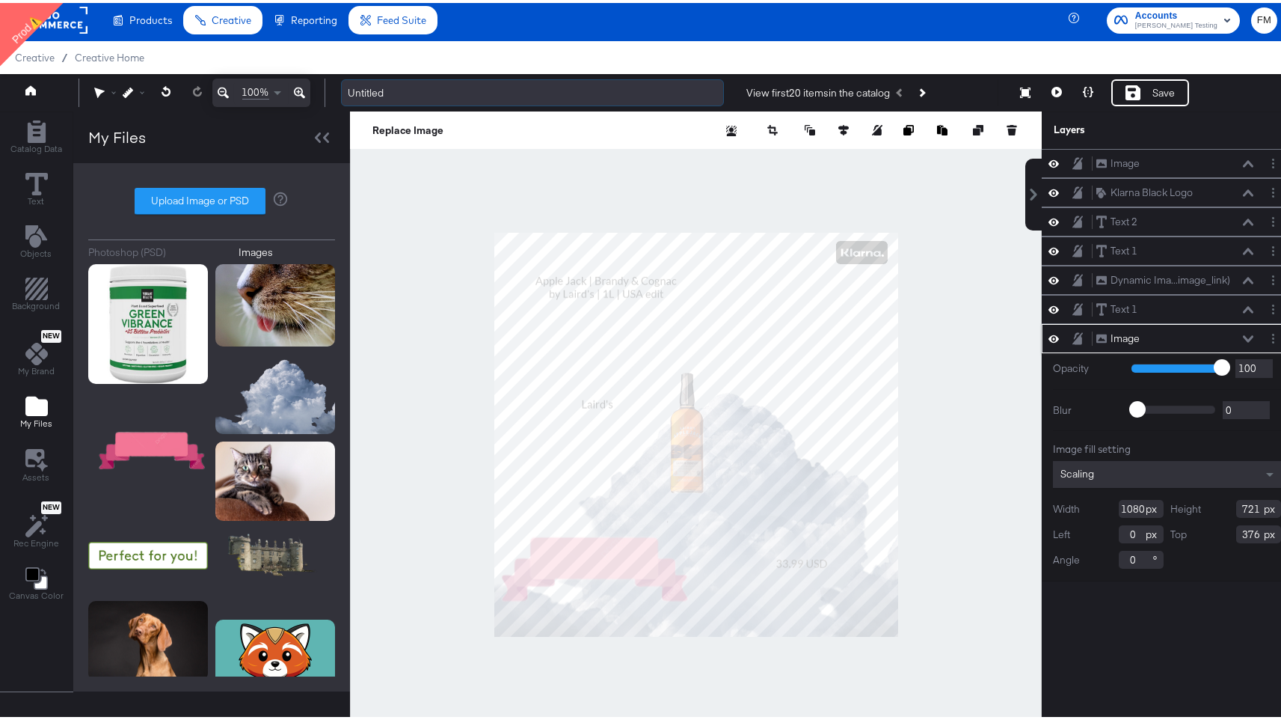
click at [426, 101] on input "Untitled" at bounding box center [532, 90] width 383 height 28
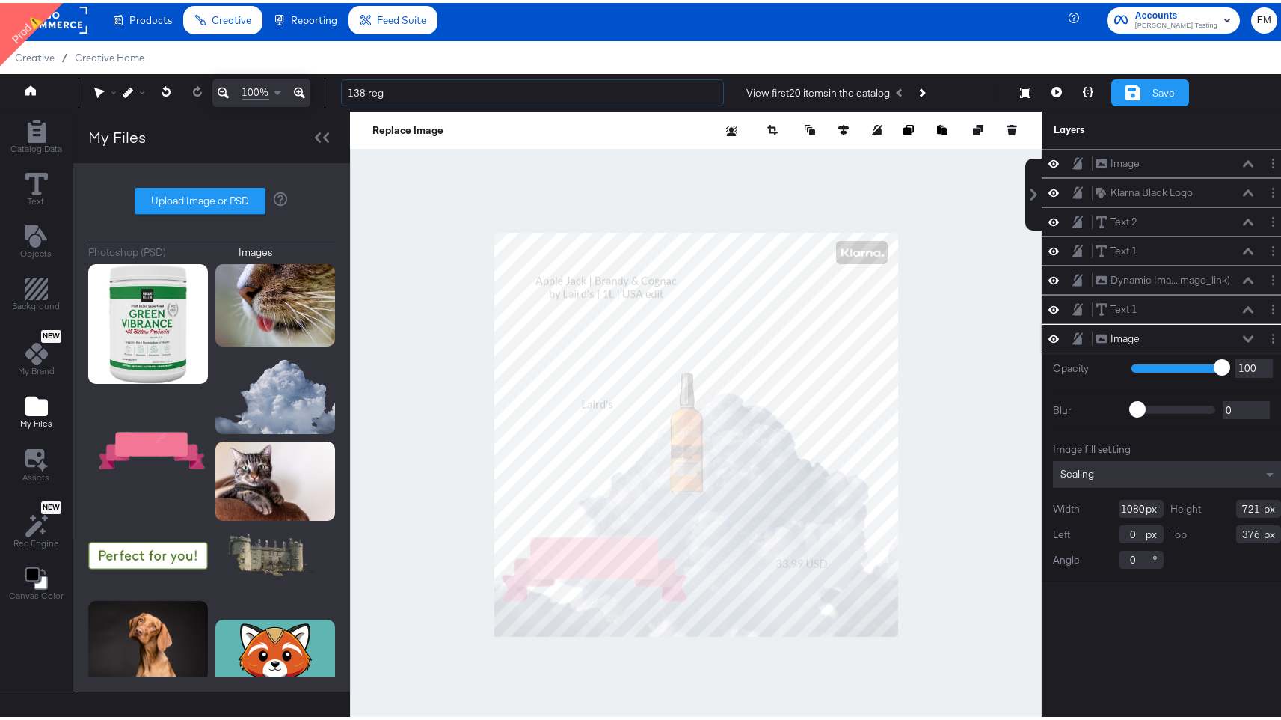
type input "138 reg"
click at [1126, 96] on icon at bounding box center [1133, 89] width 15 height 15
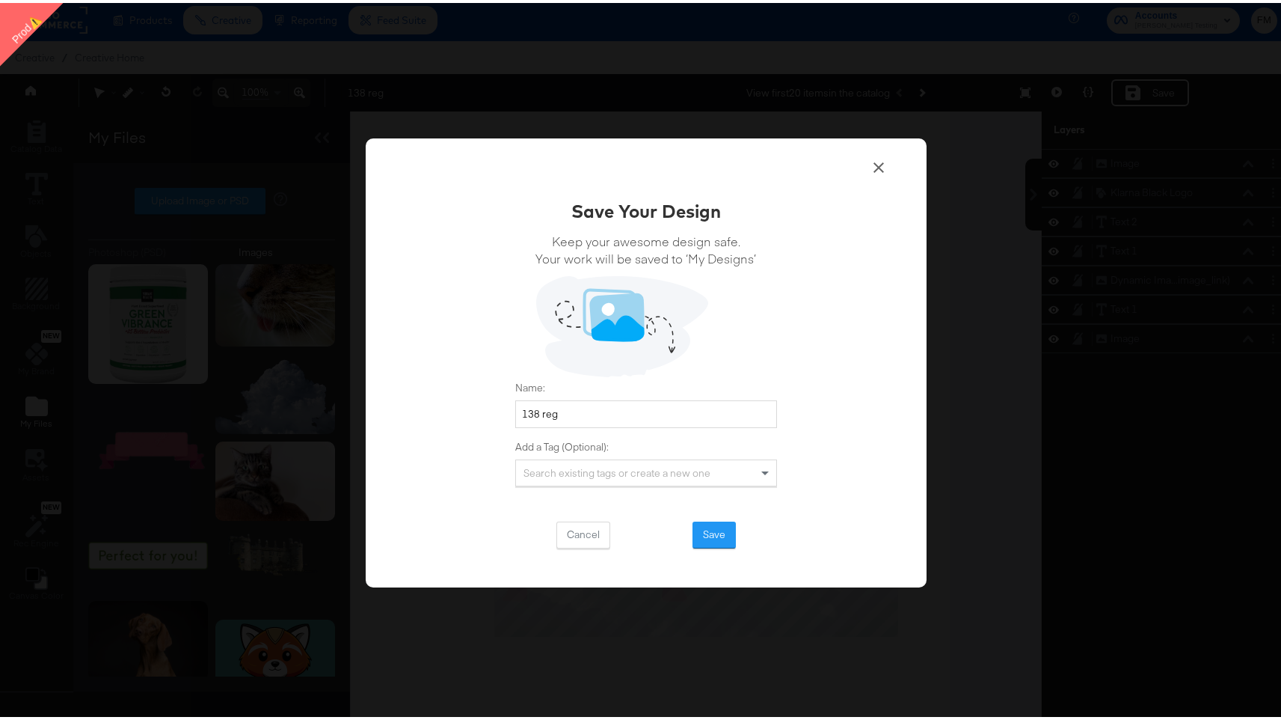
scroll to position [38, 0]
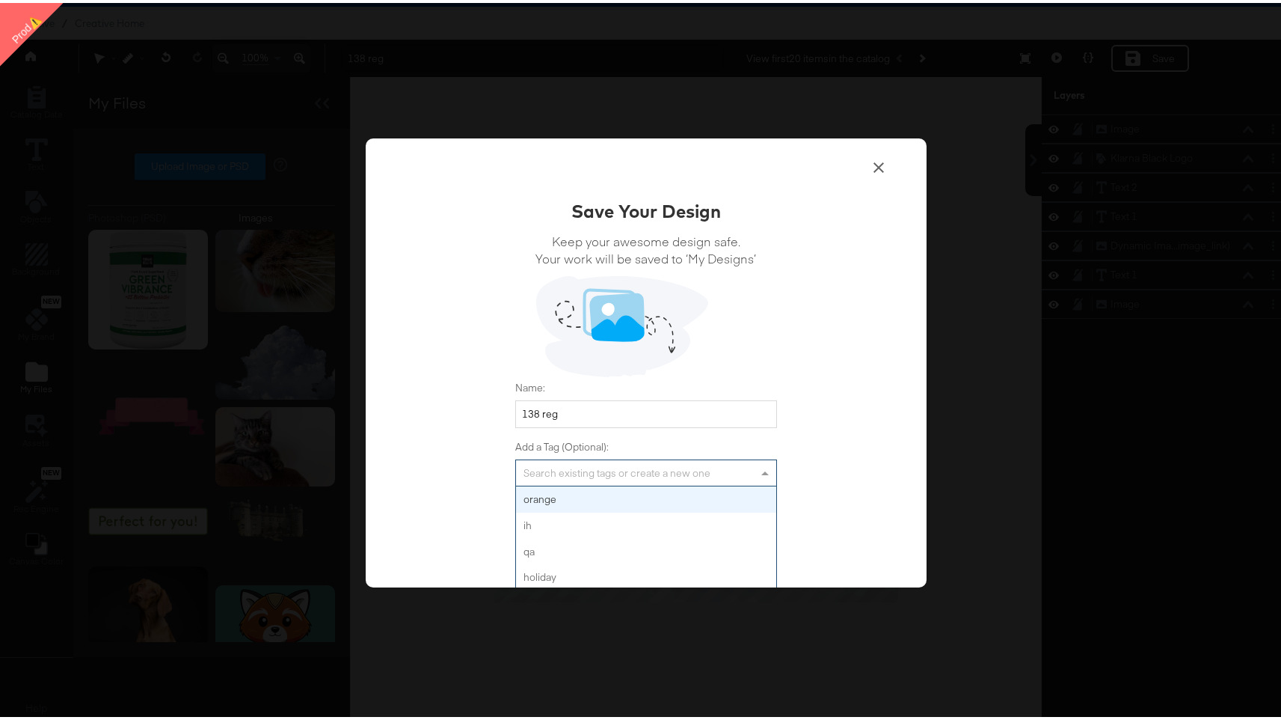
click at [603, 459] on div "Search existing tags or create a new one" at bounding box center [646, 469] width 260 height 25
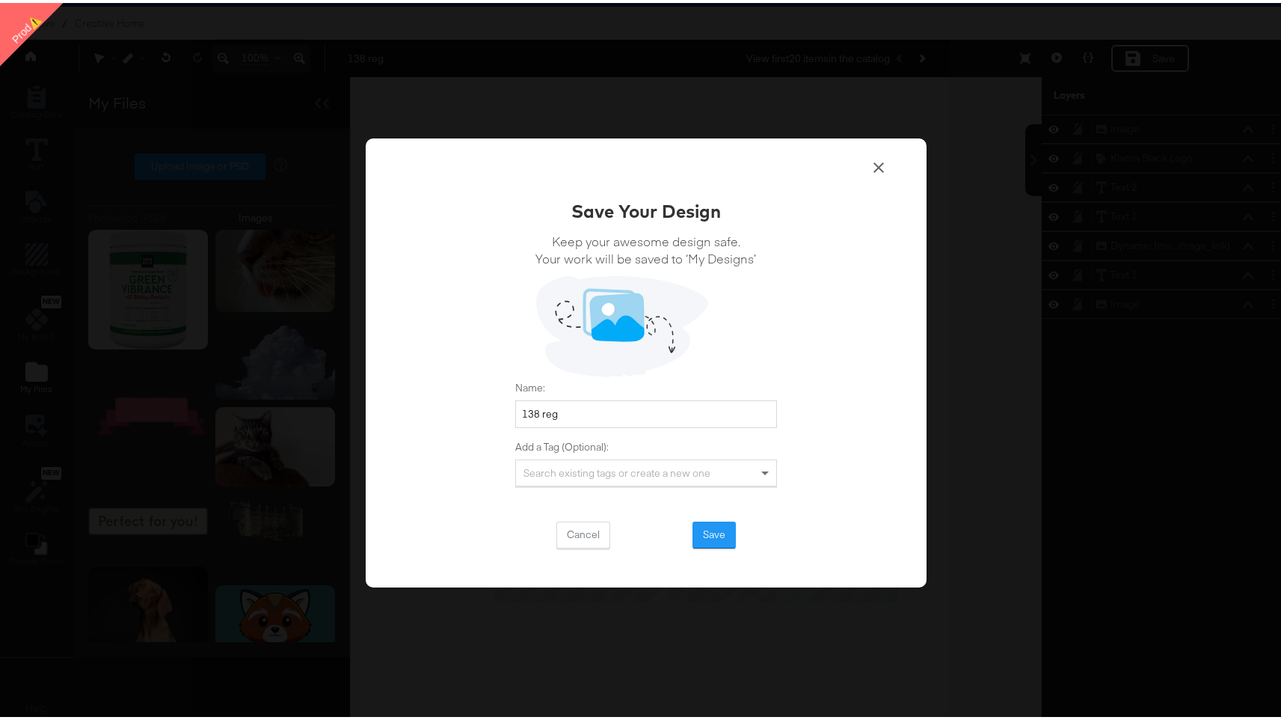
click at [533, 439] on label "Add a Tag (Optional):" at bounding box center [646, 444] width 262 height 14
drag, startPoint x: 702, startPoint y: 528, endPoint x: 795, endPoint y: 197, distance: 344.1
click at [795, 197] on div "Save Your Design Keep your awesome design safe. Your work will be saved to ‘My …" at bounding box center [646, 360] width 561 height 450
click at [707, 534] on button "Save" at bounding box center [714, 531] width 43 height 27
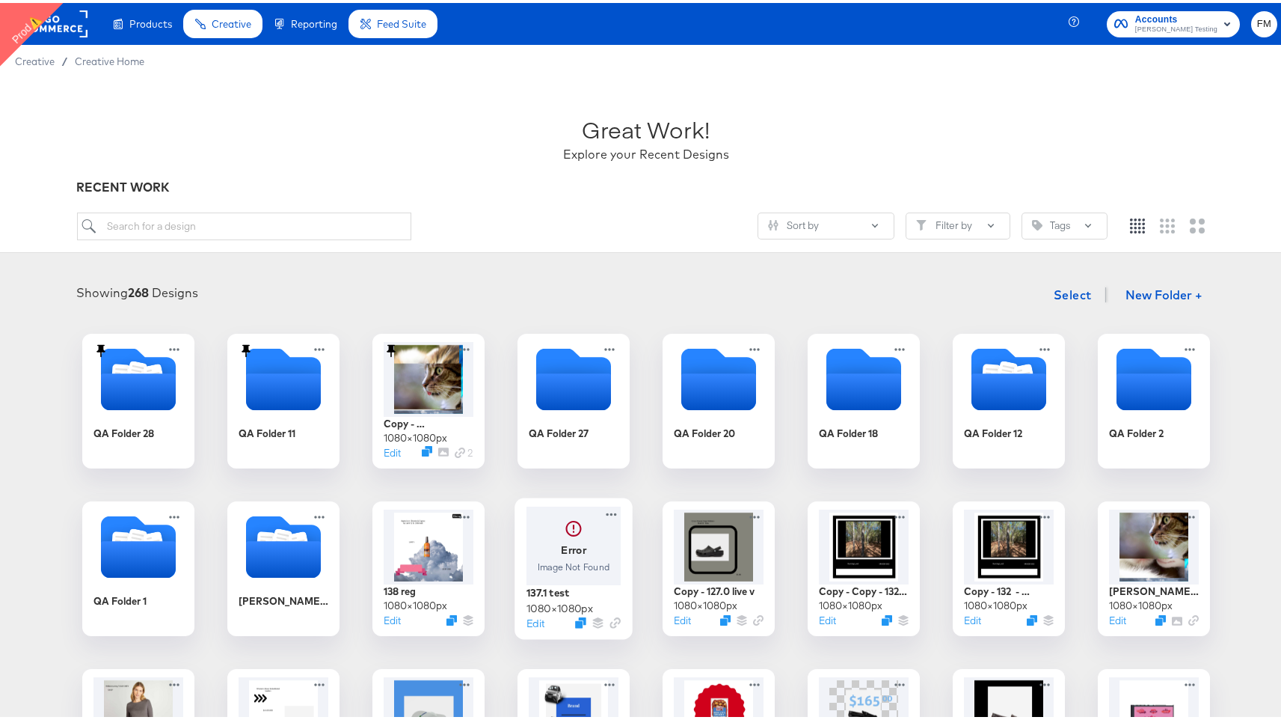
drag, startPoint x: 563, startPoint y: 557, endPoint x: 541, endPoint y: 581, distance: 32.9
click at [423, 550] on div at bounding box center [428, 542] width 94 height 79
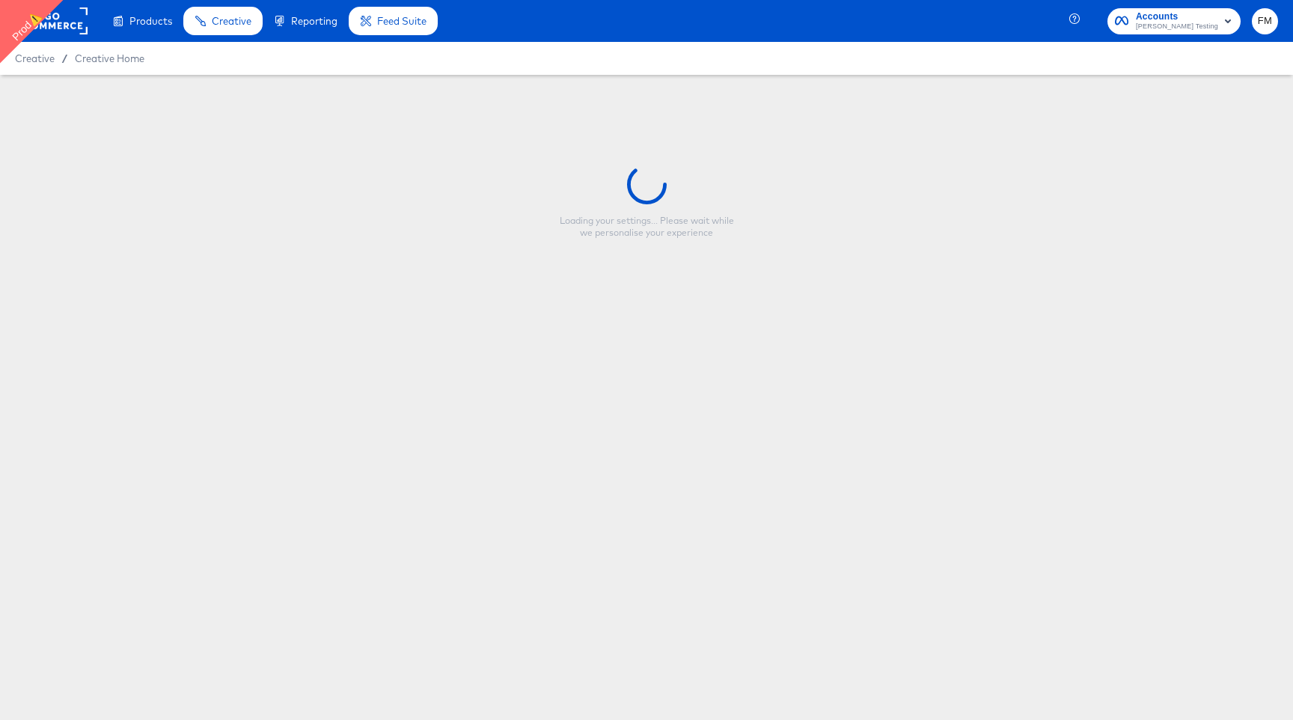
type input "138 reg"
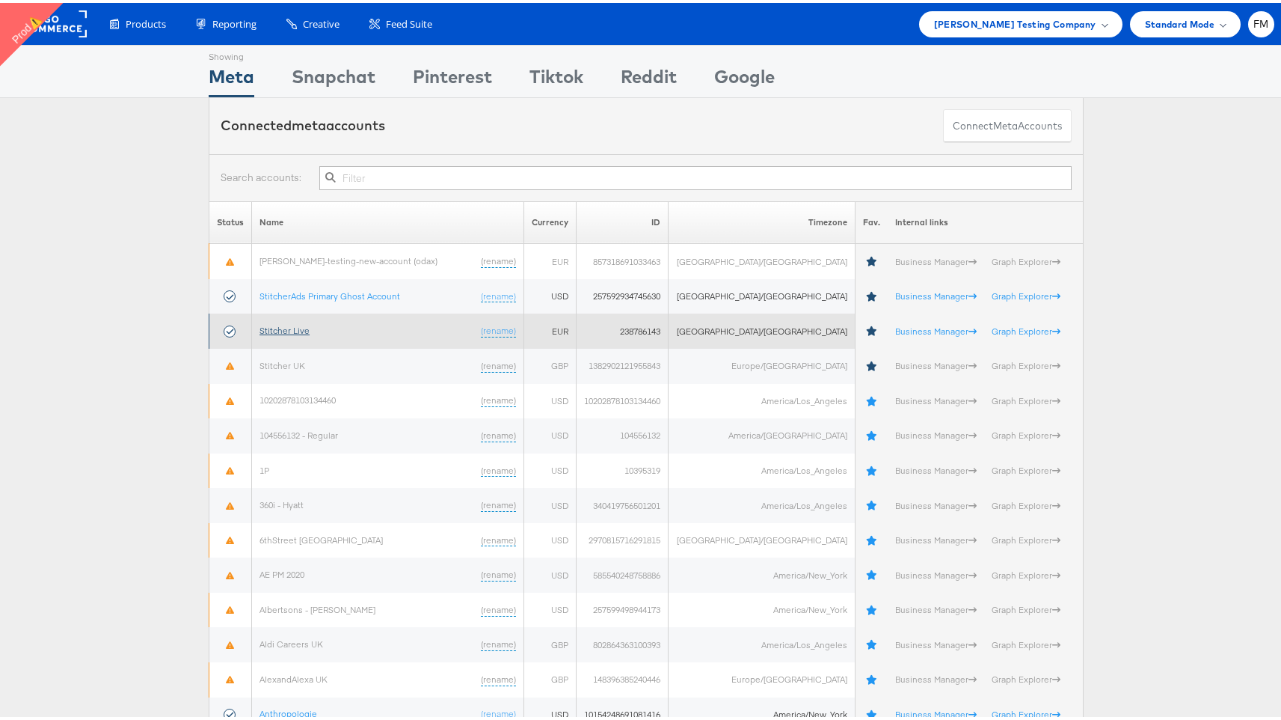
click at [287, 324] on link "Stitcher Live" at bounding box center [285, 327] width 50 height 11
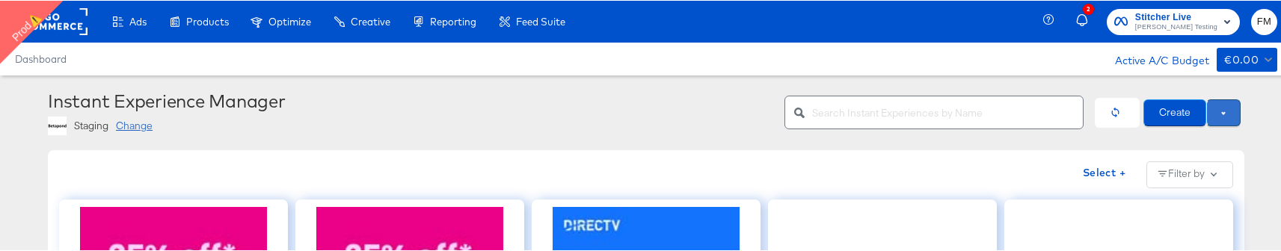
click at [1222, 111] on button at bounding box center [1224, 112] width 34 height 27
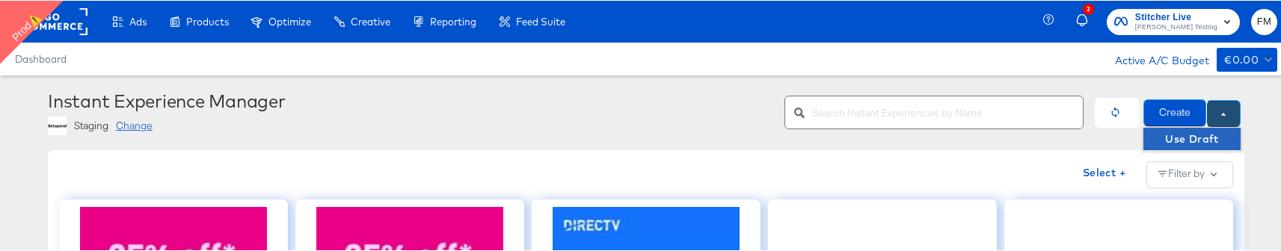
click at [1209, 135] on span "Use Draft" at bounding box center [1192, 138] width 93 height 19
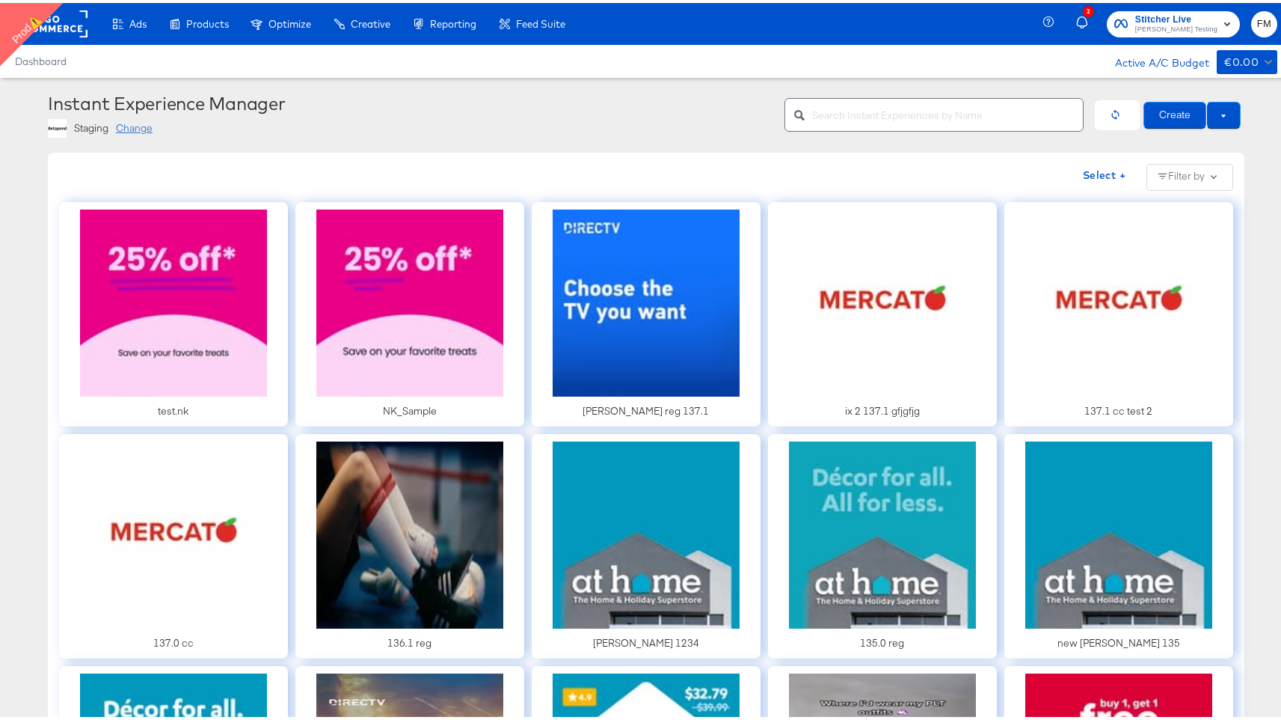
click at [127, 124] on div "Change" at bounding box center [134, 125] width 37 height 14
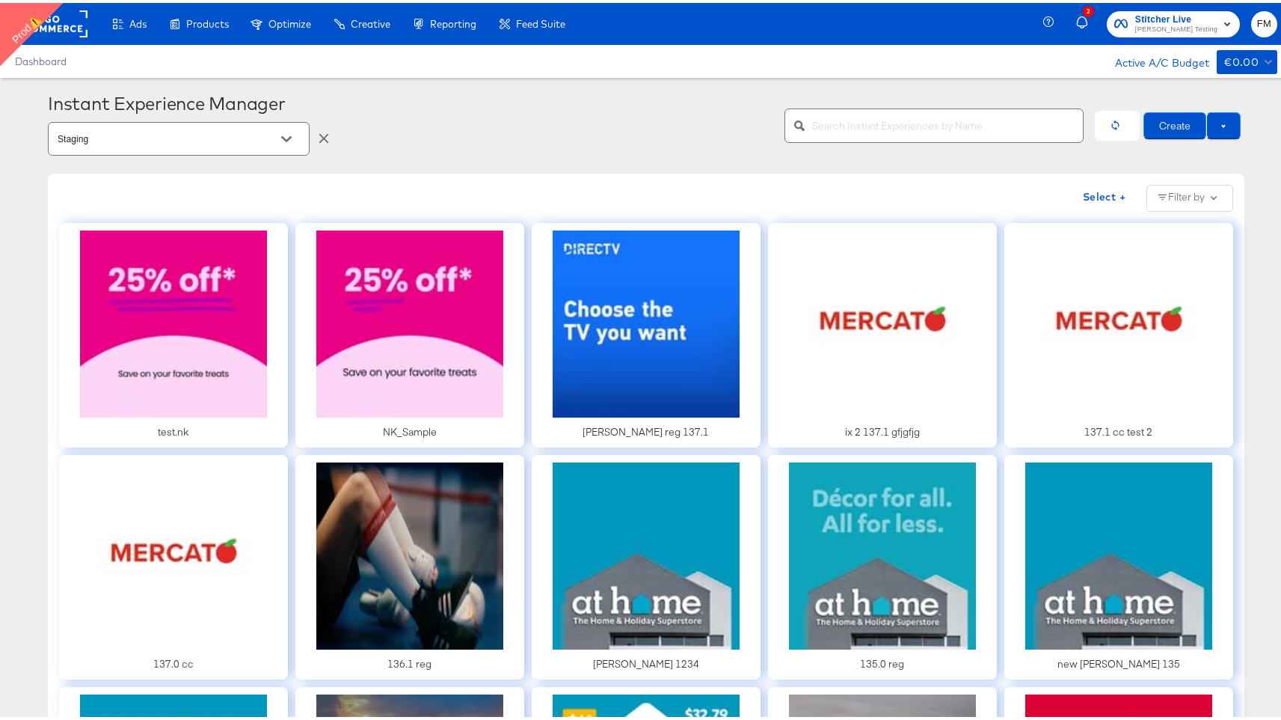
click at [285, 143] on button "Open" at bounding box center [286, 136] width 22 height 22
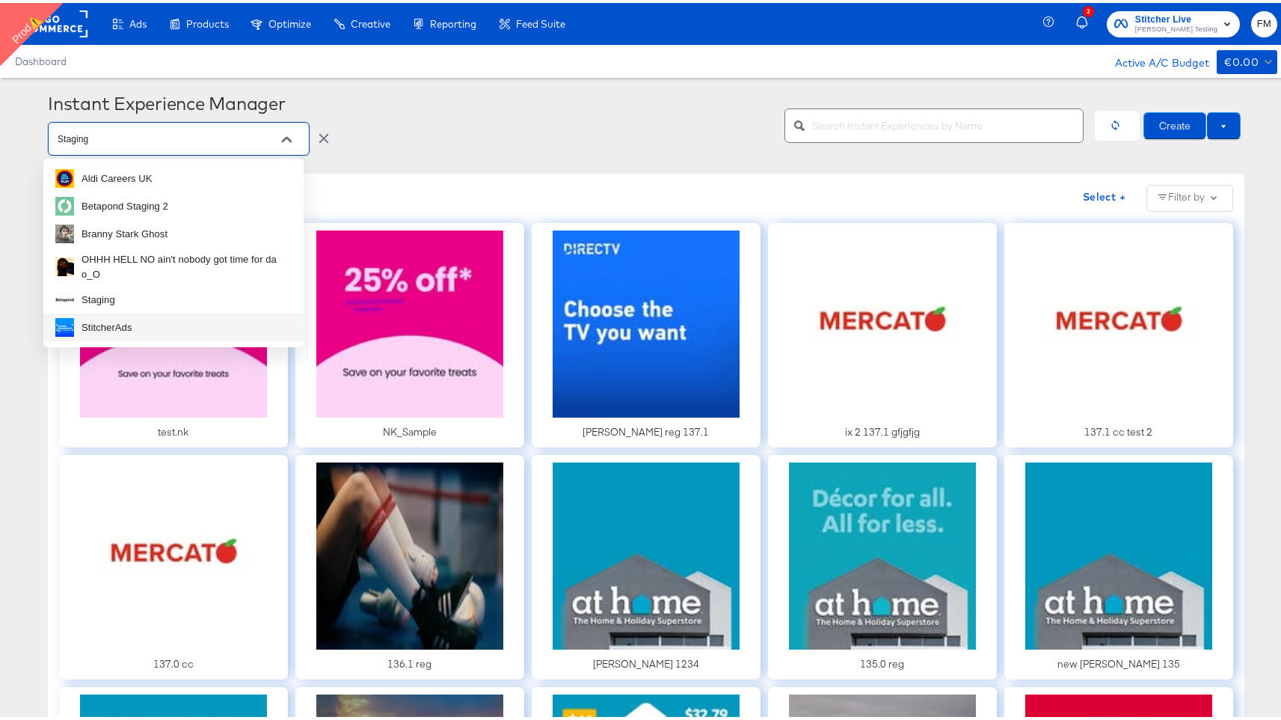
click at [187, 316] on li "StitcherAds" at bounding box center [173, 324] width 260 height 28
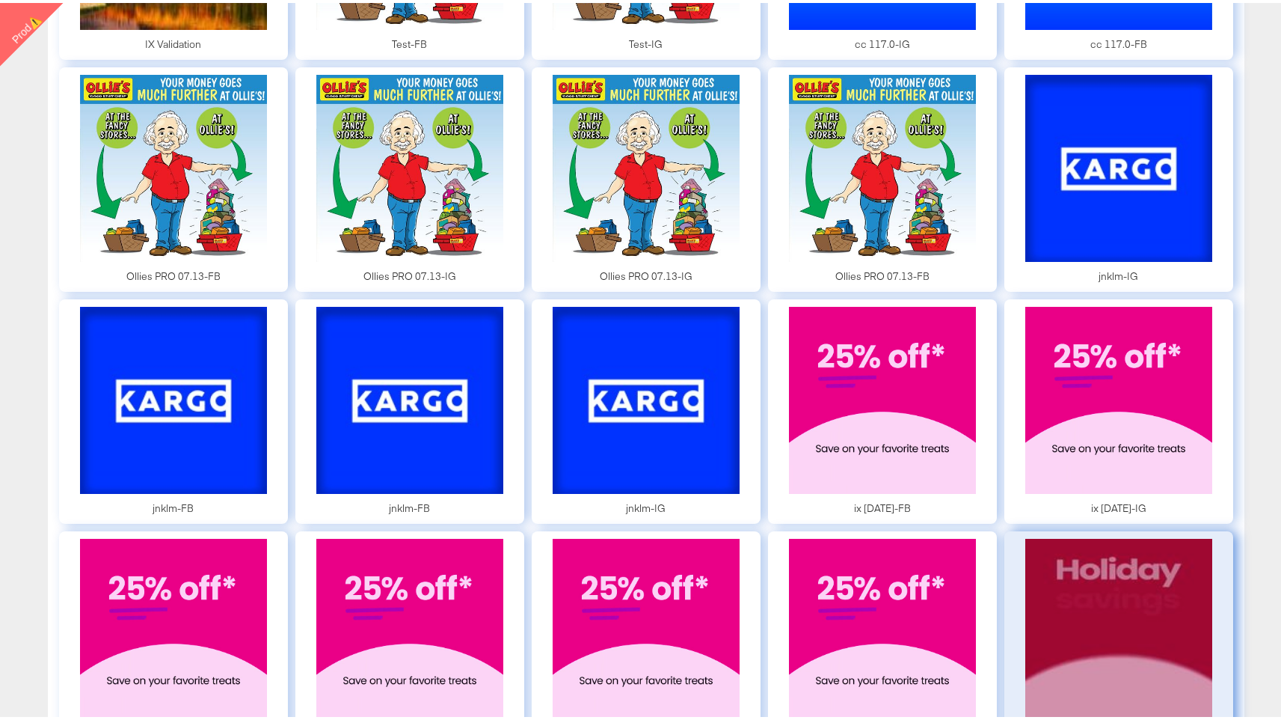
scroll to position [1551, 0]
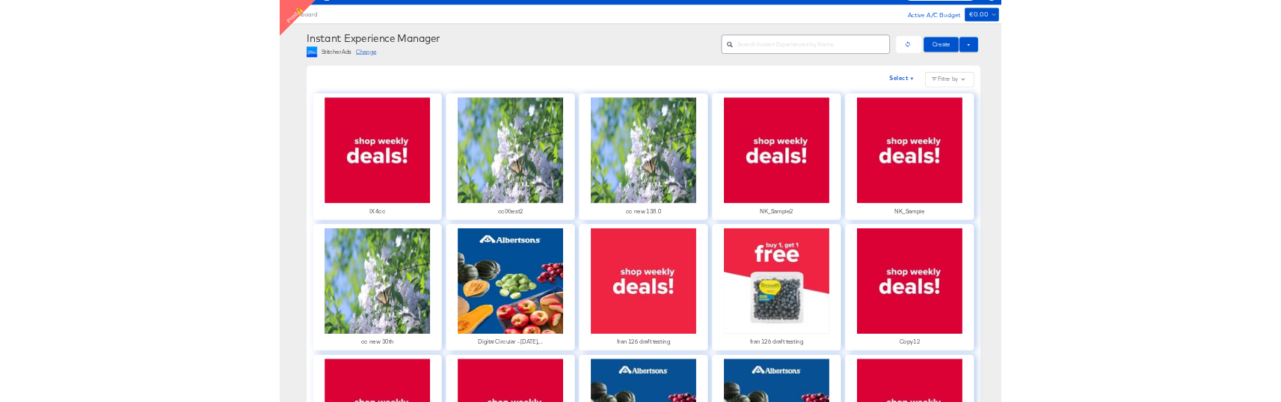
scroll to position [0, 0]
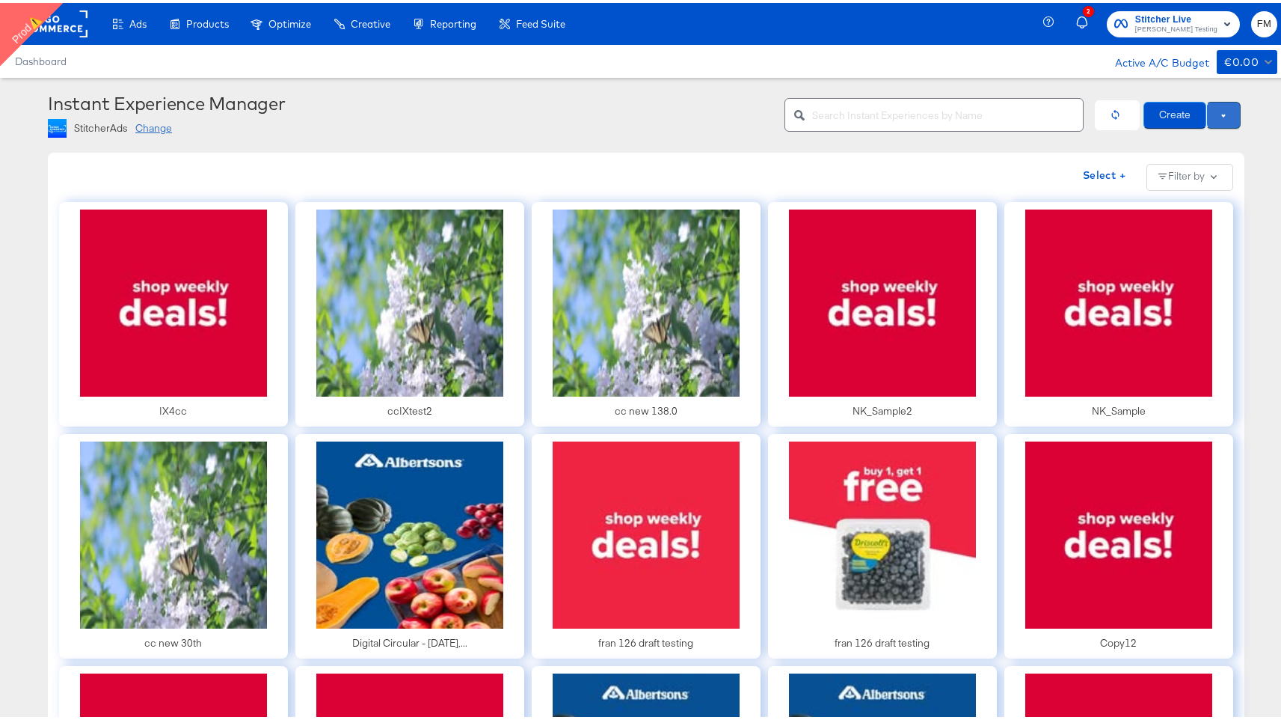
click at [1219, 109] on button at bounding box center [1224, 112] width 34 height 27
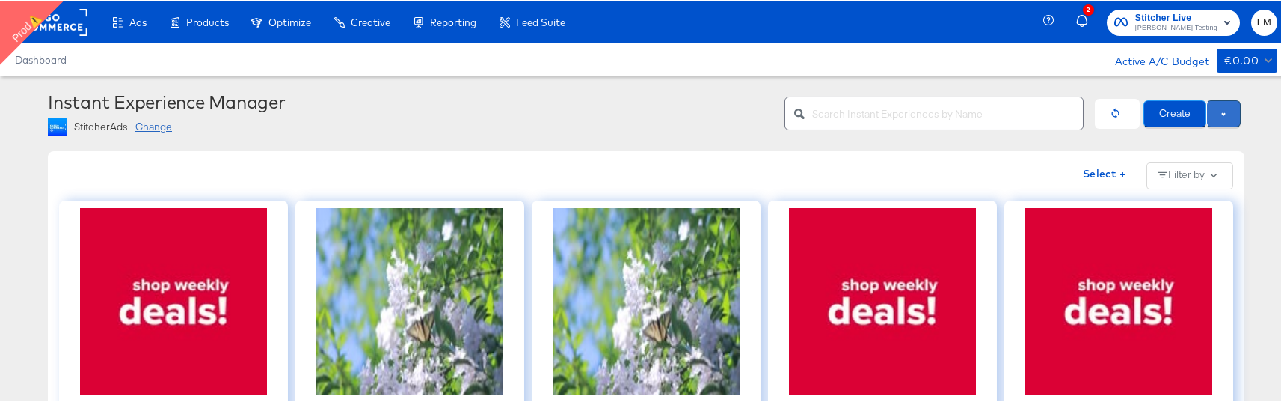
click at [1218, 109] on button at bounding box center [1224, 112] width 34 height 27
click at [1199, 141] on span "Use Draft" at bounding box center [1192, 138] width 93 height 19
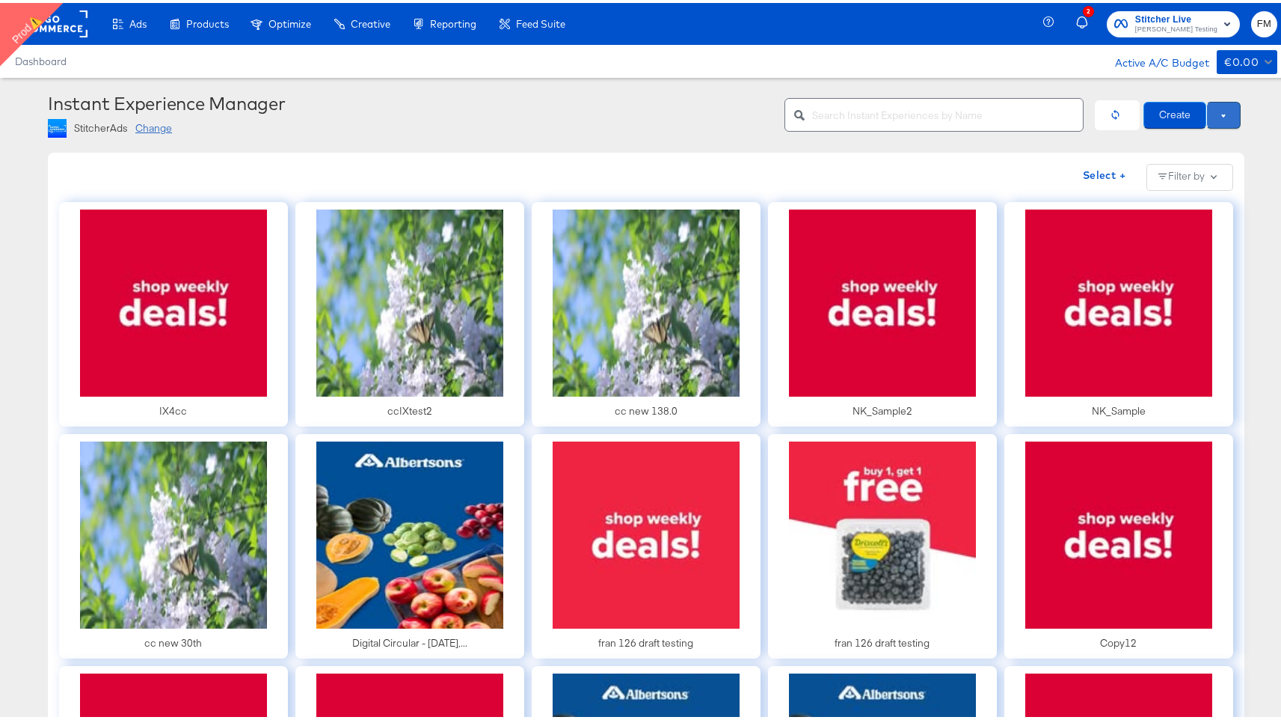
click at [1222, 113] on button at bounding box center [1224, 112] width 34 height 27
